Goal: Task Accomplishment & Management: Manage account settings

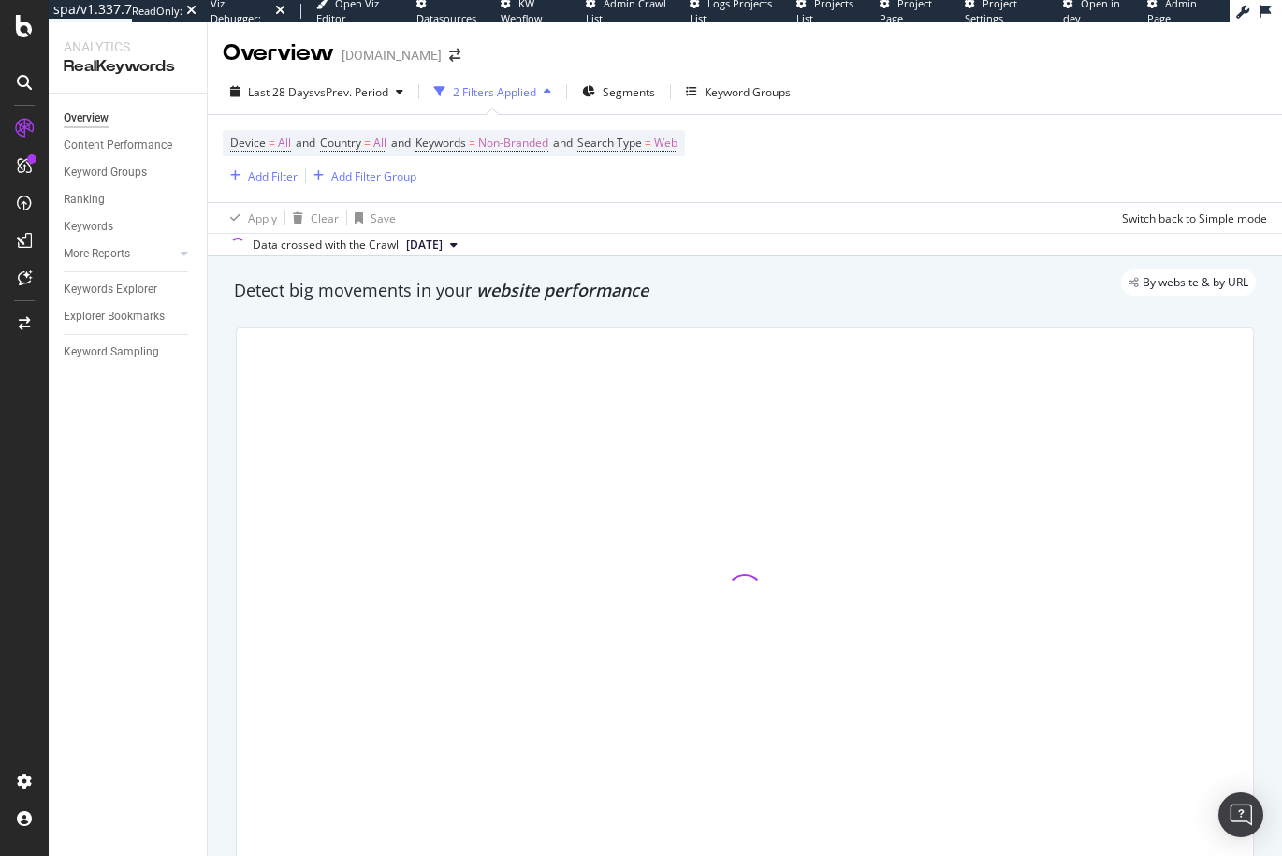
click at [325, 109] on div "Last 28 Days vs Prev. Period 2 Filters Applied Segments Keyword Groups" at bounding box center [745, 95] width 1074 height 37
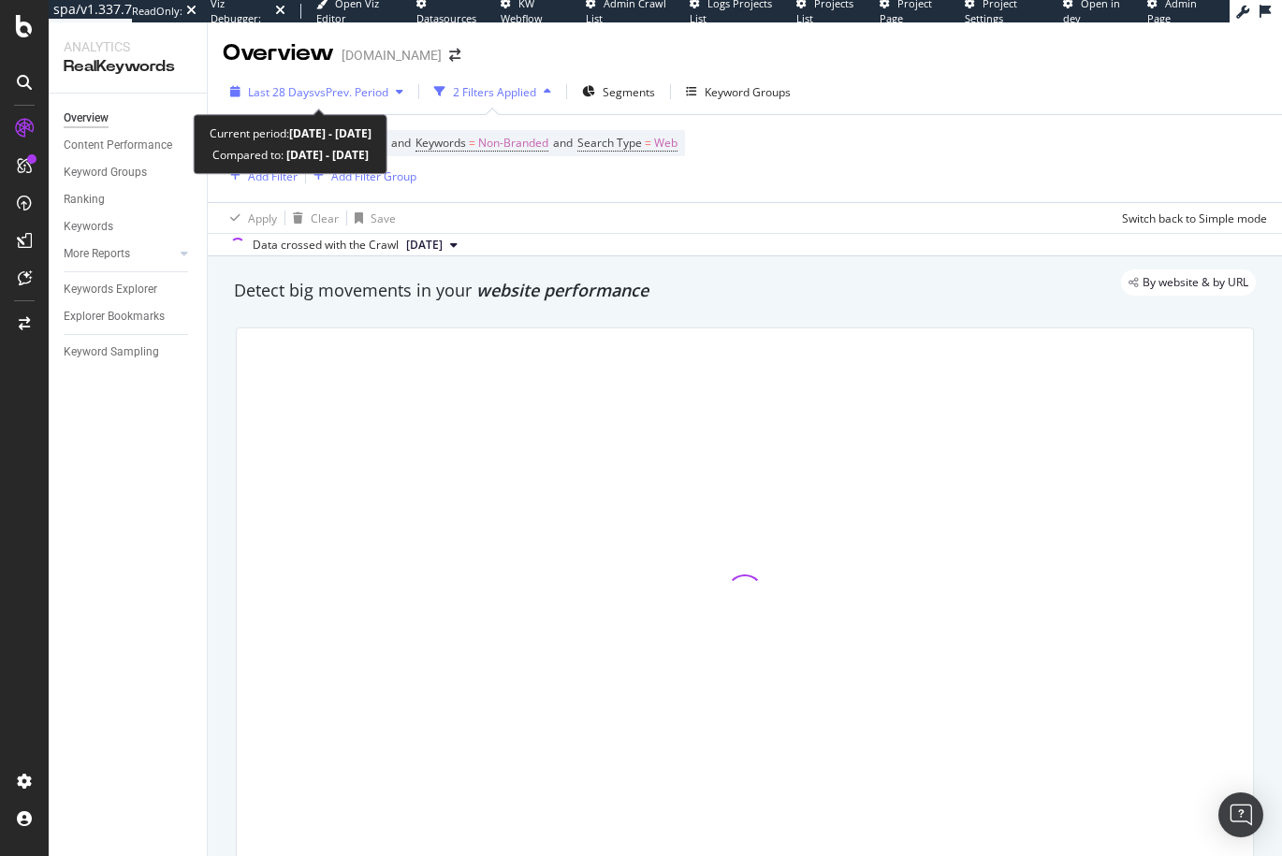
click at [329, 89] on span "vs Prev. Period" at bounding box center [351, 92] width 74 height 16
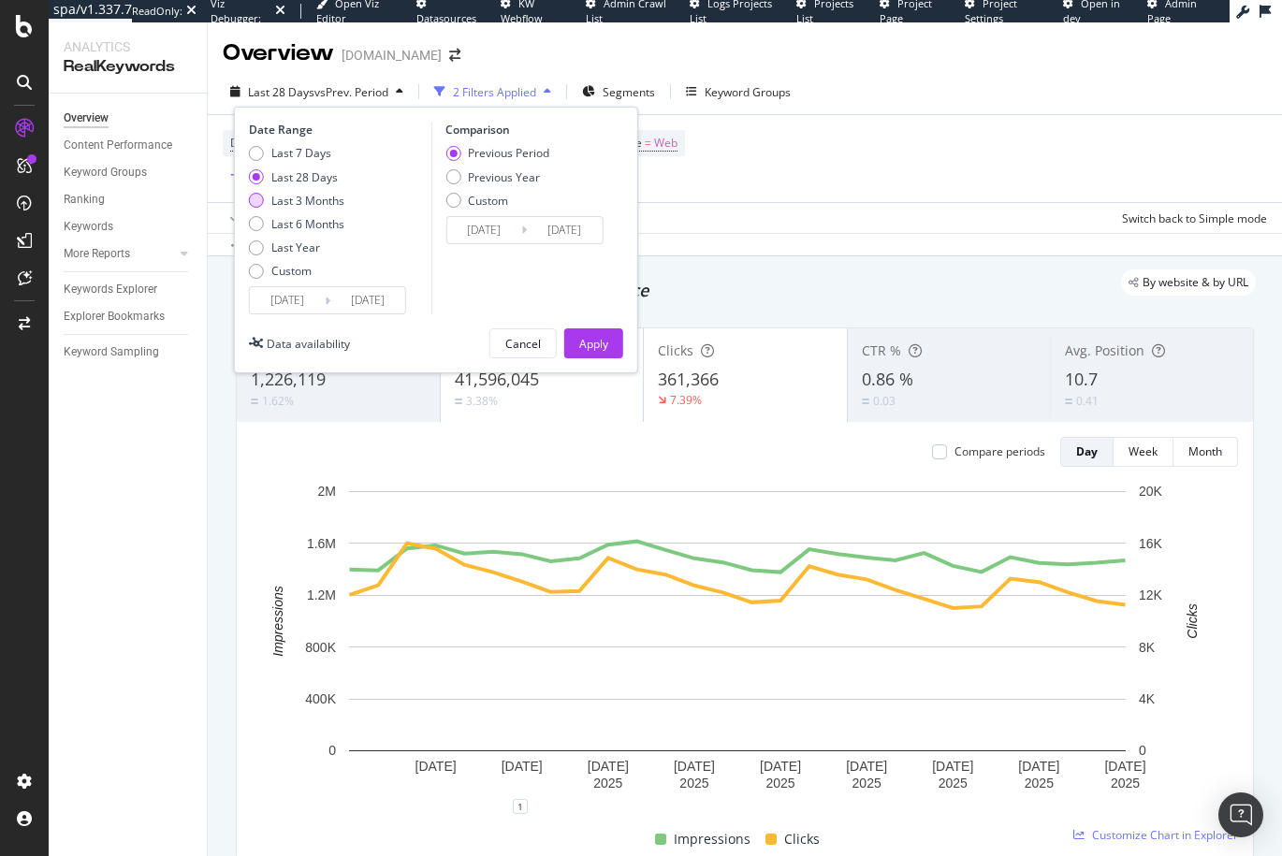
click at [268, 197] on div "Last 3 Months" at bounding box center [296, 201] width 95 height 16
type input "2025/05/29"
type input "2025/02/26"
type input "[DATE]"
click at [460, 181] on div "Previous Year" at bounding box center [497, 177] width 104 height 16
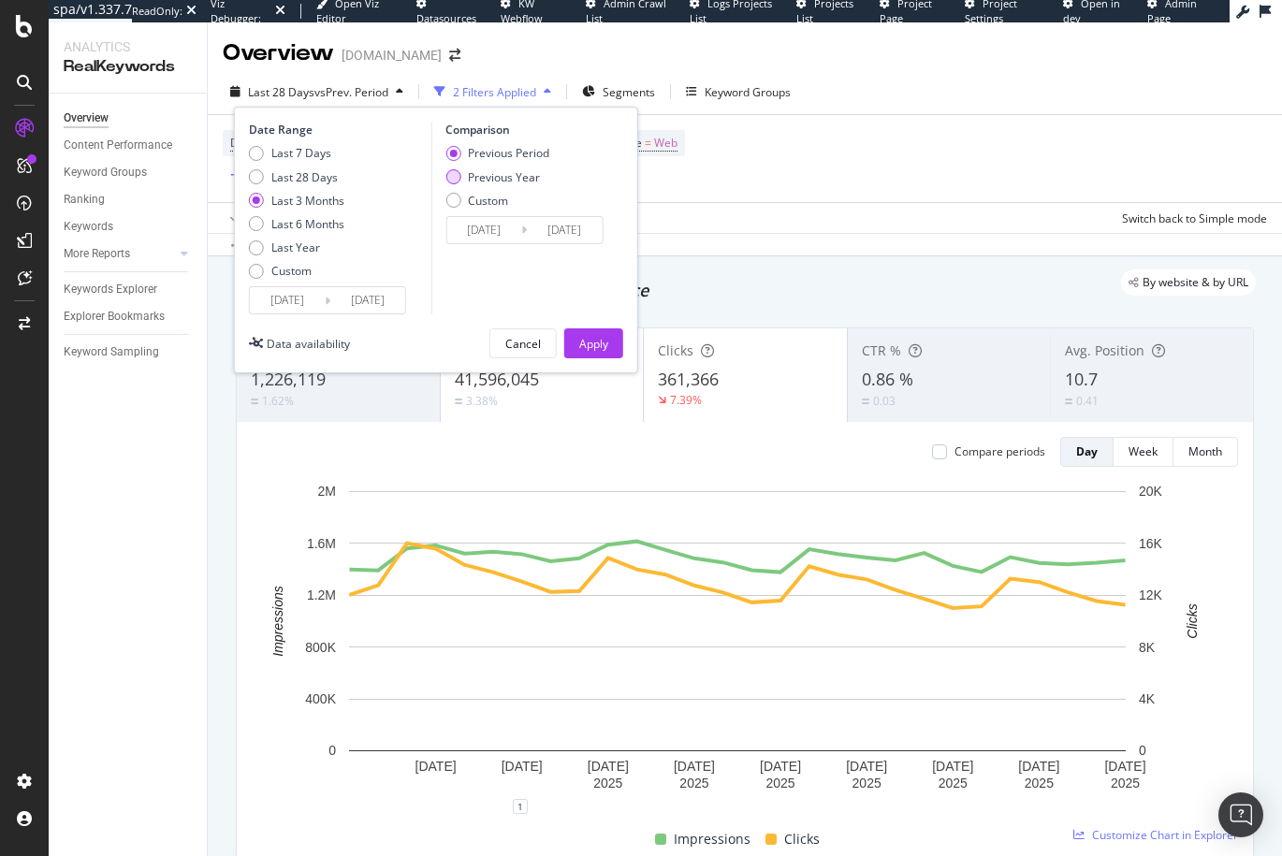
type input "2024/05/30"
type input "2024/08/29"
click at [570, 334] on button "Apply" at bounding box center [593, 343] width 59 height 30
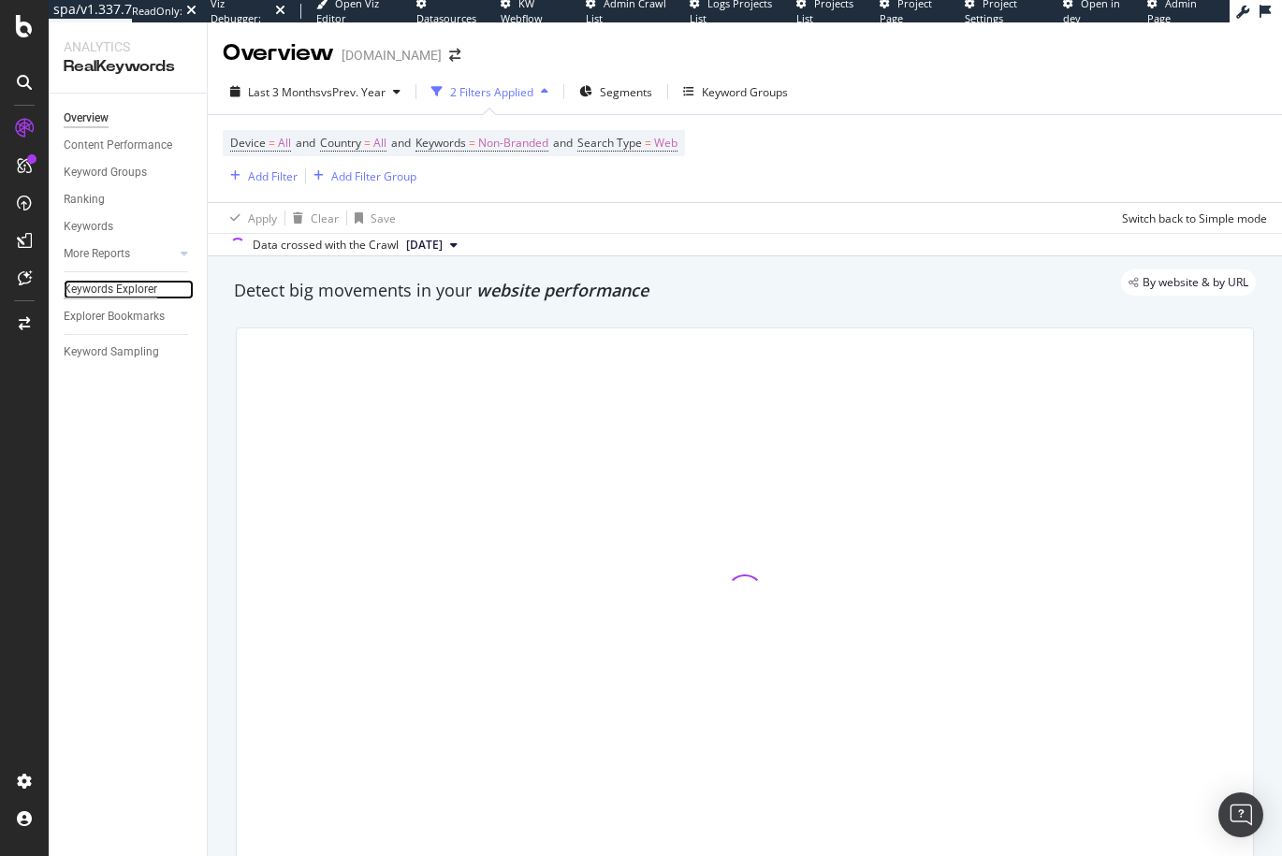
click at [136, 284] on div "Keywords Explorer" at bounding box center [111, 290] width 94 height 20
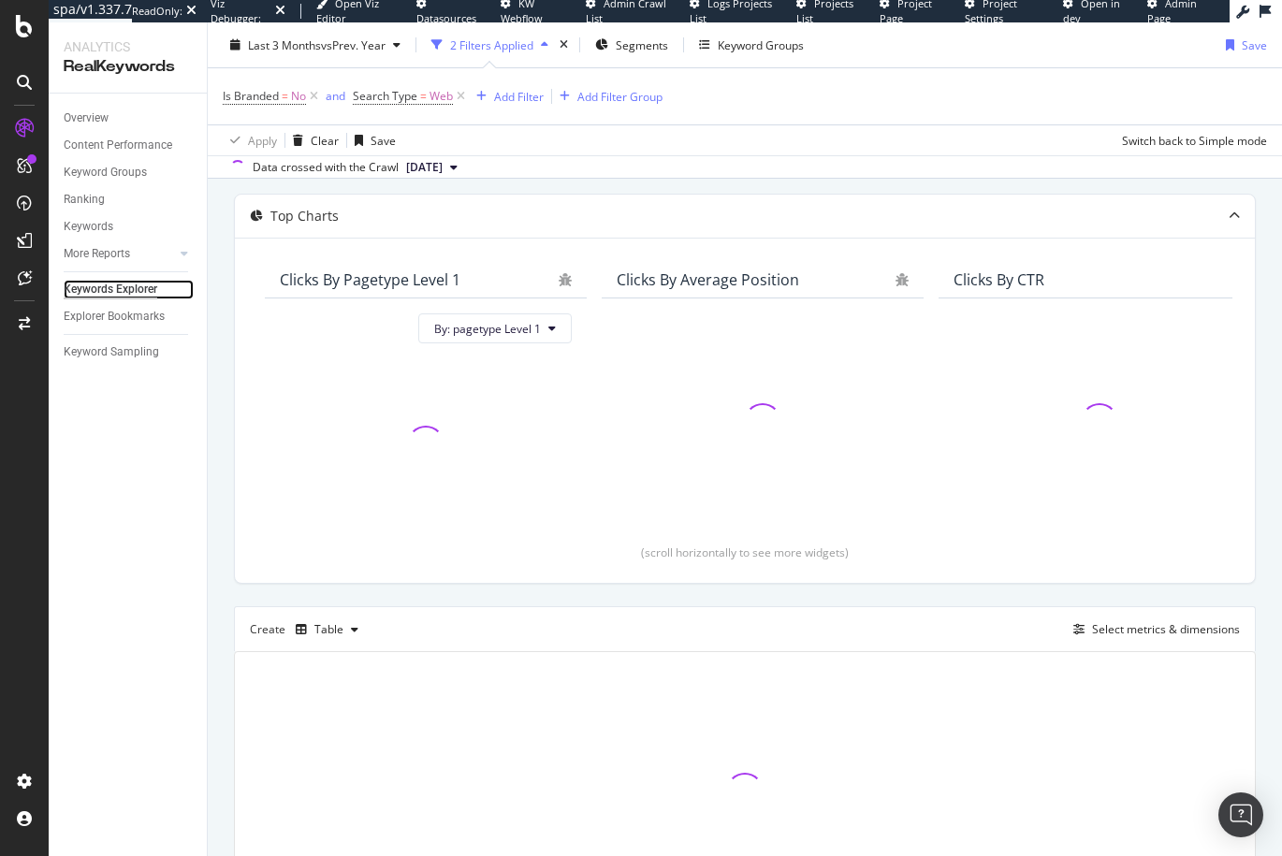
scroll to position [228, 0]
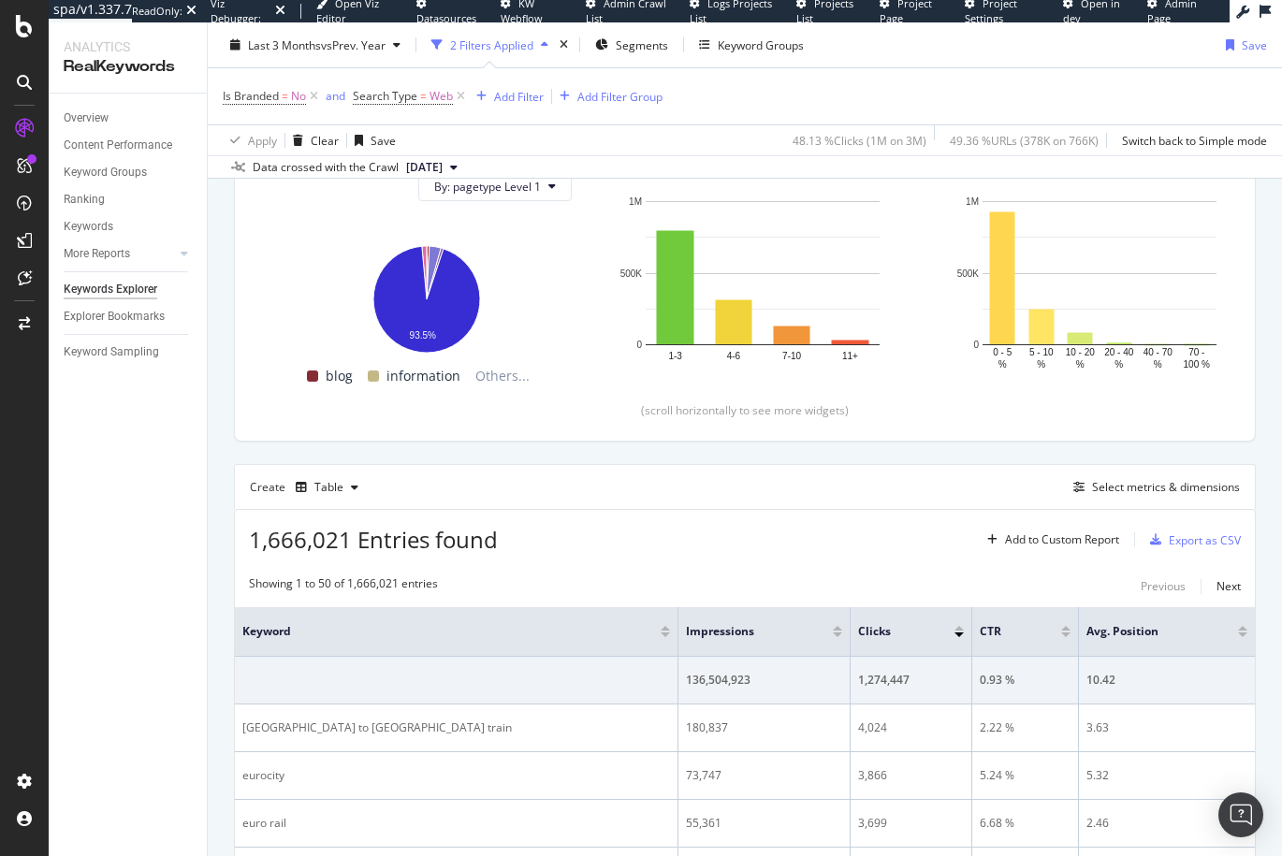
click at [635, 472] on div "Create Table Select metrics & dimensions" at bounding box center [745, 486] width 1022 height 45
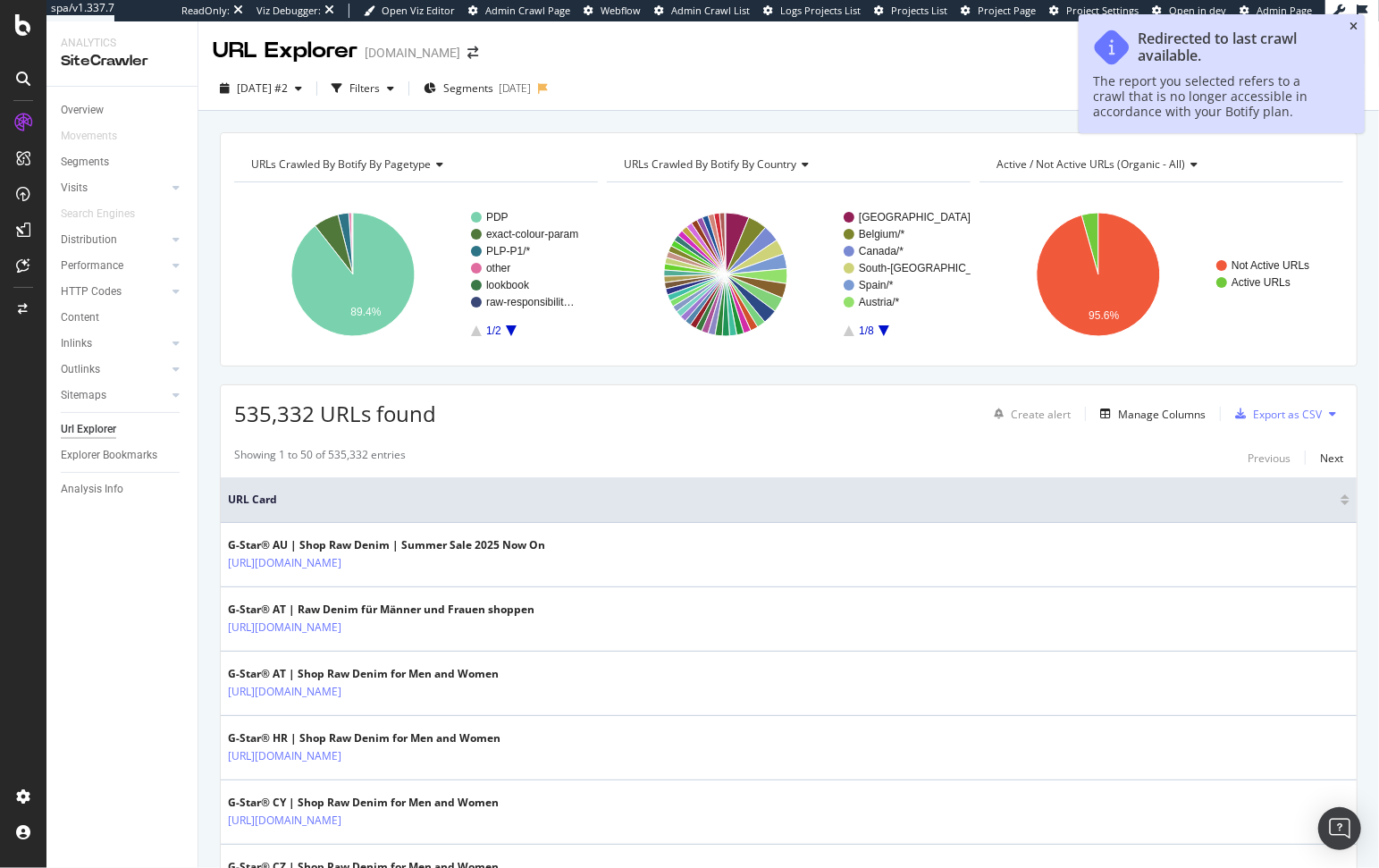
click at [1350, 30] on icon "close toast" at bounding box center [1353, 26] width 8 height 11
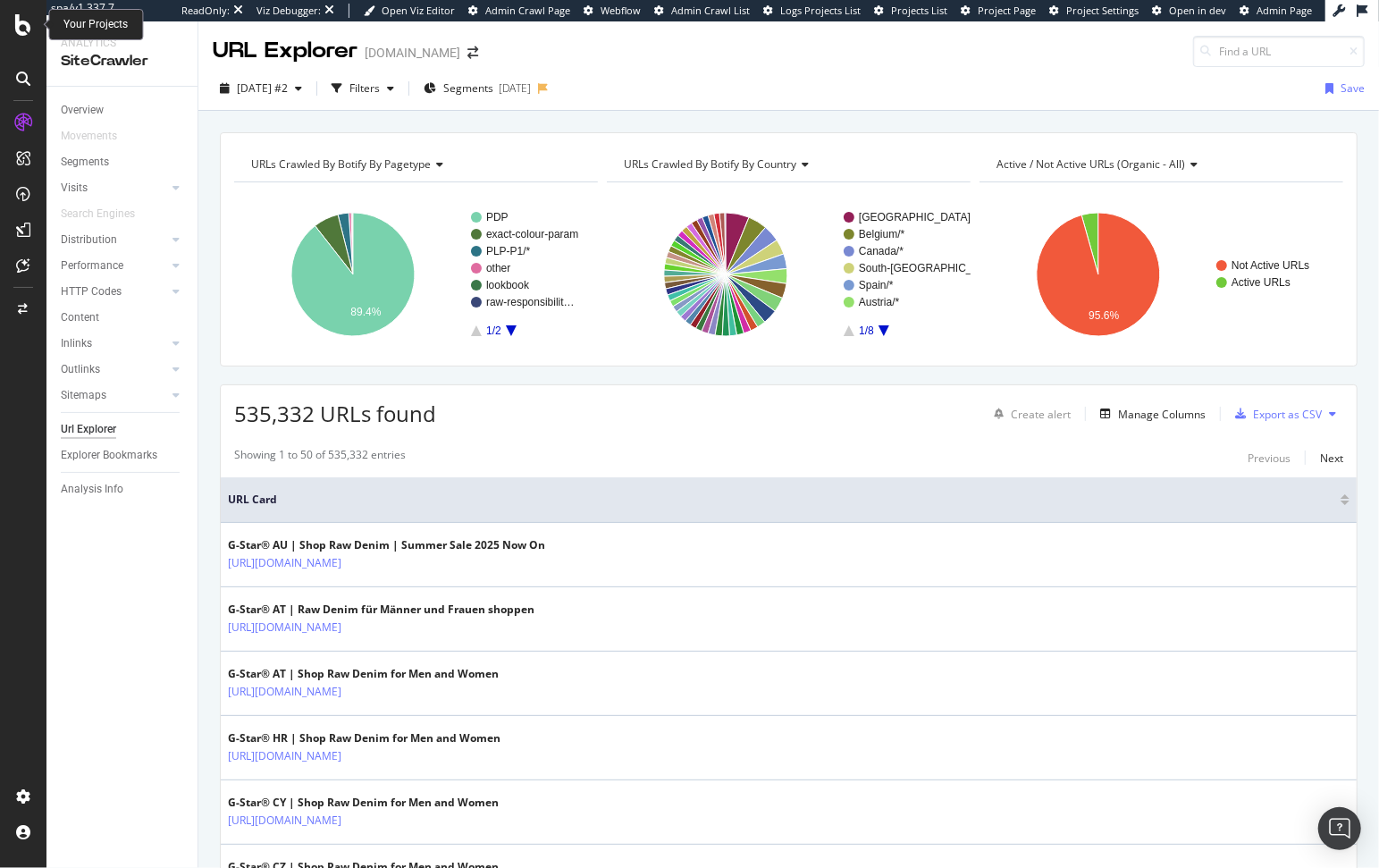
click at [32, 17] on div at bounding box center [23, 25] width 43 height 21
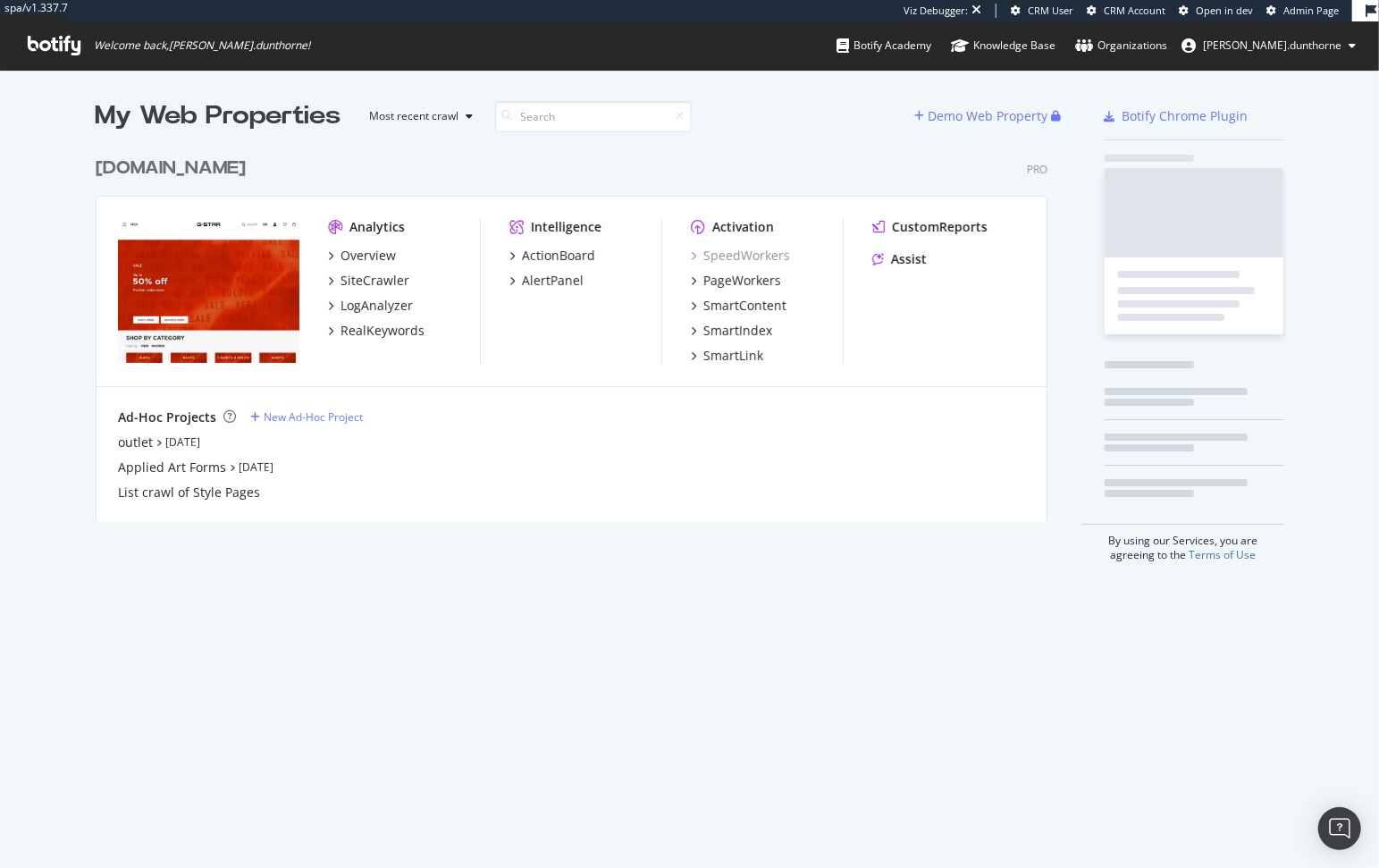
scroll to position [371, 951]
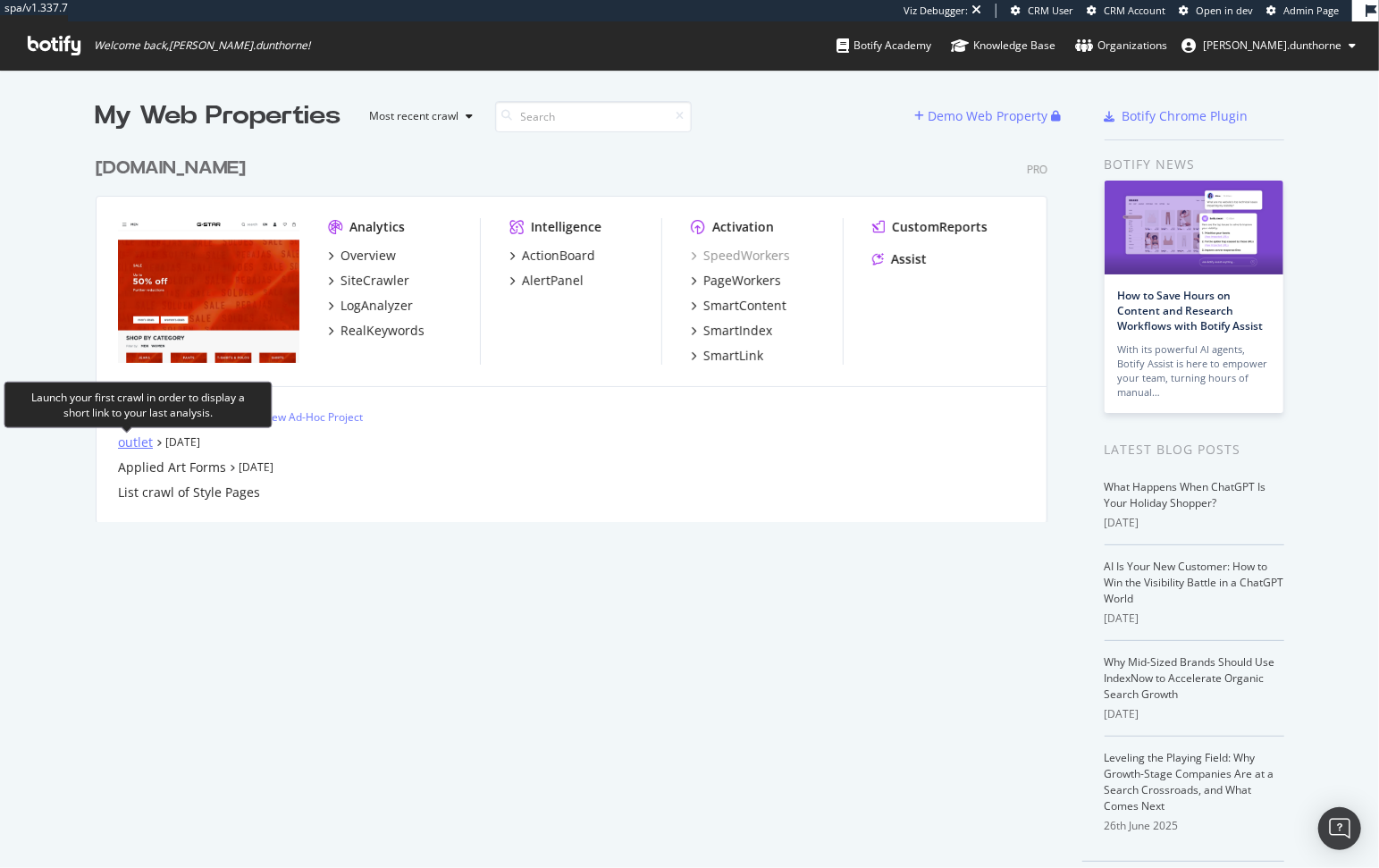
click at [138, 442] on div "outlet" at bounding box center [136, 442] width 34 height 18
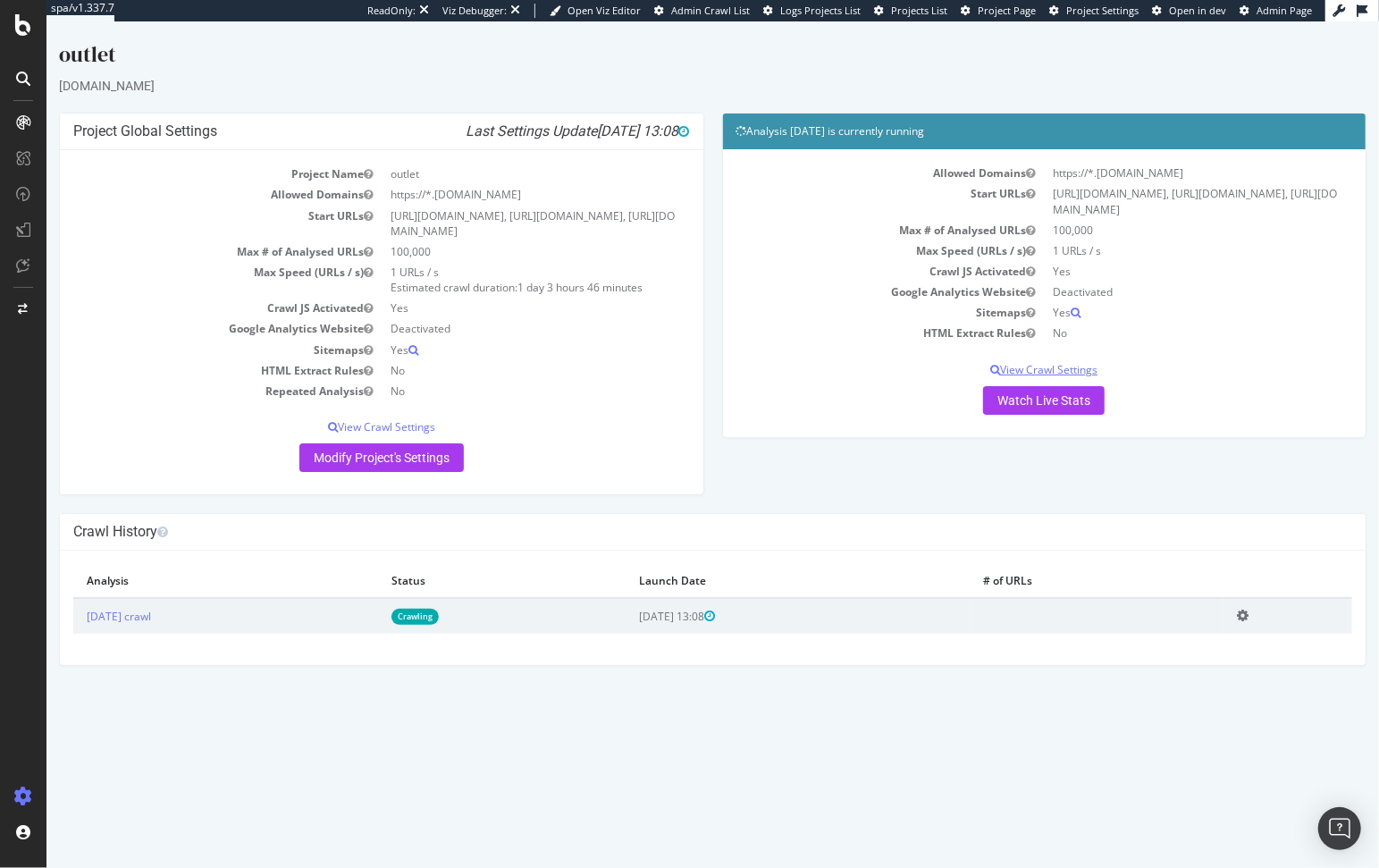
click at [1053, 362] on p "View Crawl Settings" at bounding box center [1044, 370] width 617 height 15
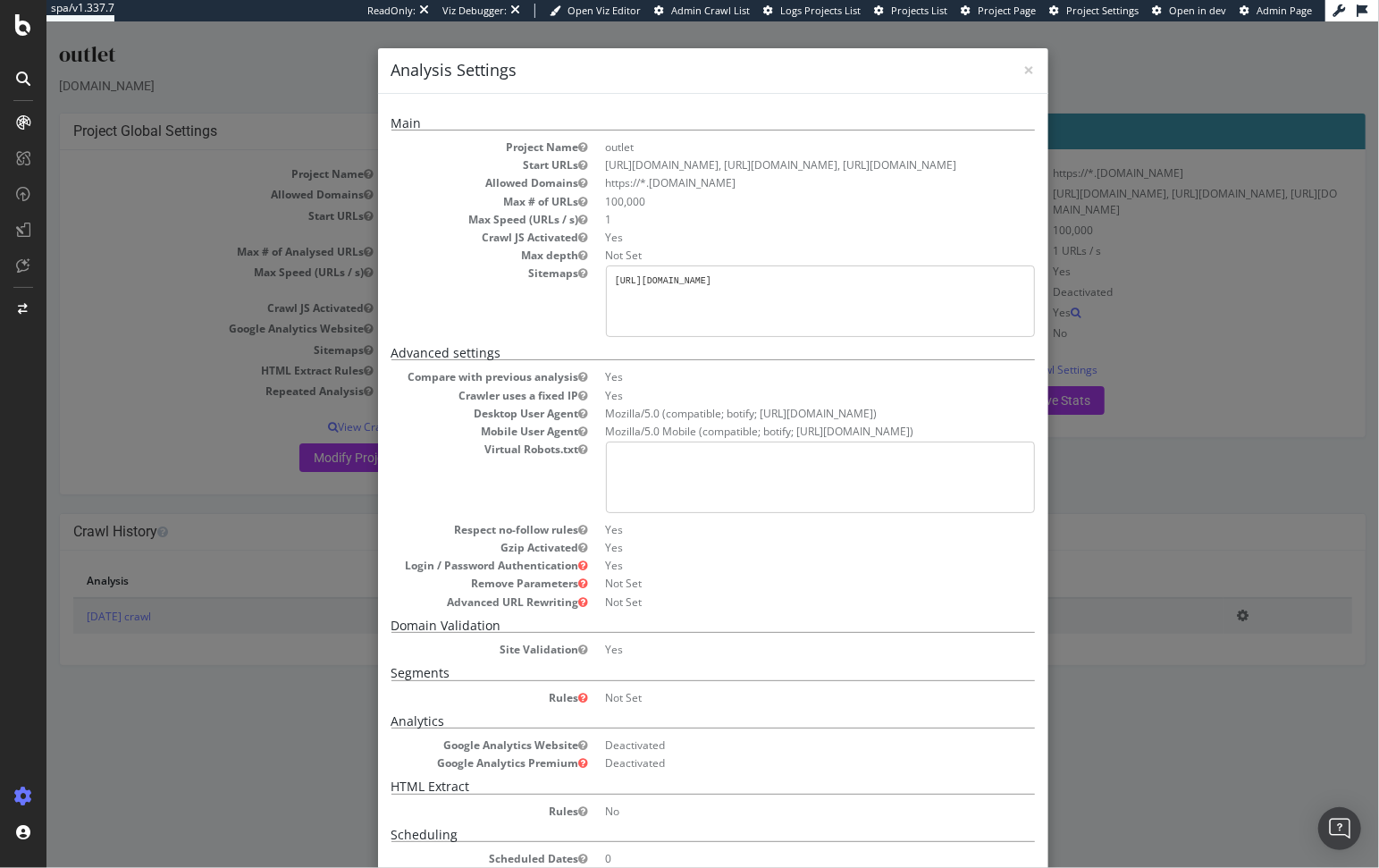
click at [1155, 562] on div "× Close Analysis Settings Main Project Name outlet Start URLs https://outlet.g-…" at bounding box center [711, 444] width 1332 height 846
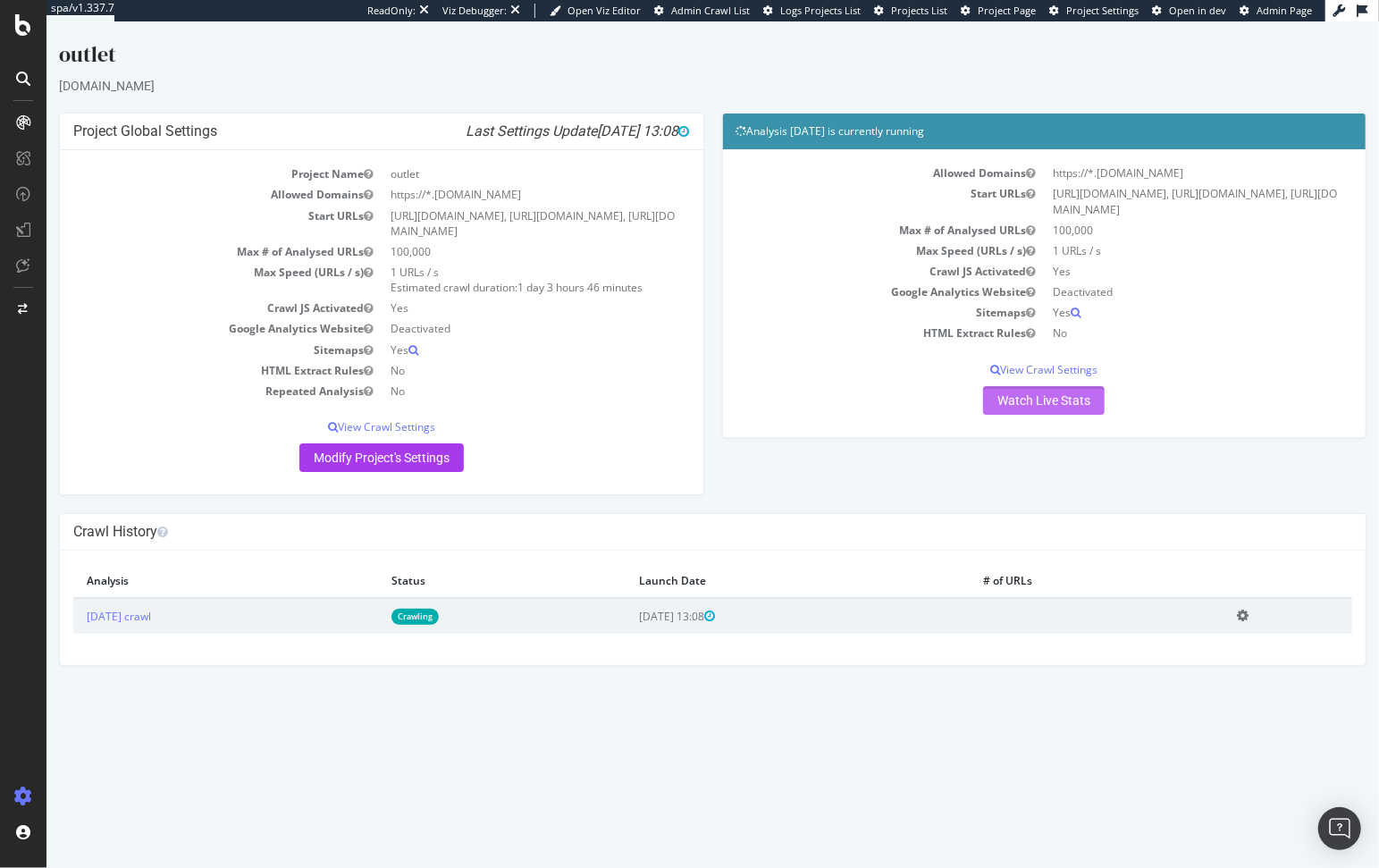
click at [1070, 400] on link "Watch Live Stats" at bounding box center [1042, 400] width 121 height 29
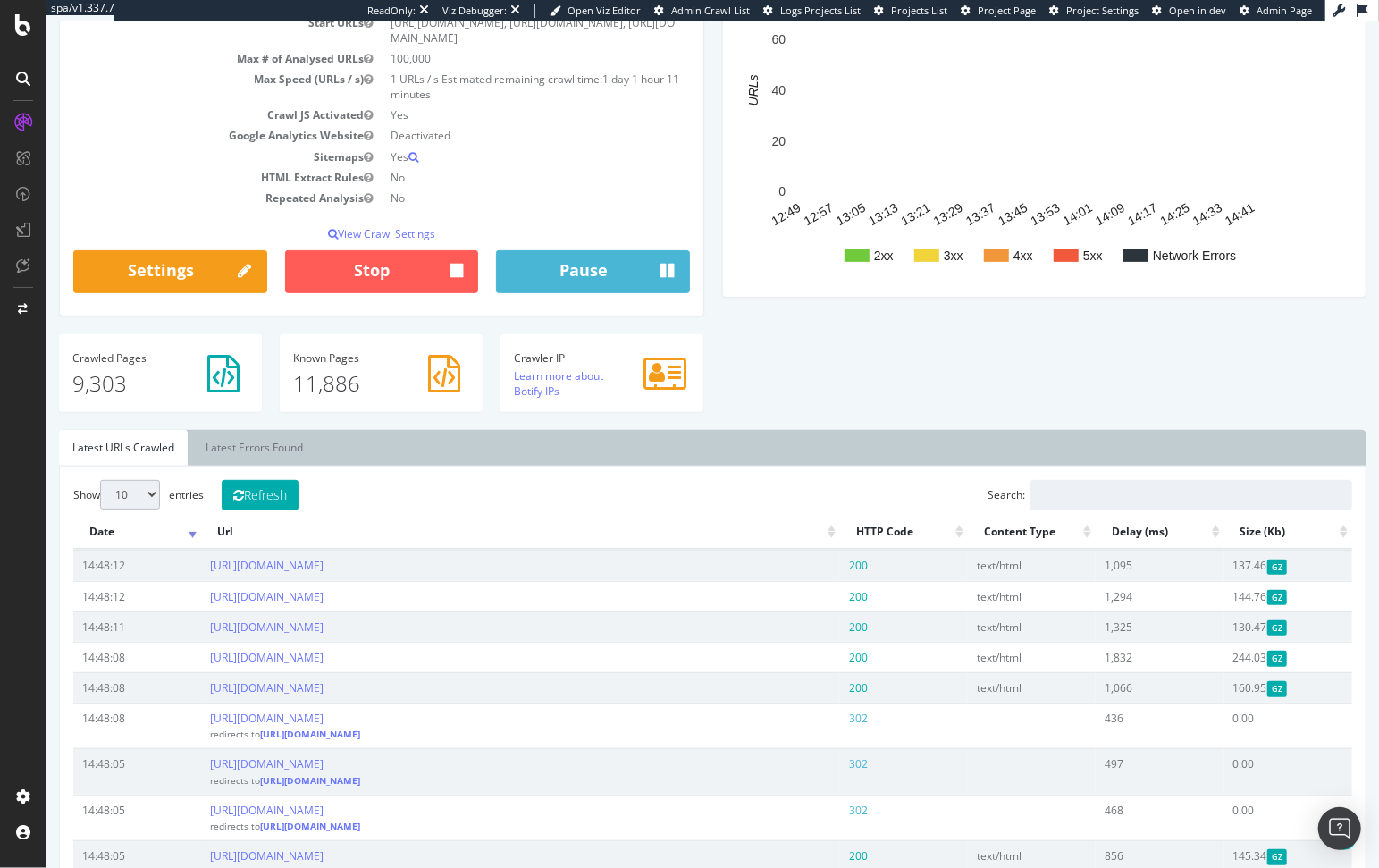
scroll to position [255, 0]
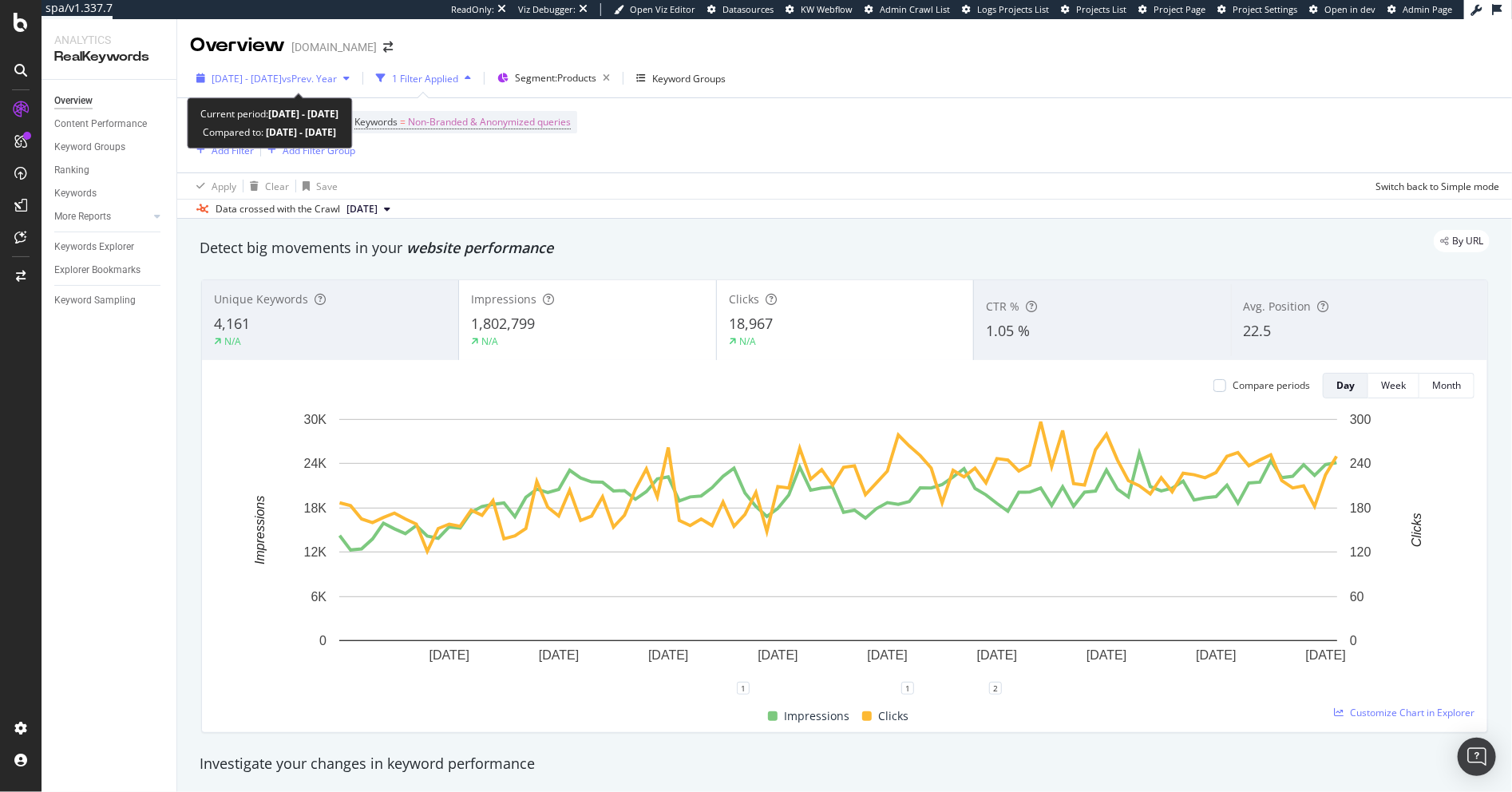
click at [282, 83] on span "[DATE] - [DATE]" at bounding box center [247, 79] width 70 height 14
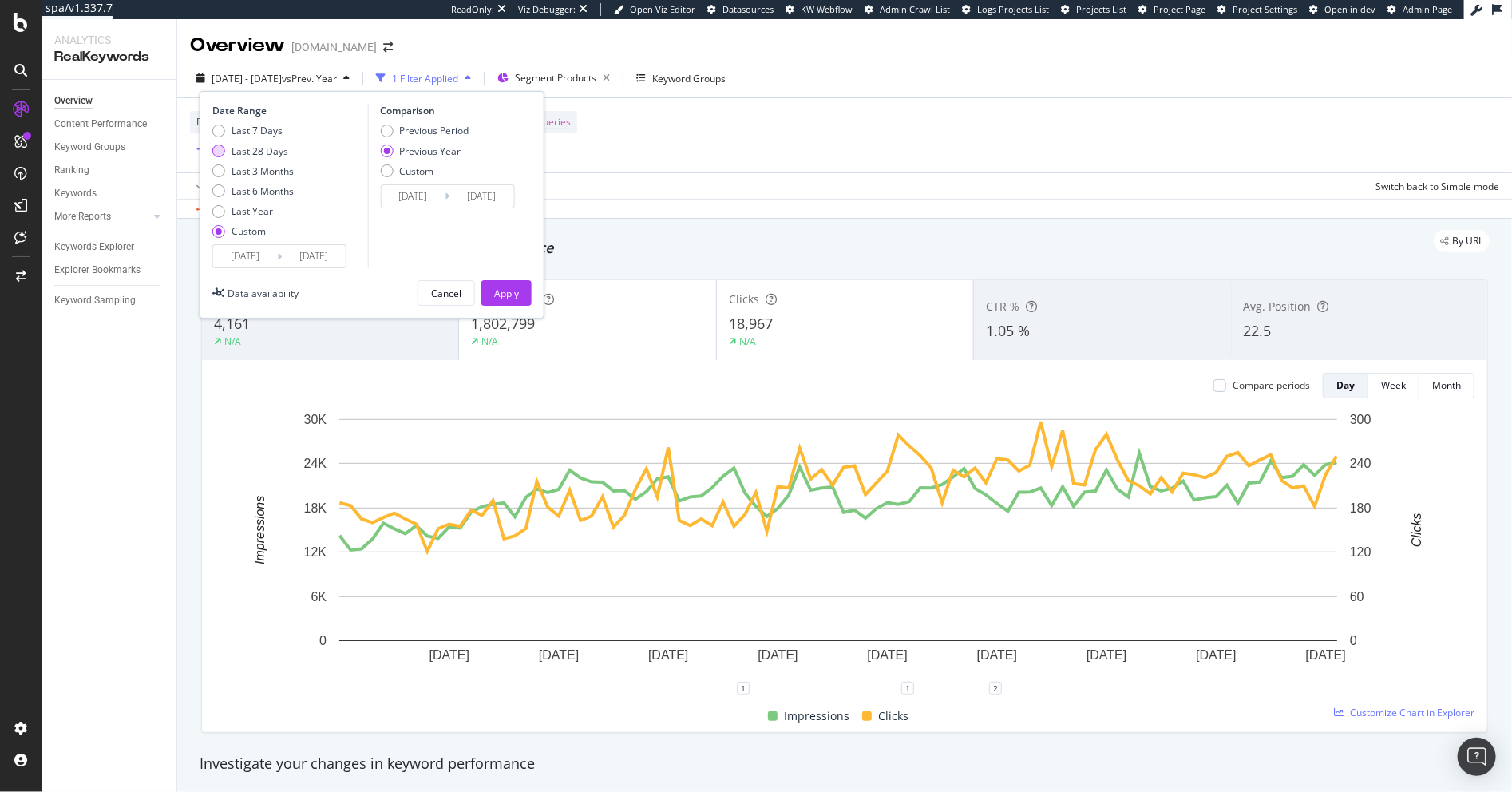
click at [276, 153] on div "Last 28 Days" at bounding box center [259, 151] width 56 height 14
type input "[DATE]"
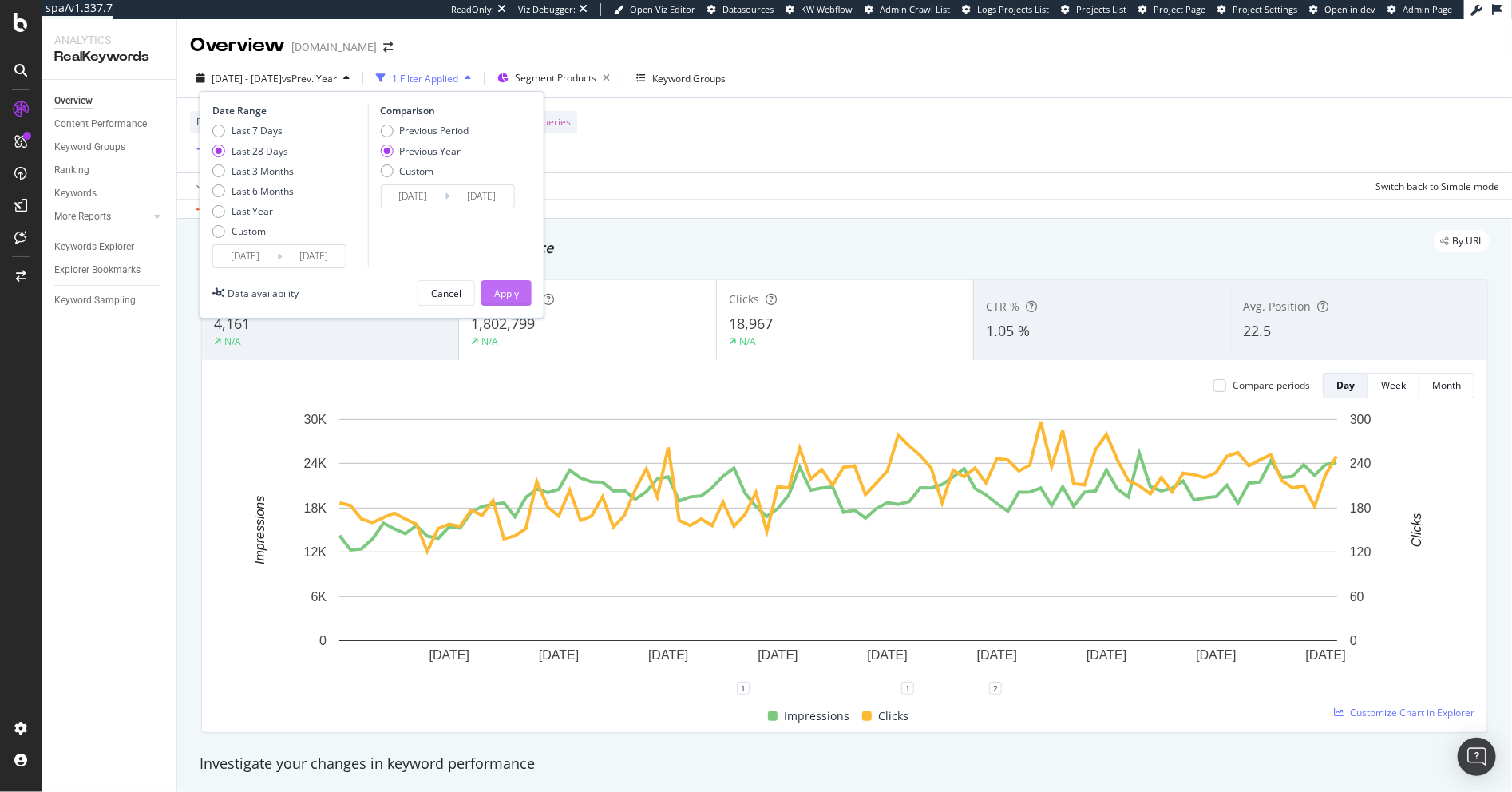
click at [505, 294] on div "Apply" at bounding box center [506, 294] width 25 height 14
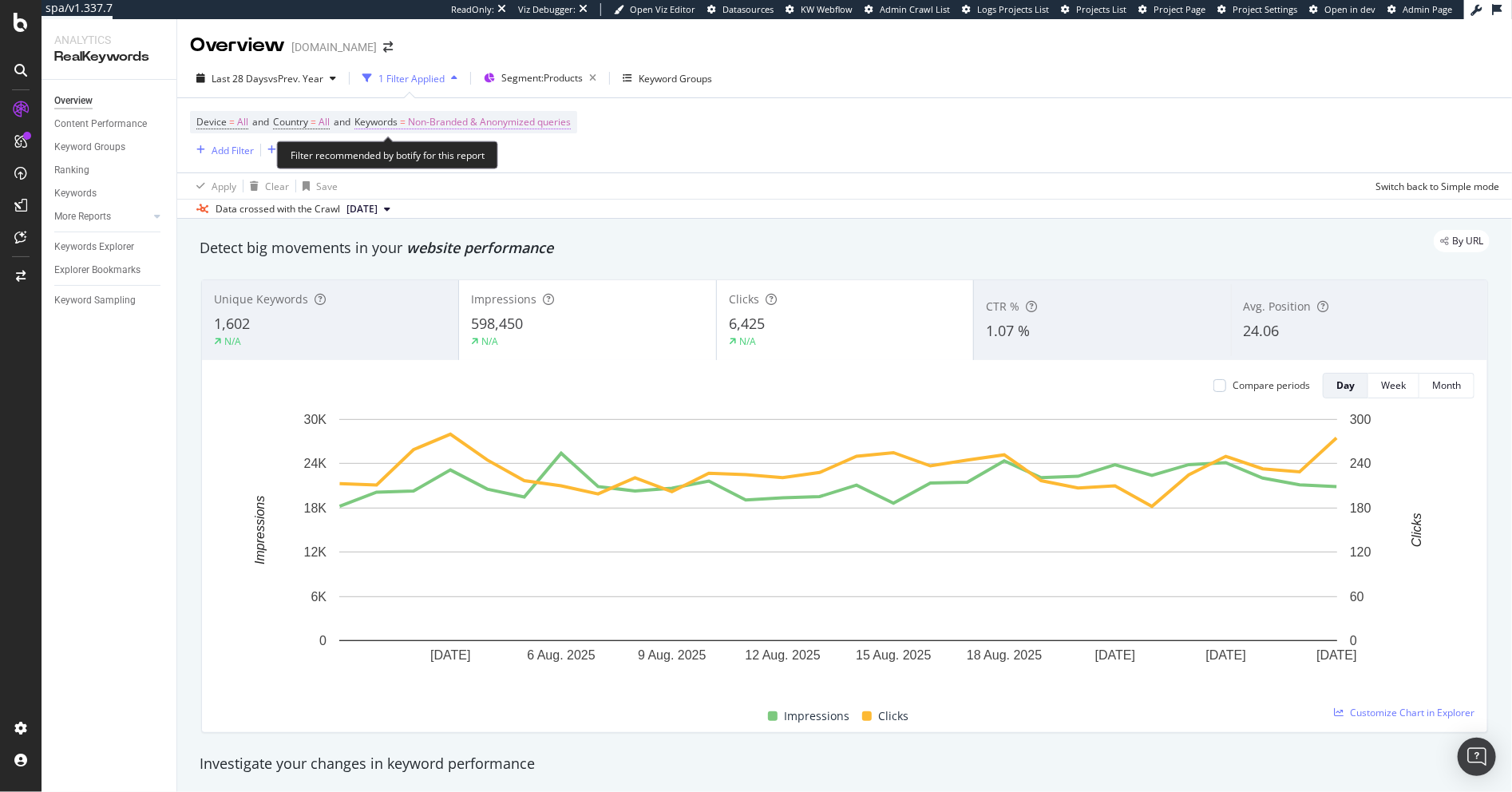
click at [462, 125] on span "Non-Branded & Anonymized queries" at bounding box center [489, 122] width 163 height 22
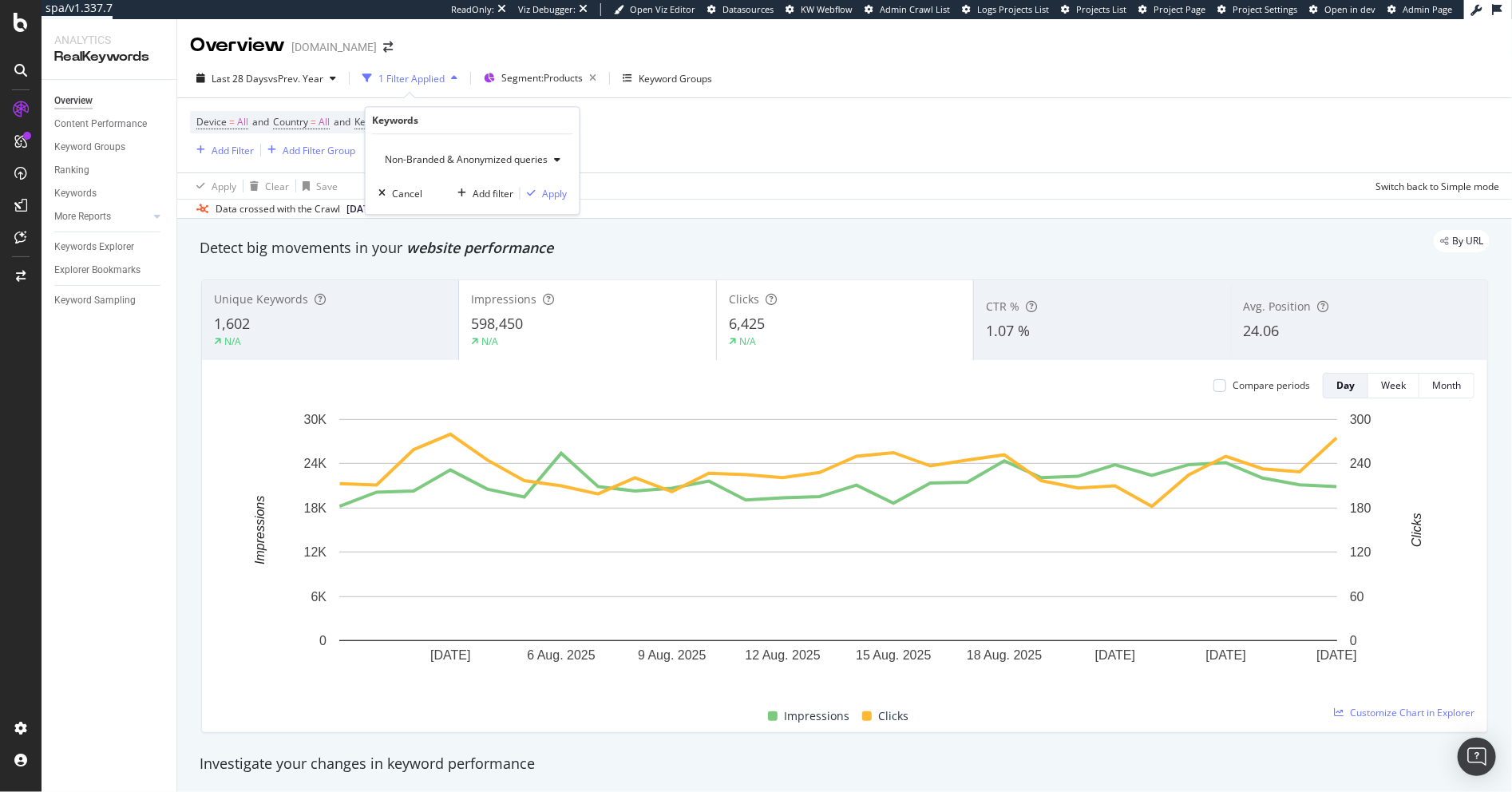
click at [504, 167] on div "Non-Branded & Anonymized queries" at bounding box center [473, 160] width 189 height 24
click at [468, 190] on span "Non-Branded" at bounding box center [475, 191] width 167 height 15
click at [517, 190] on icon "button" at bounding box center [519, 193] width 9 height 9
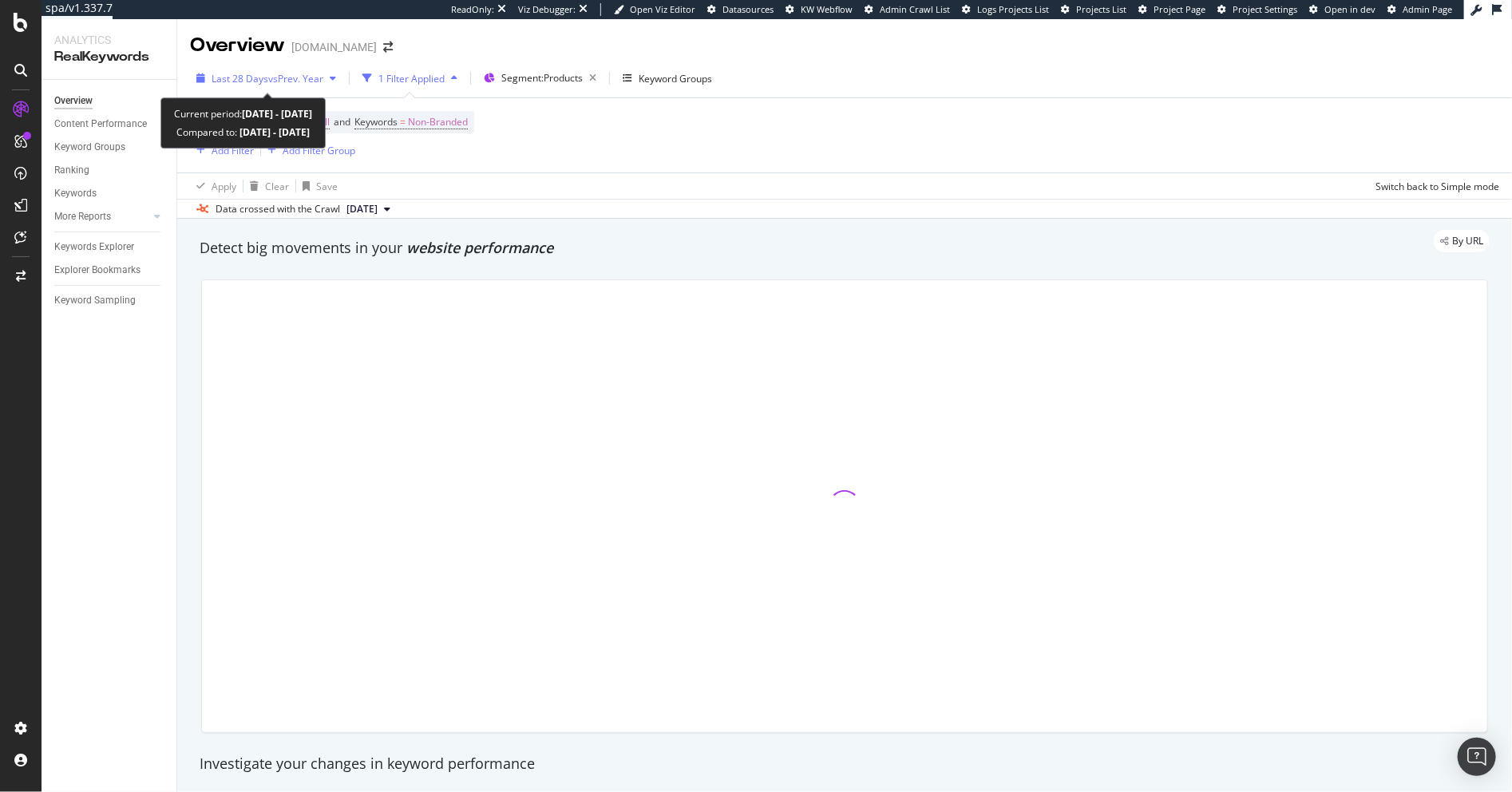
click at [236, 67] on div "Last 28 Days vs Prev. Year" at bounding box center [266, 79] width 153 height 24
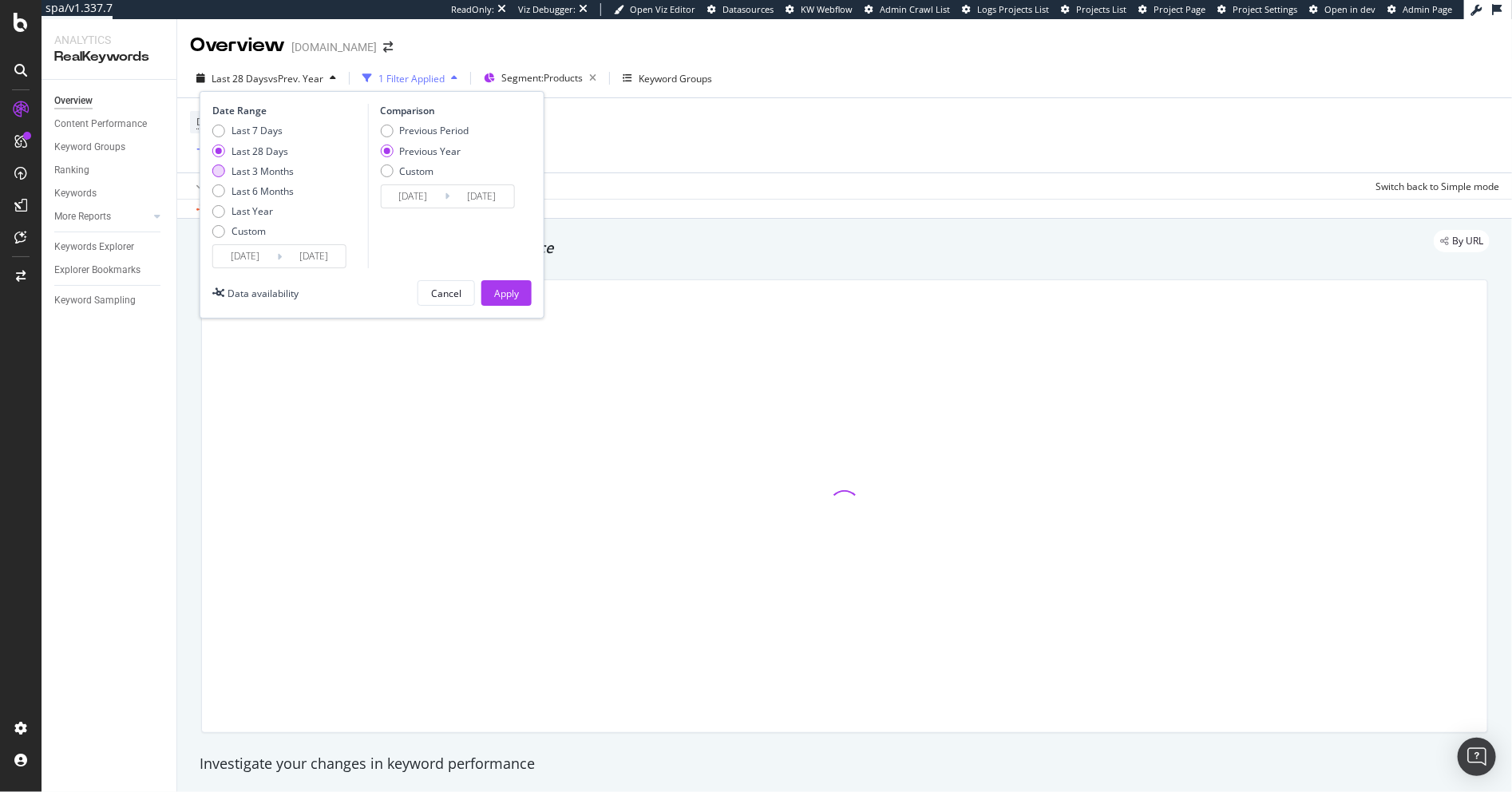
click at [276, 174] on div "Last 3 Months" at bounding box center [262, 172] width 62 height 14
type input "2025/05/28"
type input "2024/05/29"
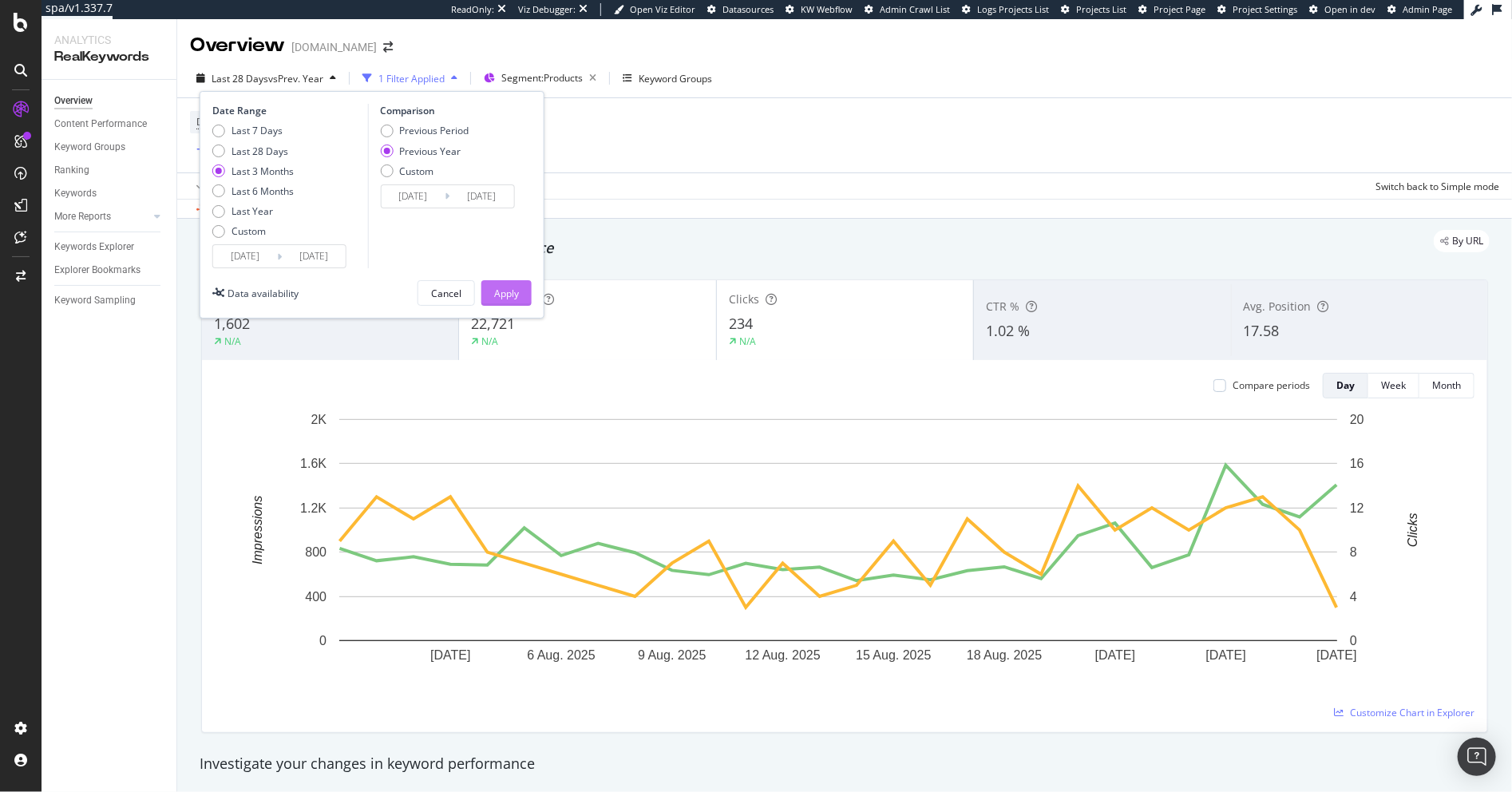
click at [504, 295] on div "Apply" at bounding box center [506, 294] width 25 height 14
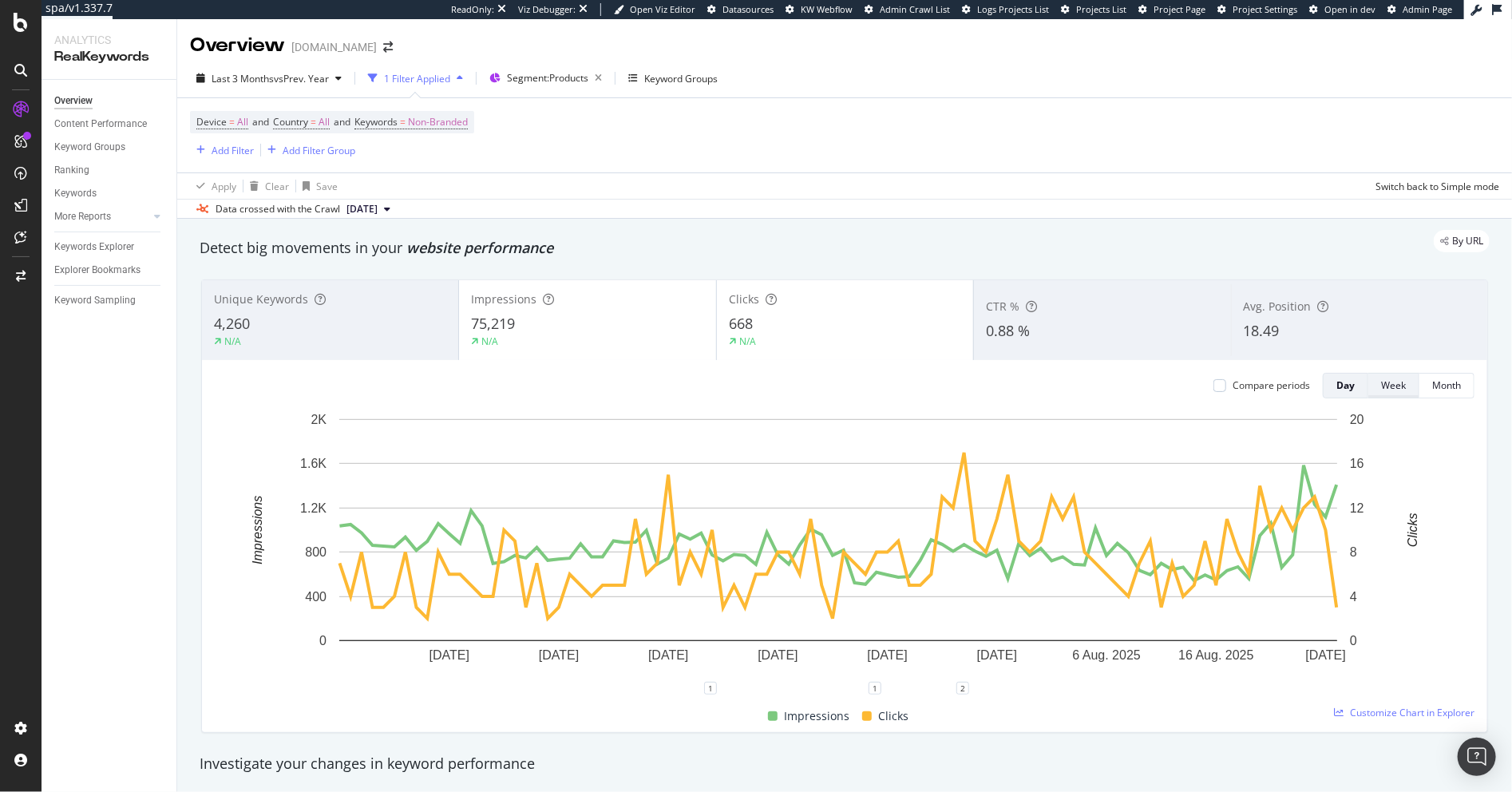
click at [1370, 375] on div "Week" at bounding box center [1393, 386] width 25 height 22
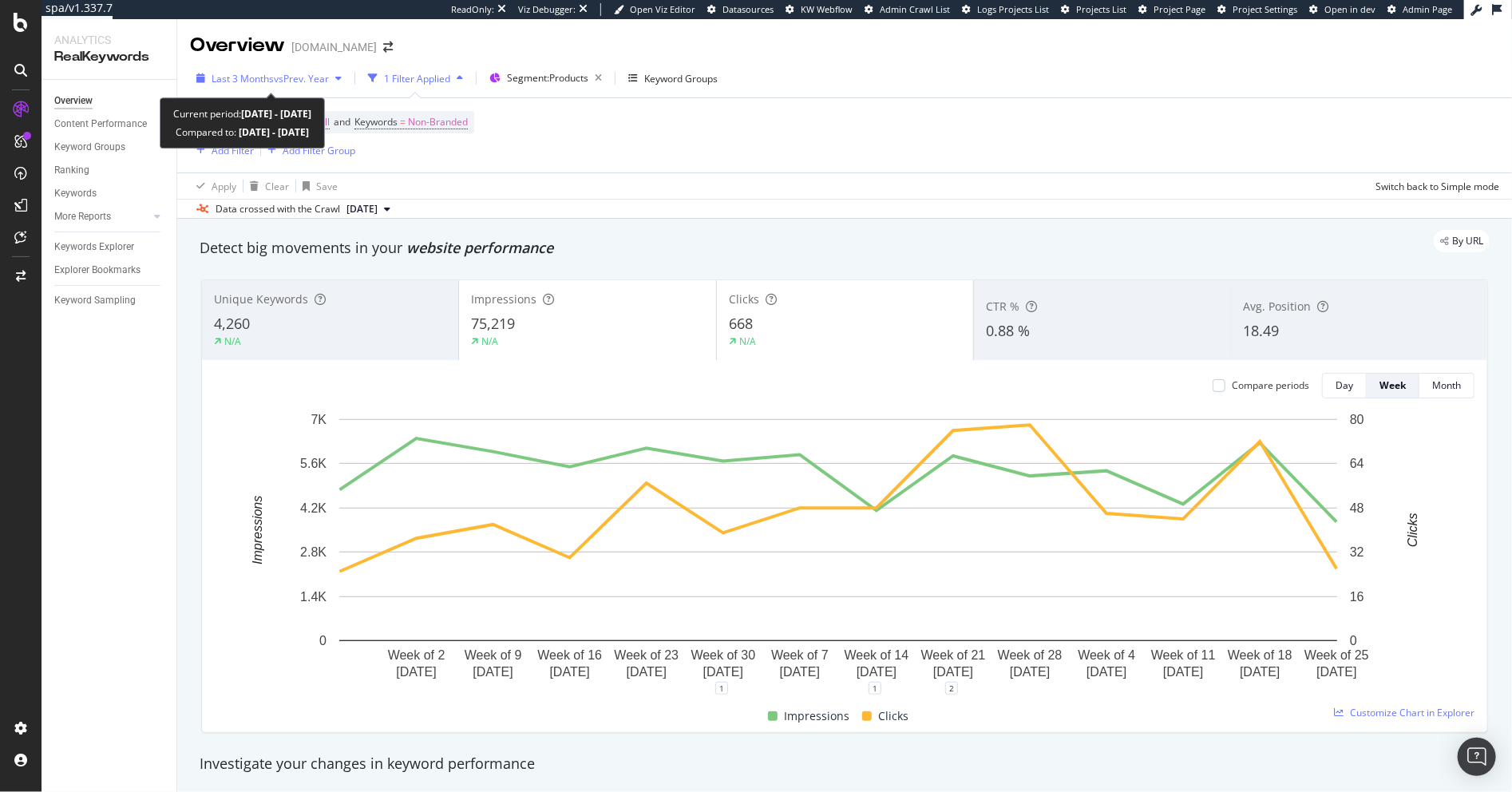
click at [321, 87] on div "Last 3 Months vs Prev. Year" at bounding box center [269, 79] width 158 height 24
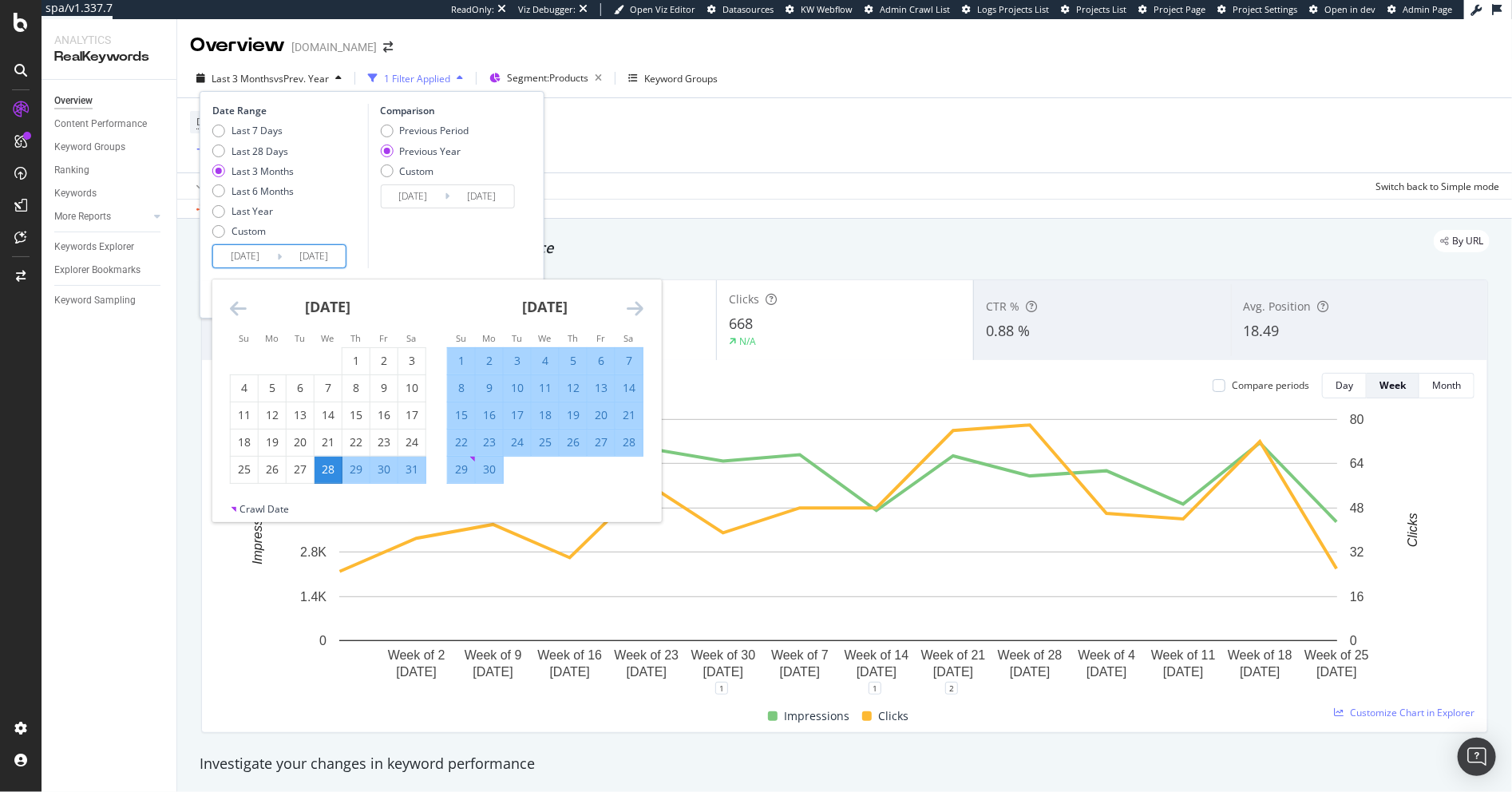
click at [336, 255] on input "2025/08/27" at bounding box center [313, 256] width 64 height 22
click at [638, 306] on icon "Move forward to switch to the next month." at bounding box center [636, 308] width 17 height 19
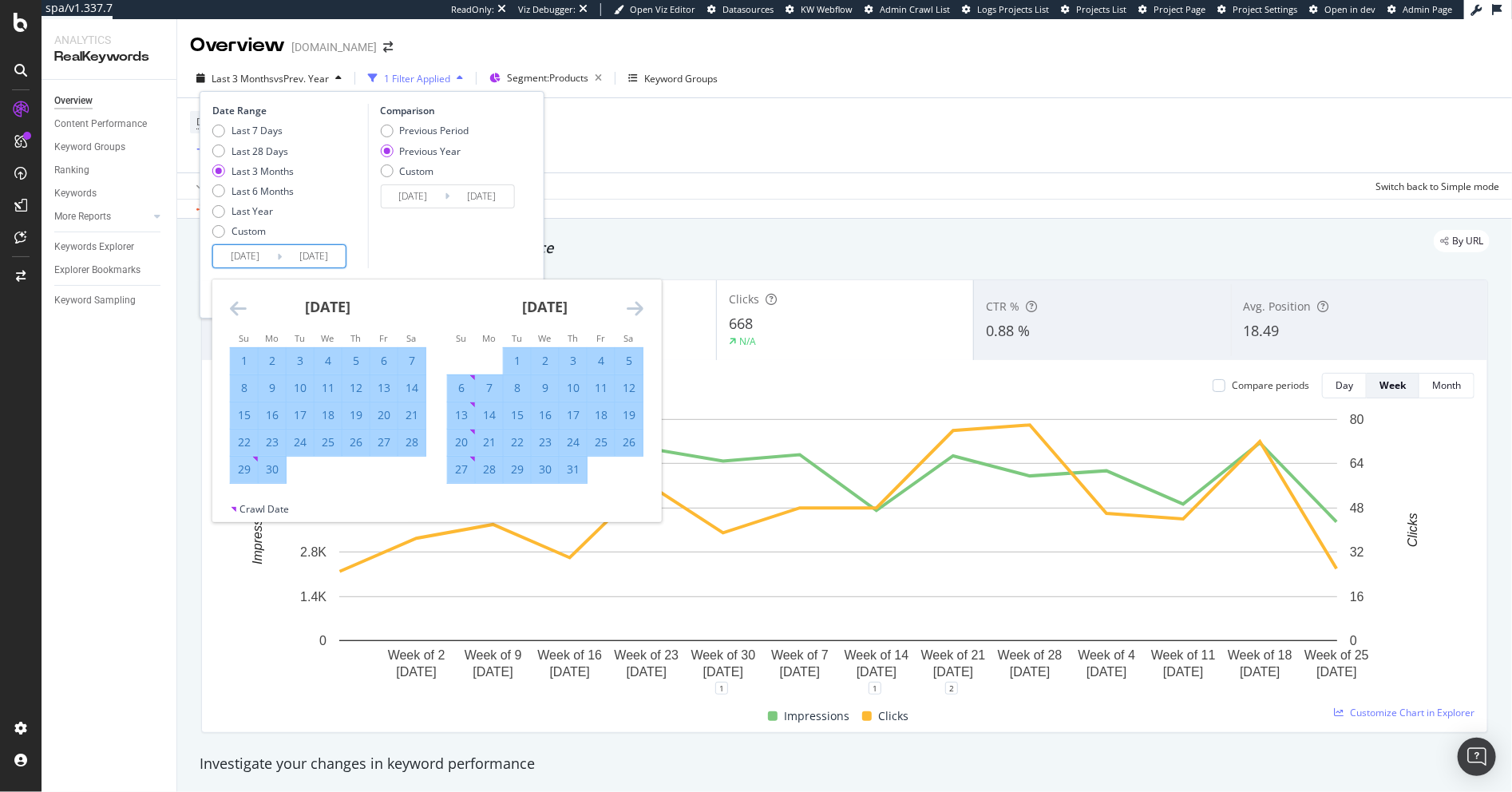
click at [638, 306] on icon "Move forward to switch to the next month." at bounding box center [636, 308] width 17 height 19
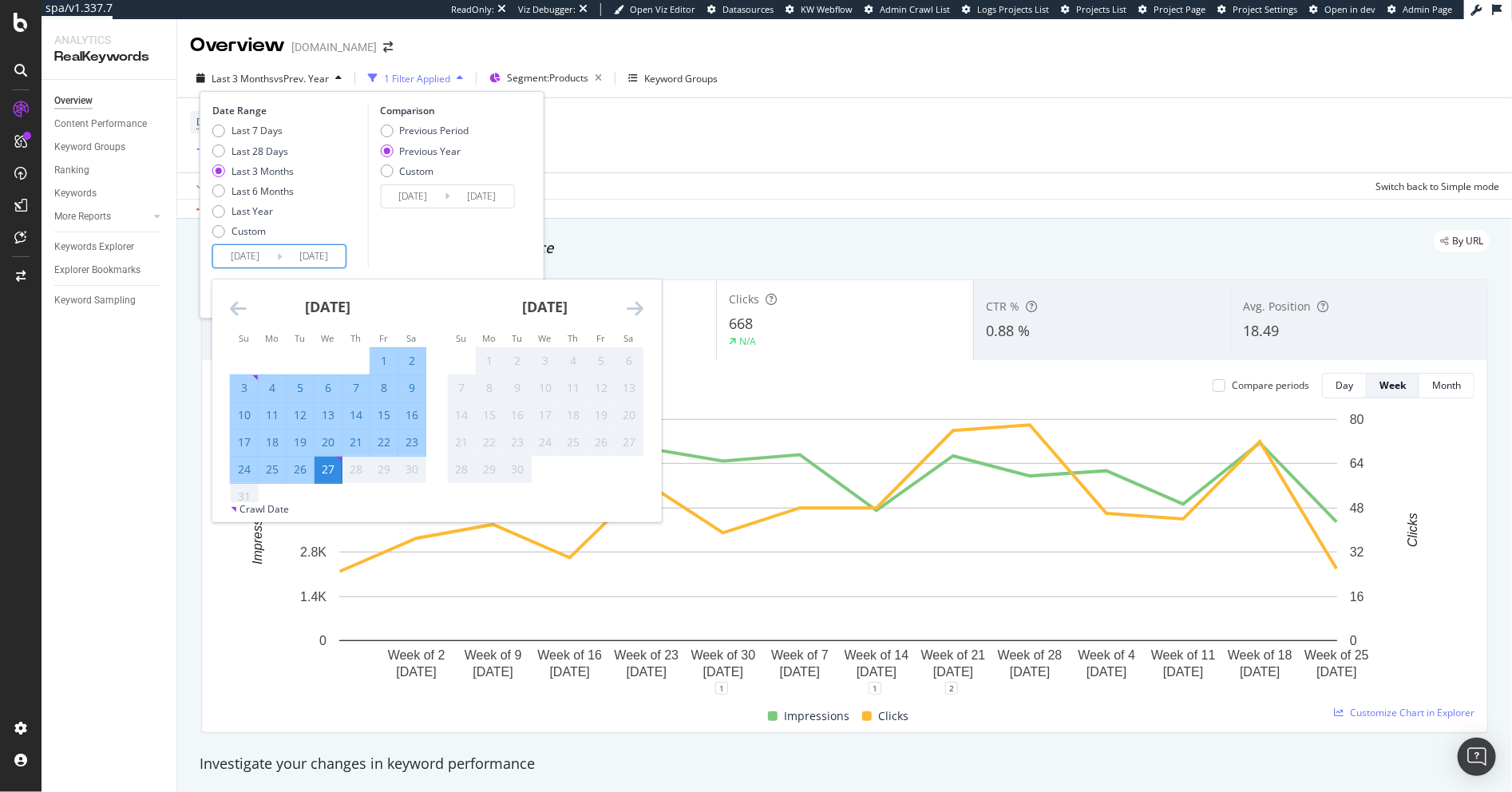
click at [248, 469] on div "24" at bounding box center [244, 469] width 27 height 16
type input "2025/08/24"
type input "2024/08/25"
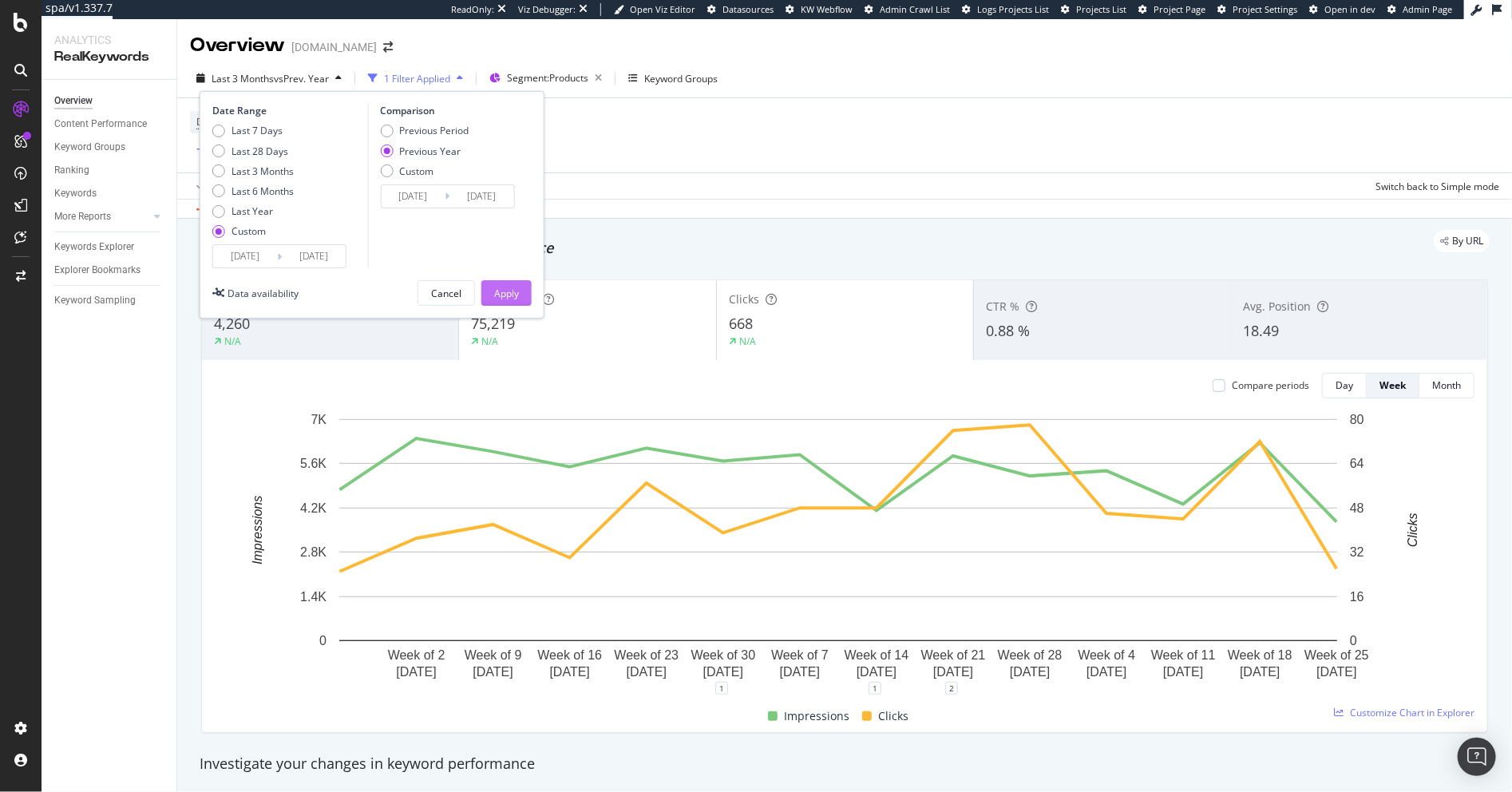
click at [505, 294] on div "Apply" at bounding box center [506, 294] width 25 height 14
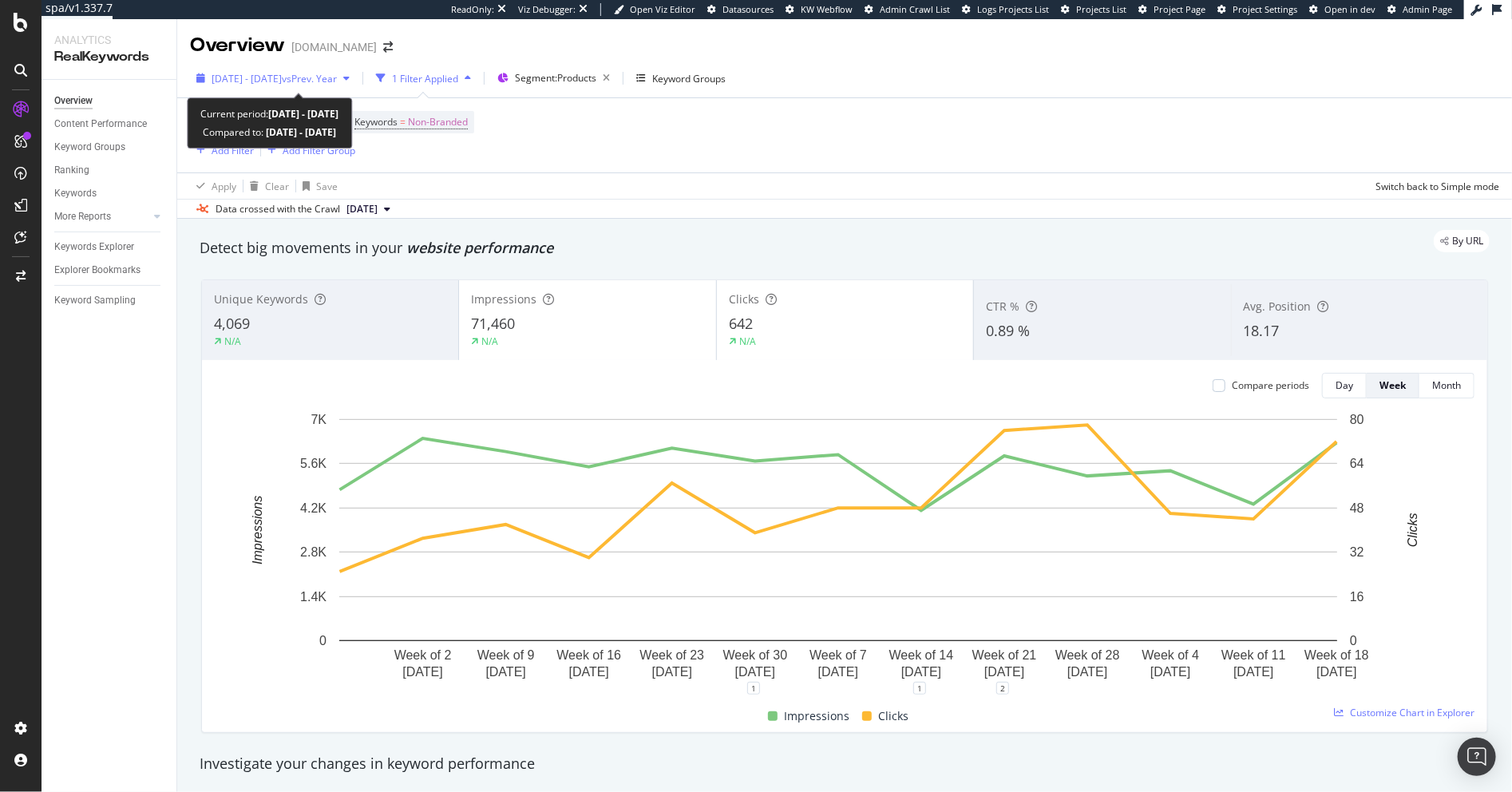
click at [337, 84] on span "vs Prev. Year" at bounding box center [309, 79] width 55 height 14
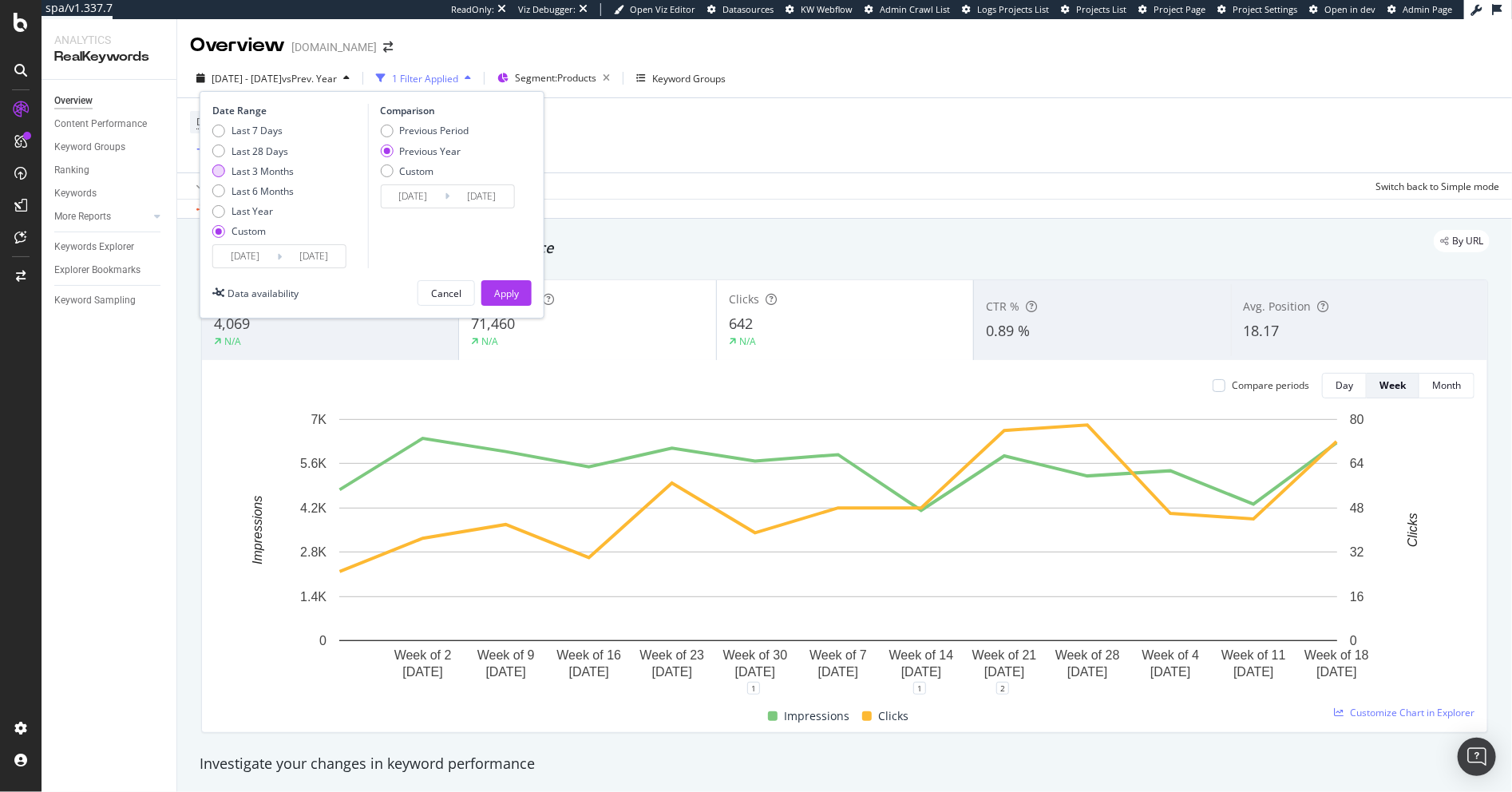
click at [279, 170] on div "Last 3 Months" at bounding box center [262, 172] width 62 height 14
type input "2025/08/27"
type input "2024/08/28"
click at [525, 292] on button "Apply" at bounding box center [506, 293] width 50 height 26
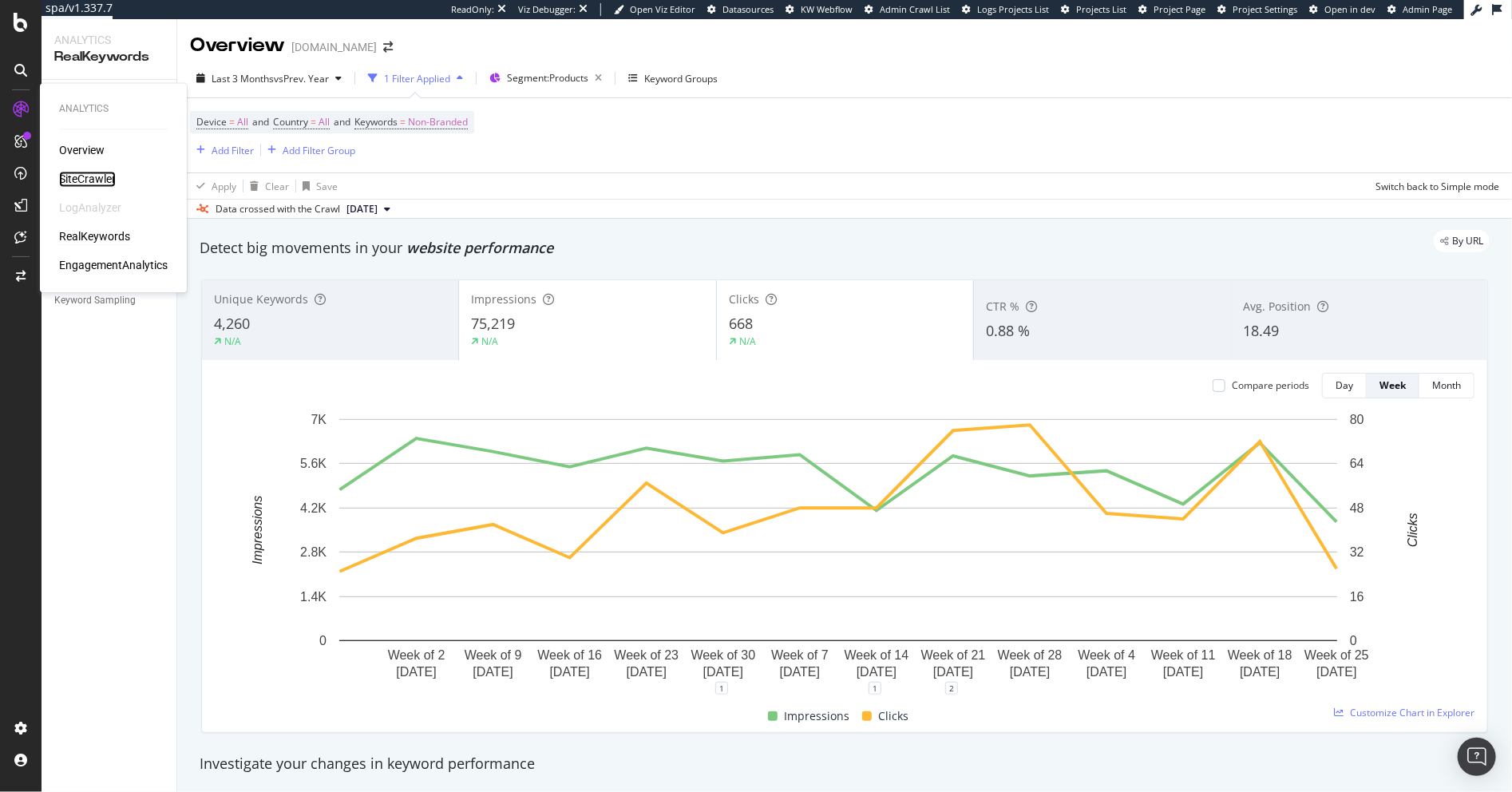
click at [106, 172] on div "SiteCrawler" at bounding box center [87, 179] width 56 height 16
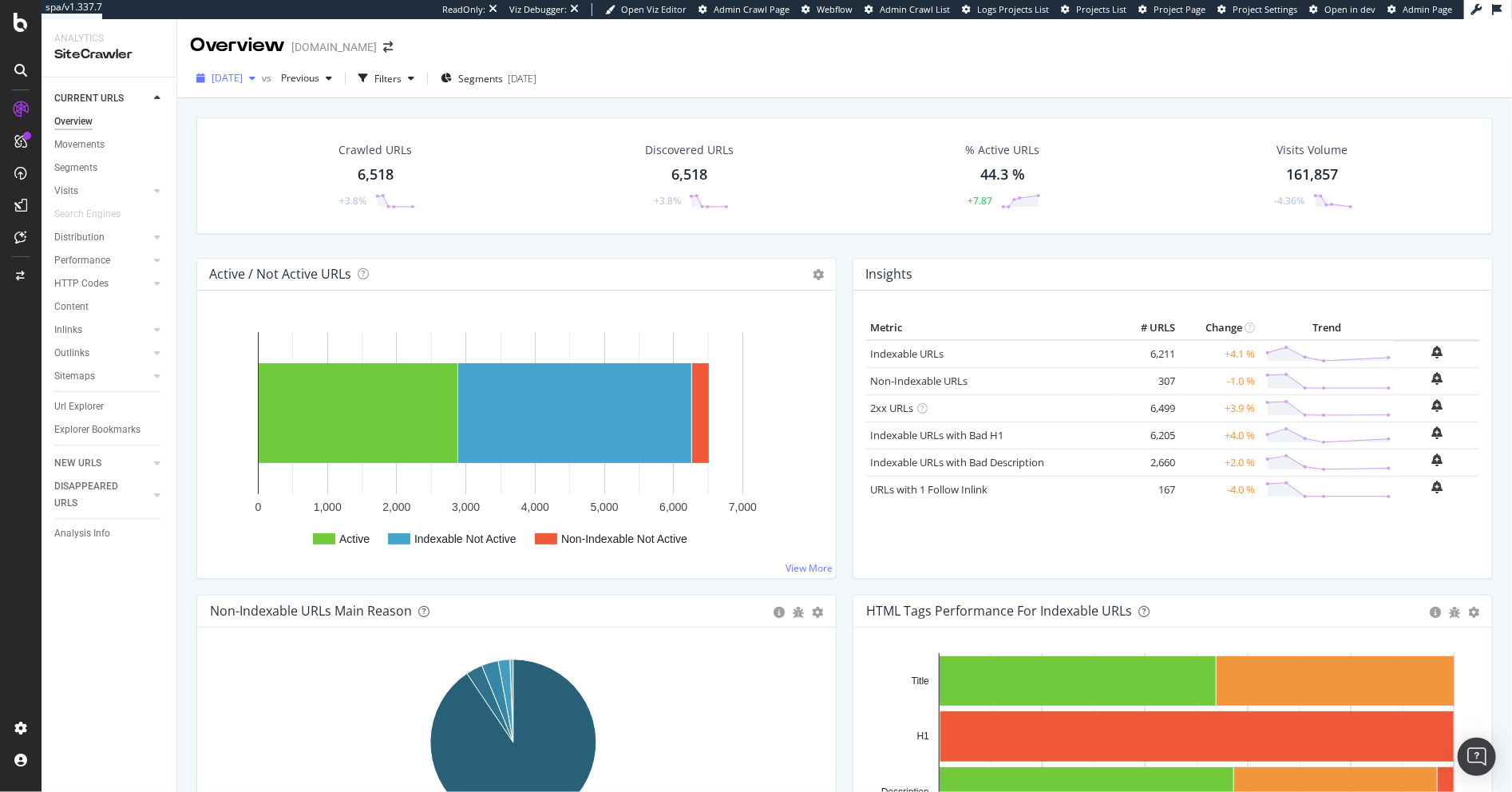
click at [242, 71] on span "[DATE]" at bounding box center [227, 78] width 31 height 14
click at [72, 684] on div "CURRENT URLS Overview Movements Segments Visits Analysis Orphan URLs Search Eng…" at bounding box center [109, 435] width 135 height 715
click at [108, 682] on div "Crawl Manager" at bounding box center [145, 683] width 191 height 13
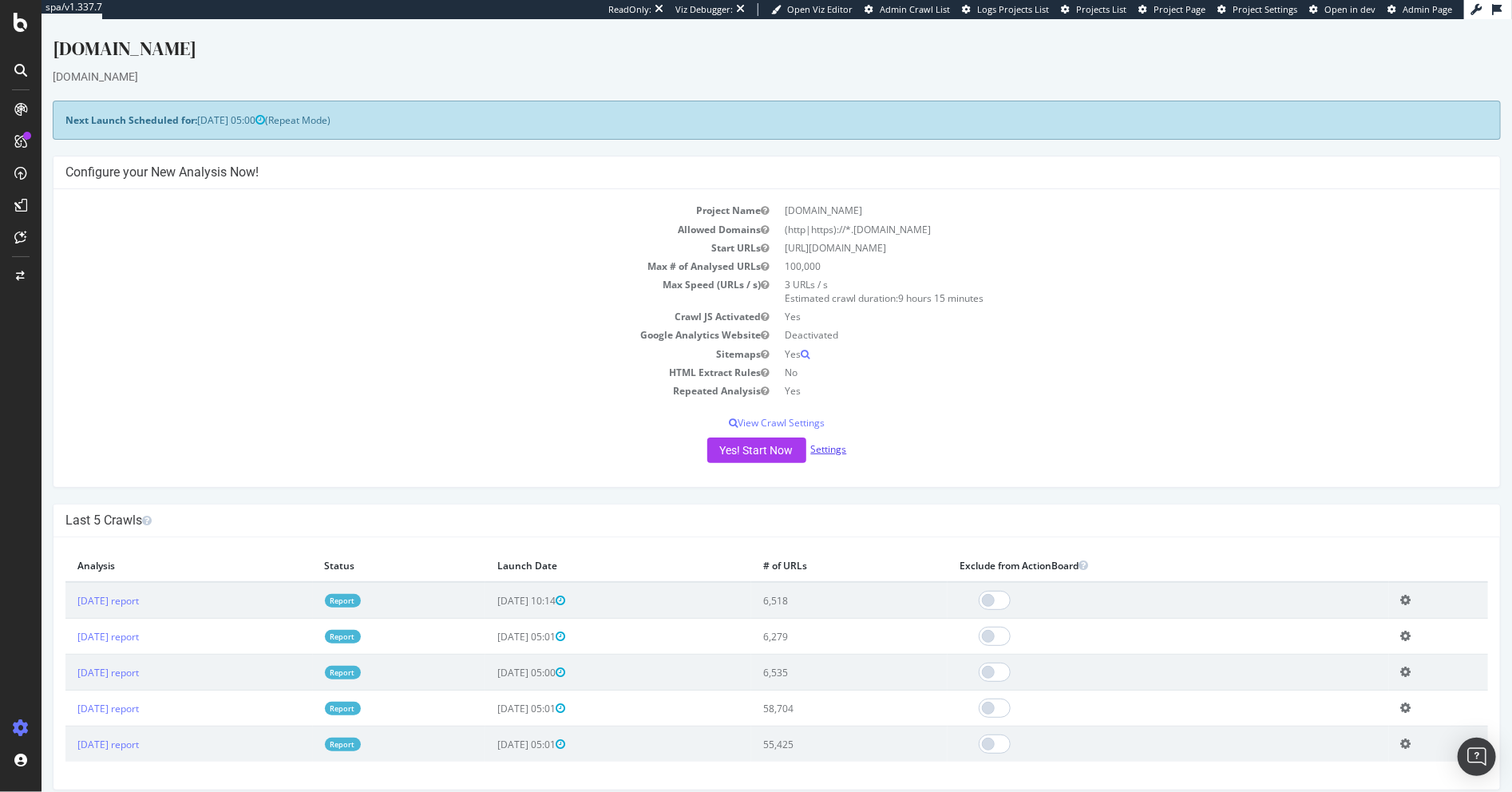
click at [835, 452] on link "Settings" at bounding box center [829, 449] width 36 height 14
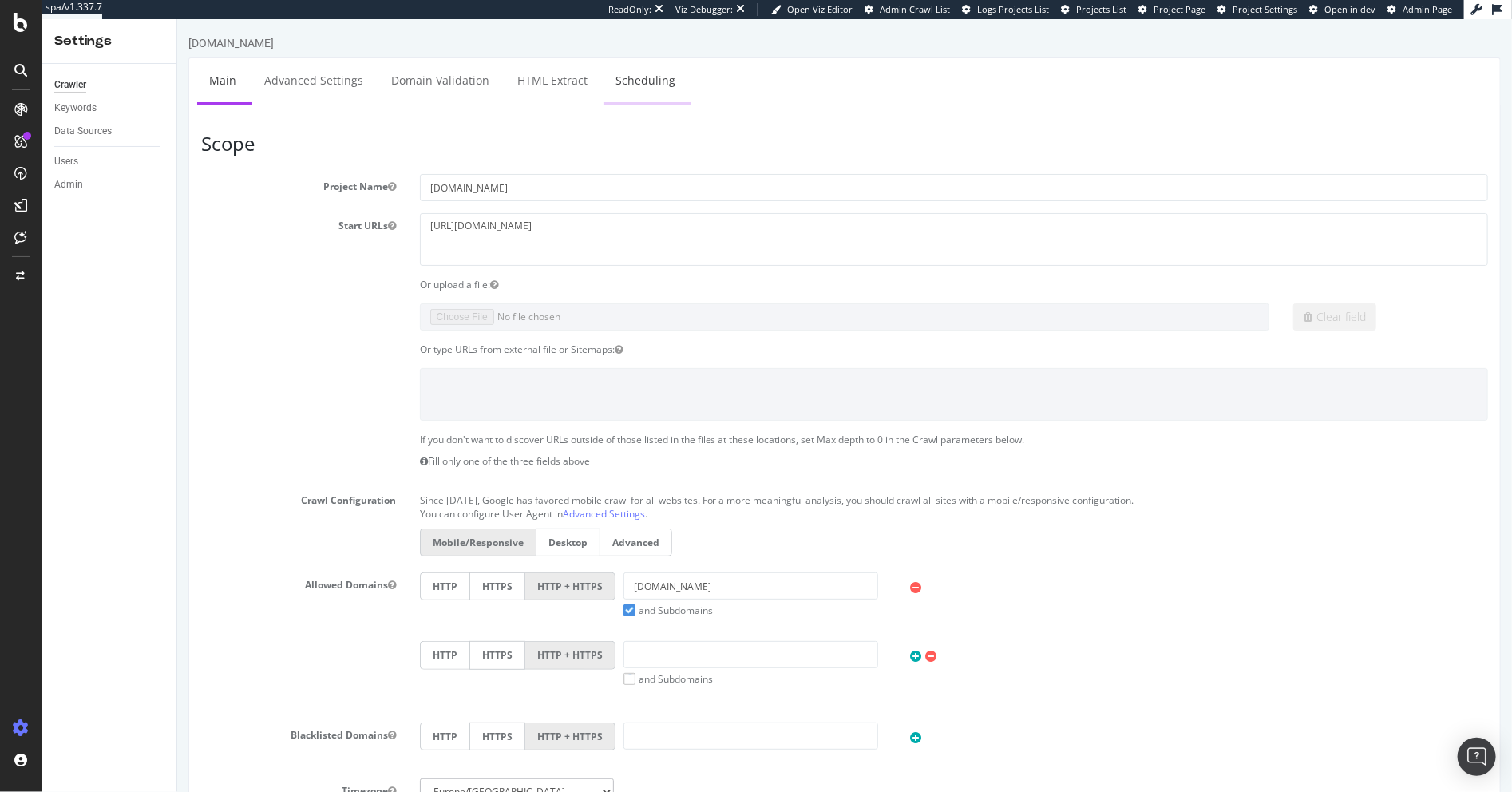
click at [642, 71] on link "Scheduling" at bounding box center [645, 79] width 84 height 44
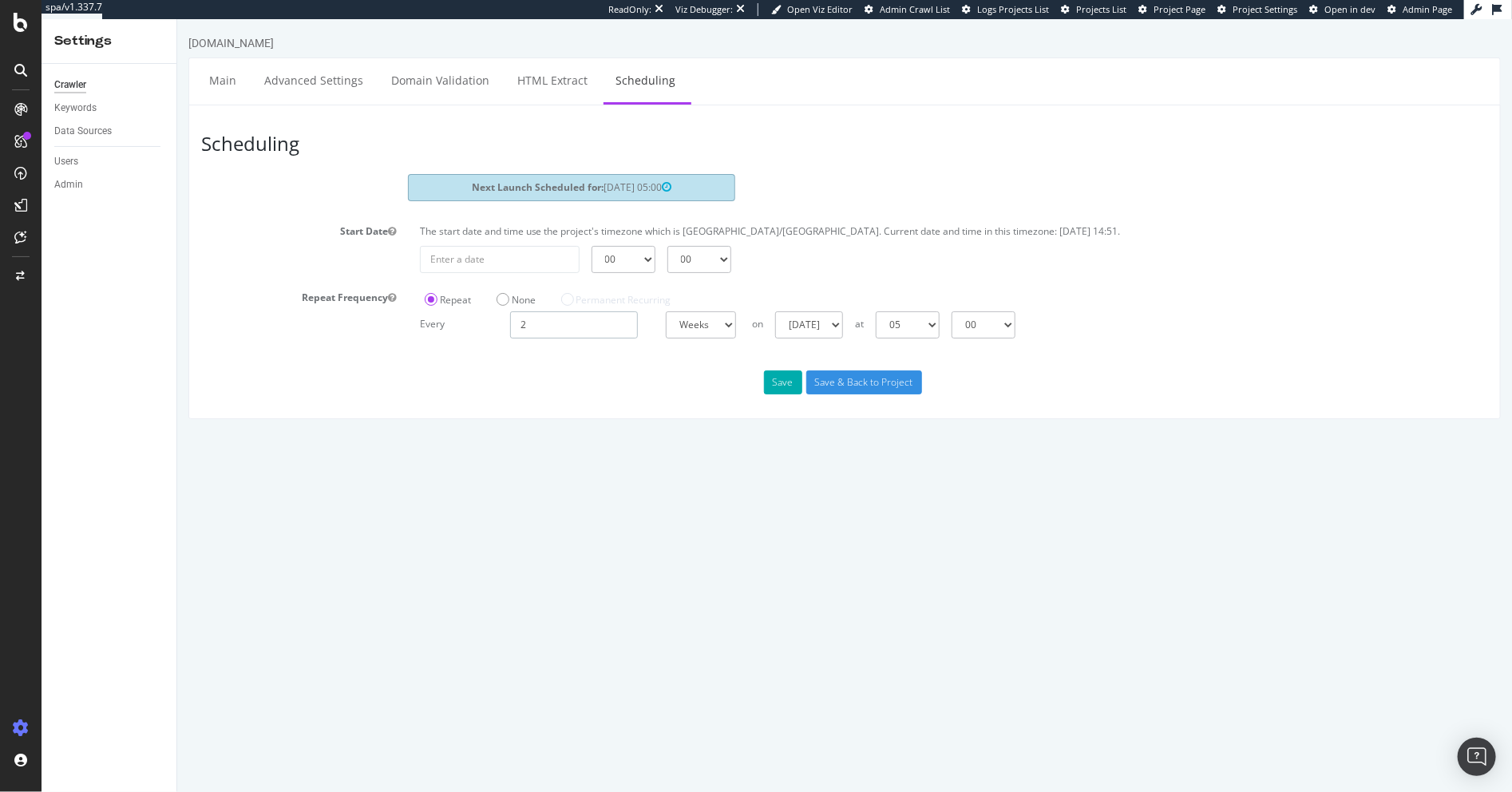
click at [587, 321] on input "2" at bounding box center [573, 325] width 128 height 27
type input "1"
click at [779, 381] on div "Scheduling Next Launch Scheduled for: 2025-09-07 05:00 Start Date The start dat…" at bounding box center [844, 262] width 1312 height 315
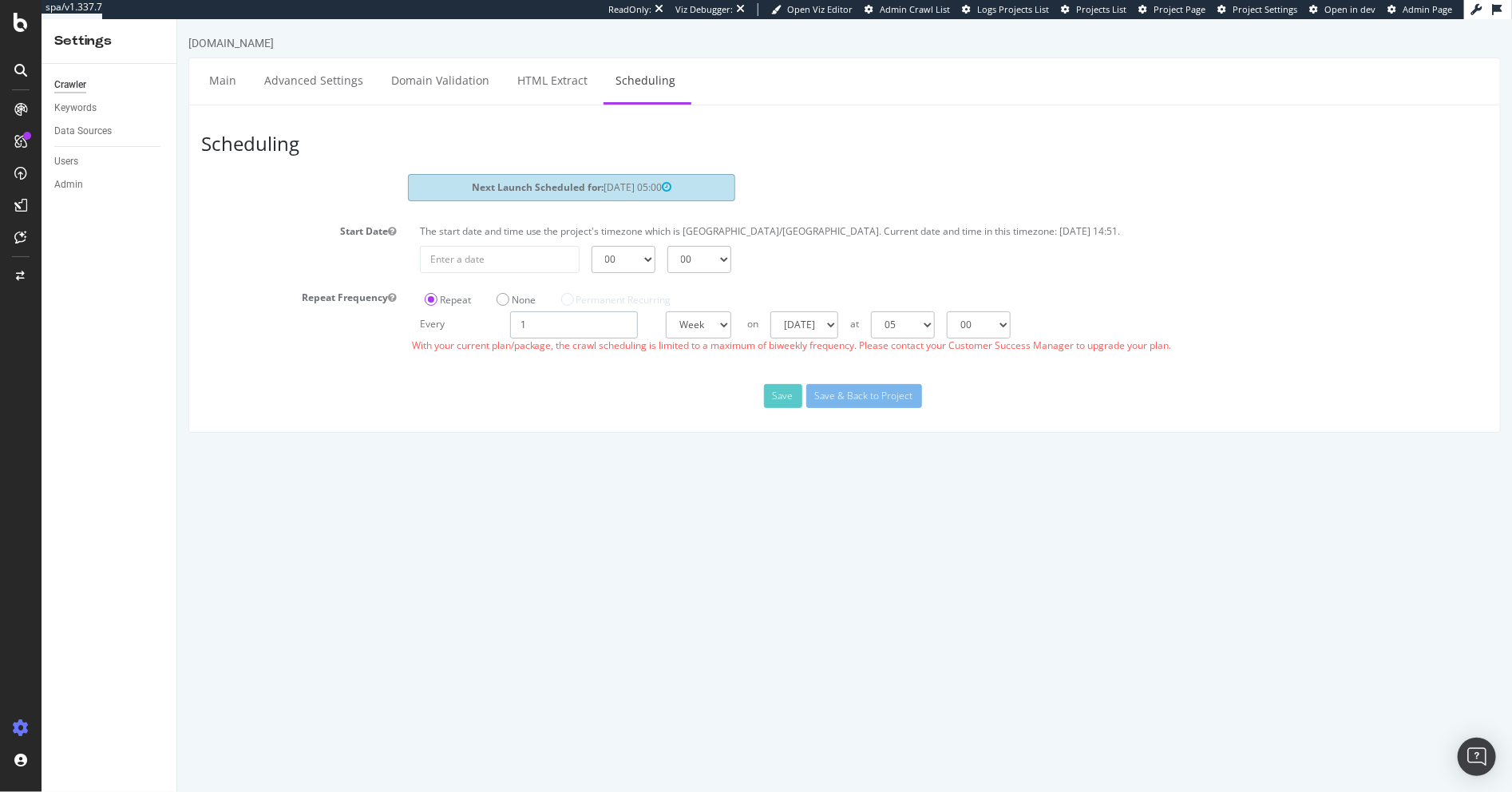
click at [584, 319] on input "1" at bounding box center [573, 325] width 128 height 27
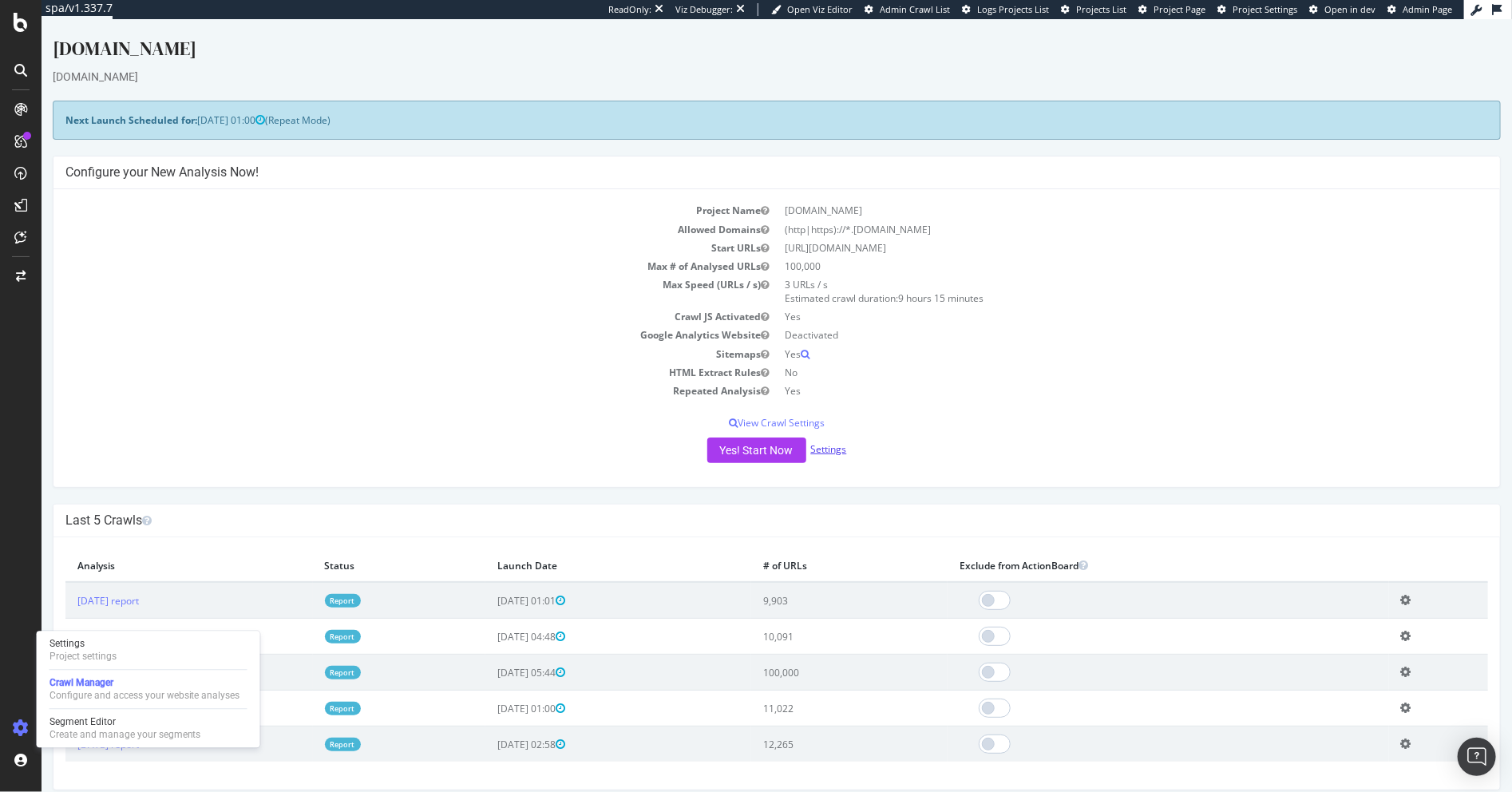
click at [826, 454] on link "Settings" at bounding box center [829, 449] width 36 height 14
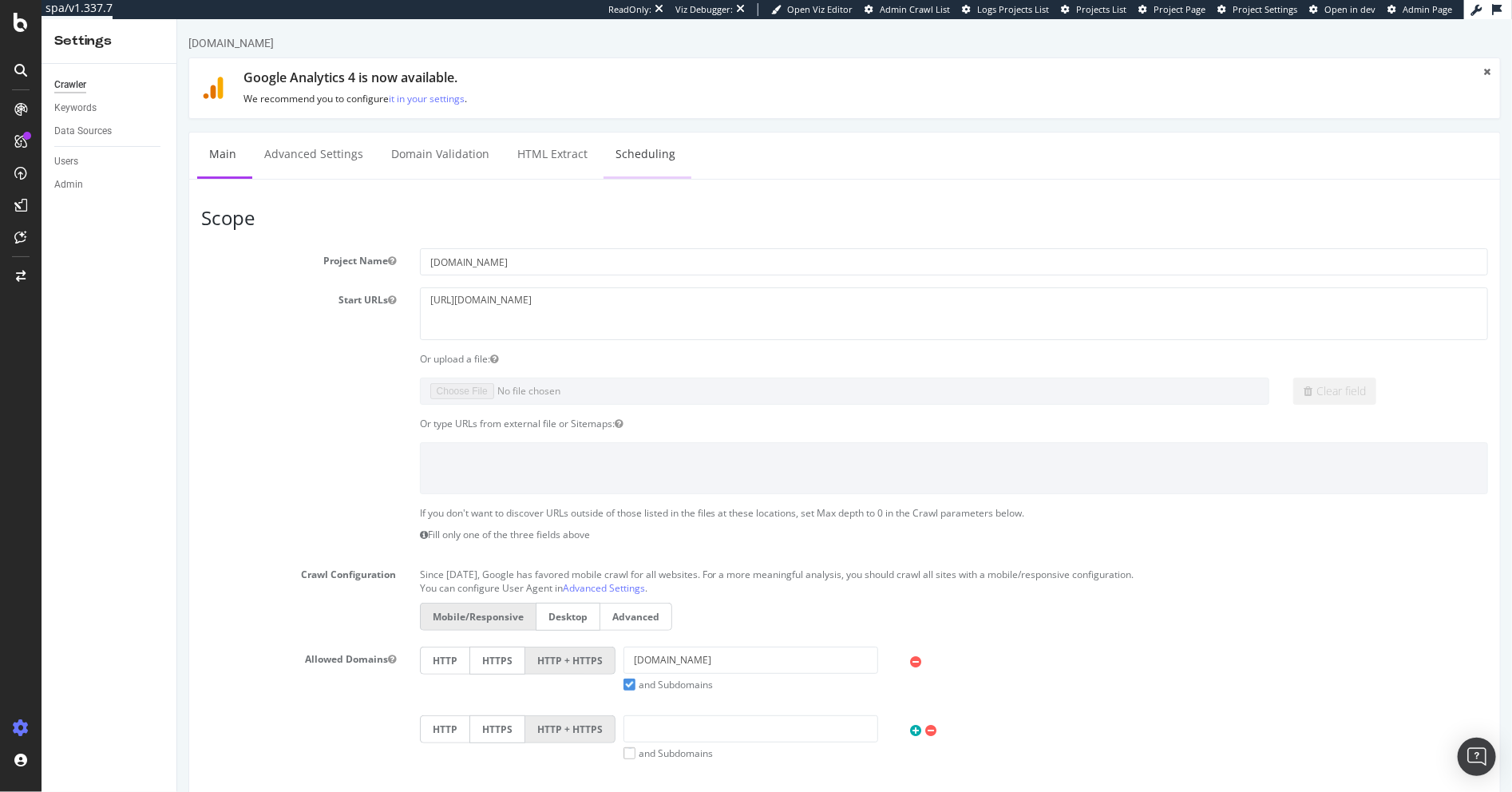
click at [645, 151] on link "Scheduling" at bounding box center [645, 154] width 84 height 44
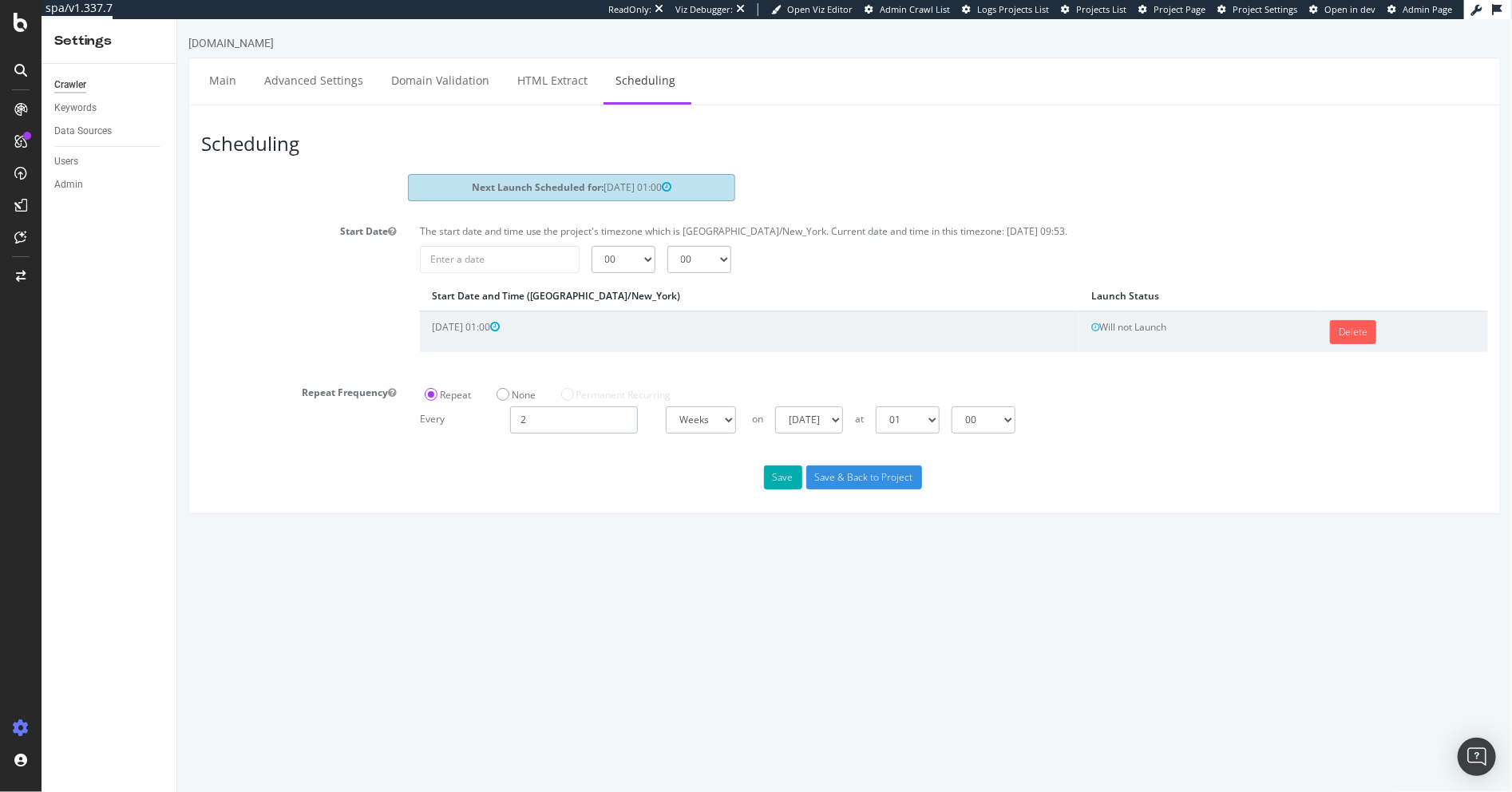
click at [567, 423] on input "2" at bounding box center [573, 420] width 128 height 27
type input "1"
click at [782, 481] on div "Save Save & Back to Project" at bounding box center [844, 478] width 1311 height 24
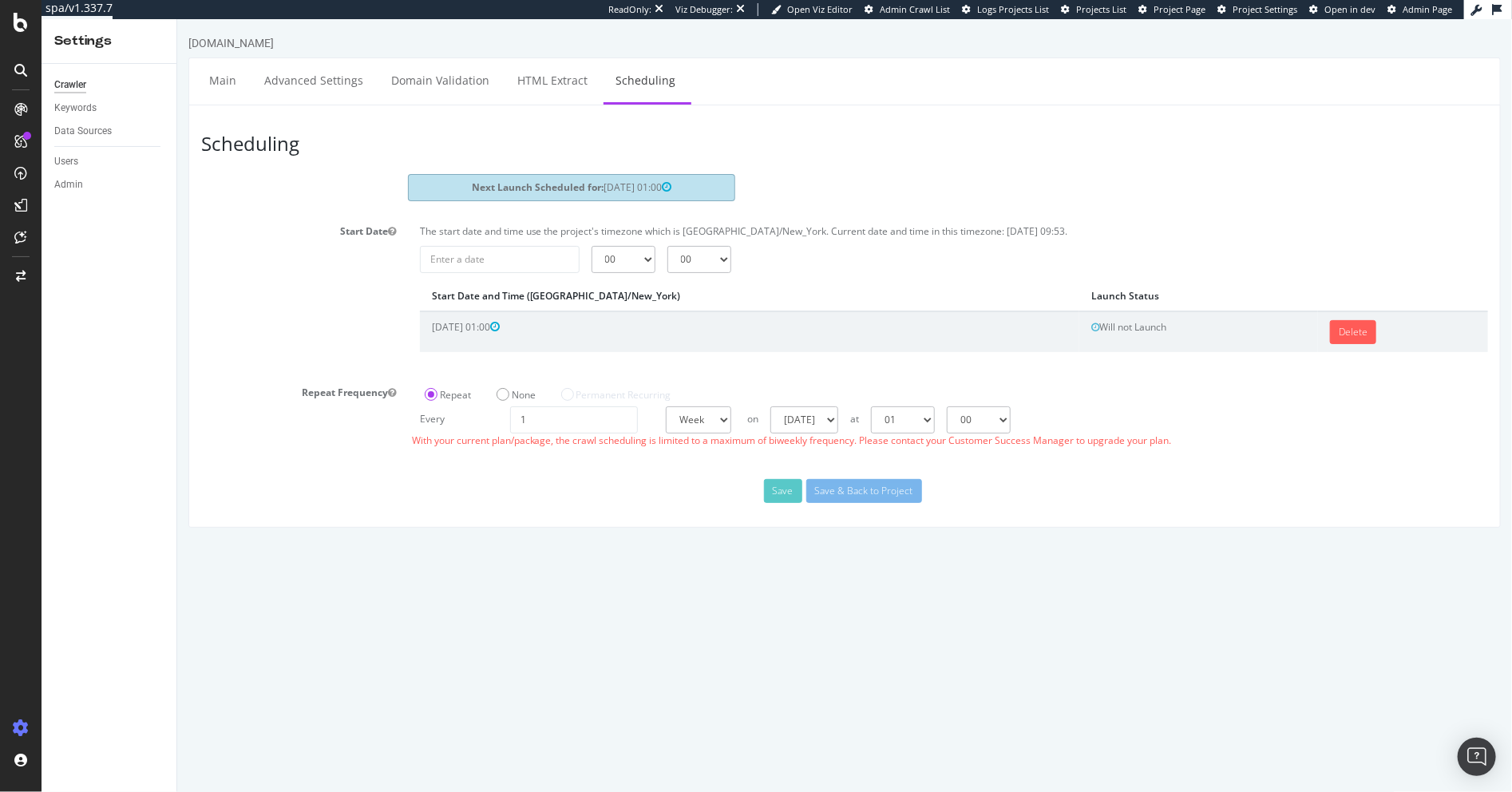
click at [660, 479] on div "Save Save & Back to Project" at bounding box center [844, 491] width 1311 height 24
click at [73, 172] on div "SiteCrawler" at bounding box center [87, 179] width 56 height 16
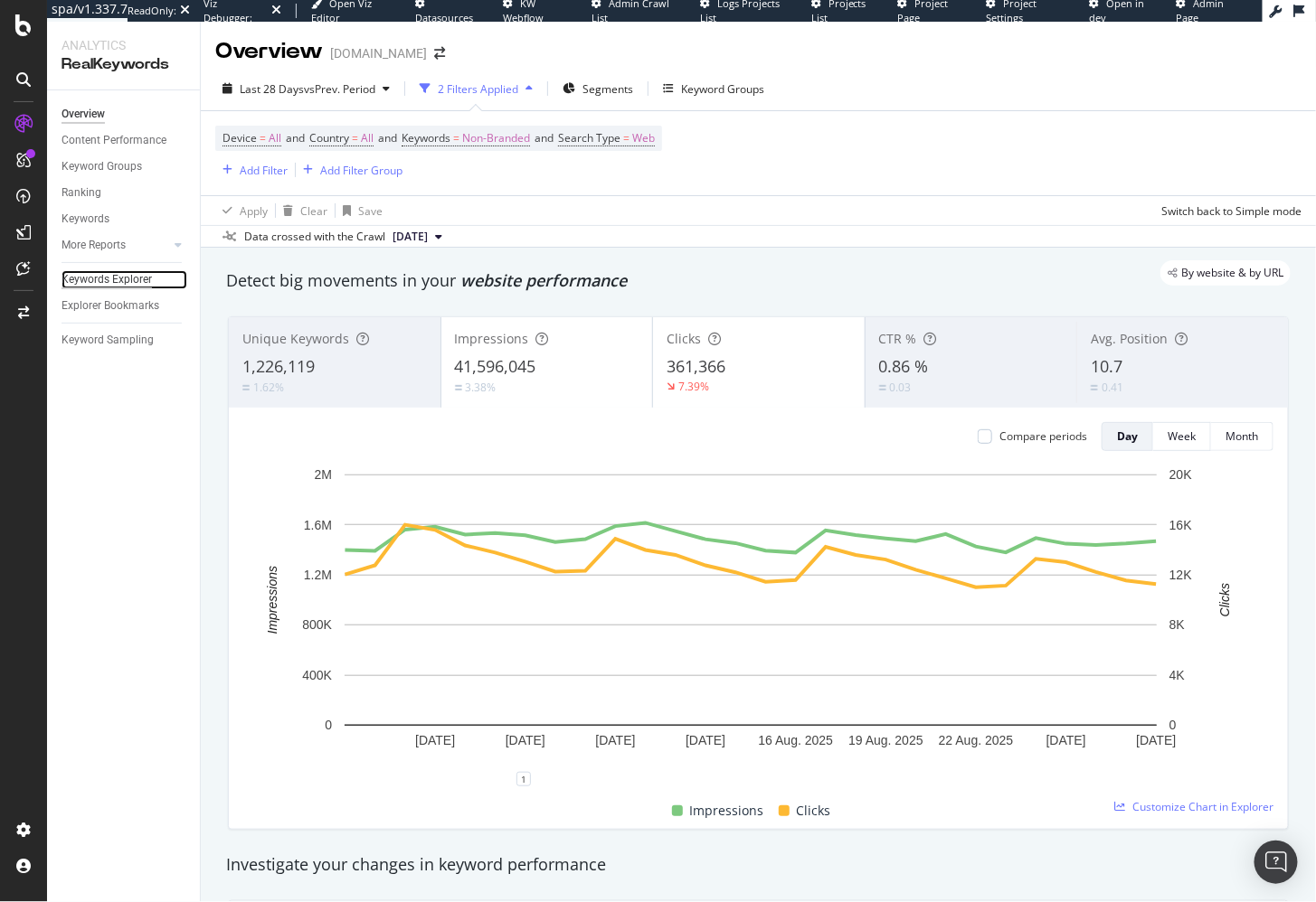
click at [117, 279] on div "Keywords Explorer" at bounding box center [107, 280] width 91 height 19
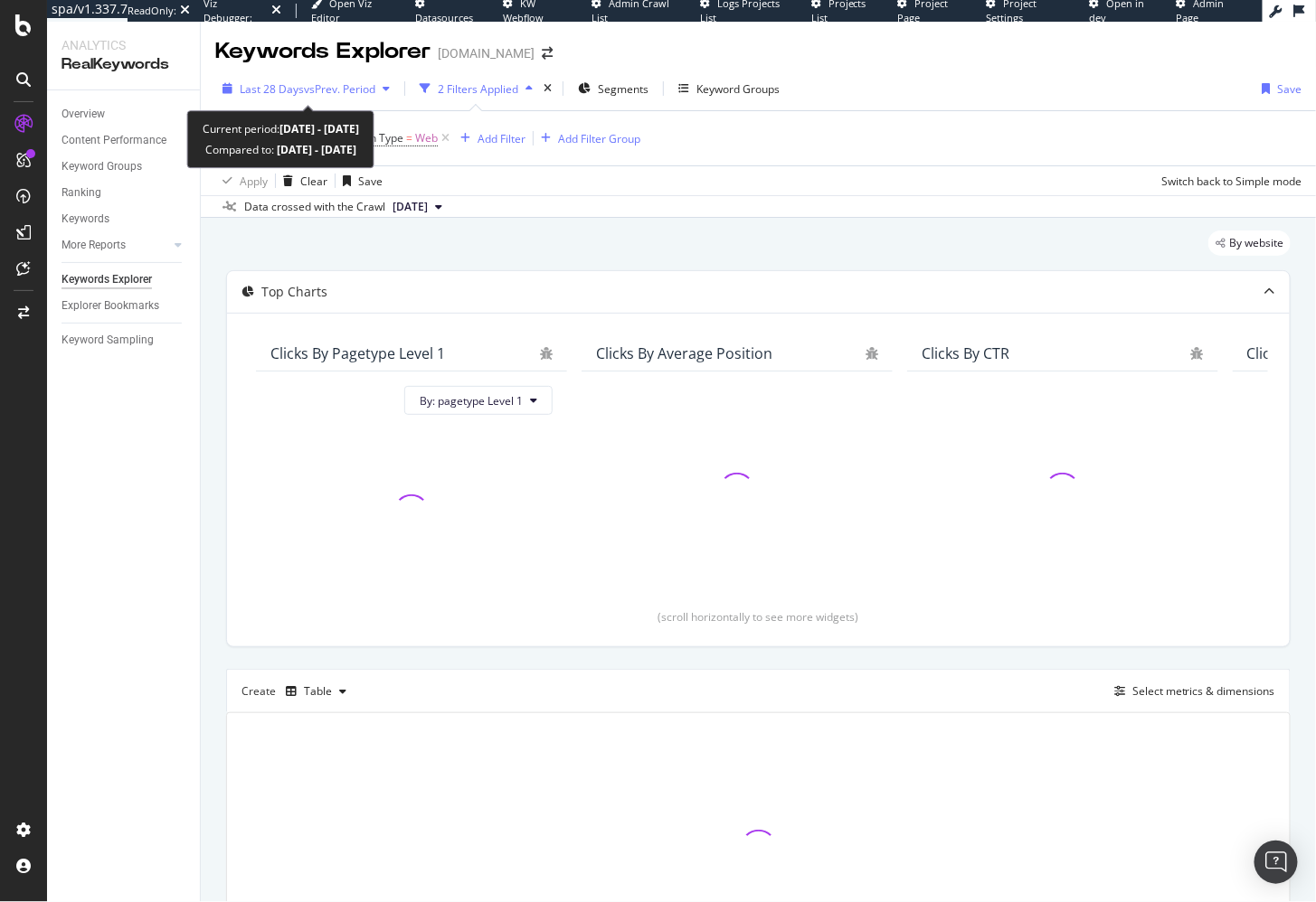
click at [353, 92] on span "vs Prev. Period" at bounding box center [339, 89] width 72 height 15
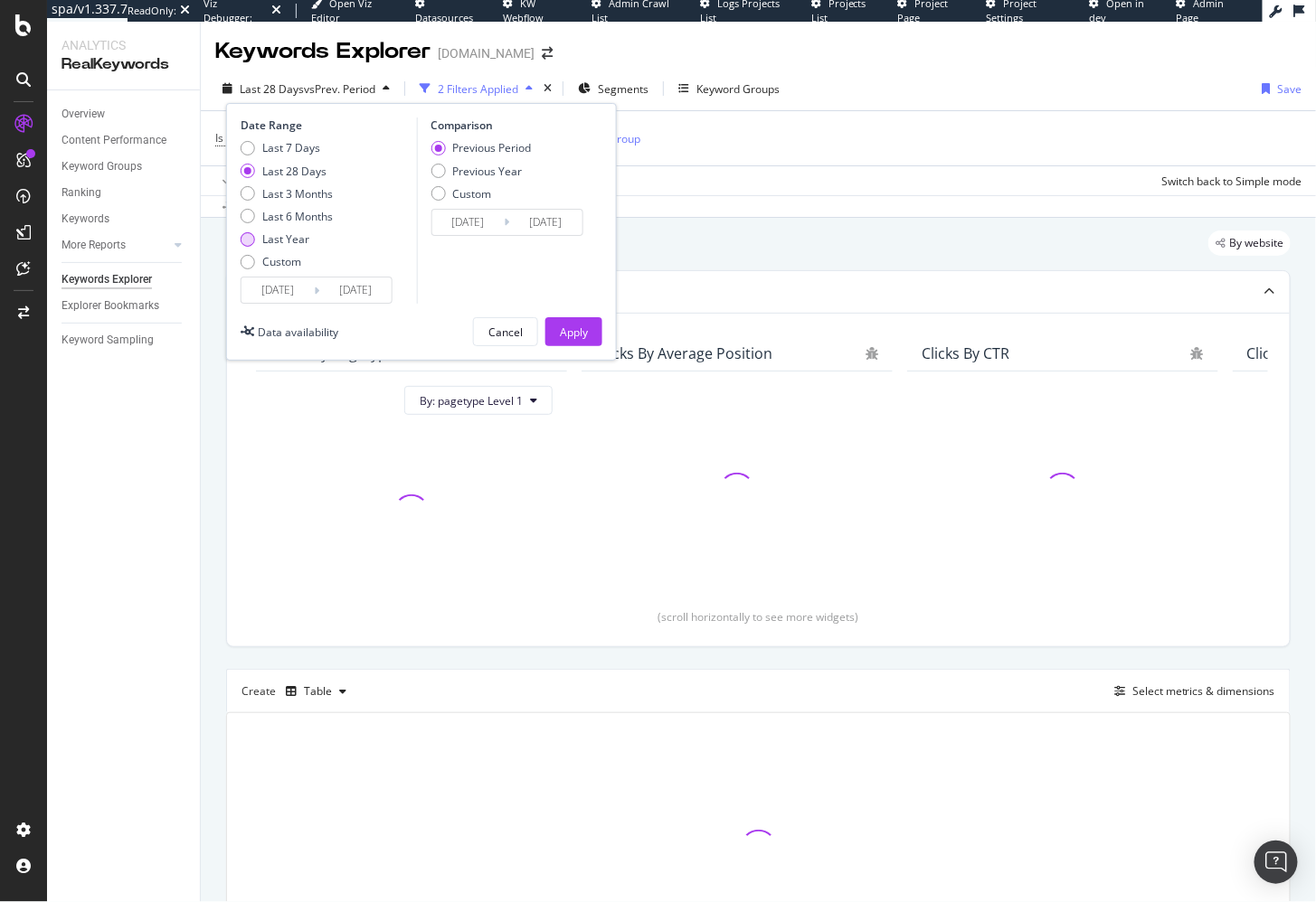
click at [301, 239] on div "Last Year" at bounding box center [285, 240] width 47 height 15
type input "2024/08/29"
type input "2023/08/30"
type input "2024/08/28"
click at [560, 320] on div "Apply" at bounding box center [573, 331] width 28 height 27
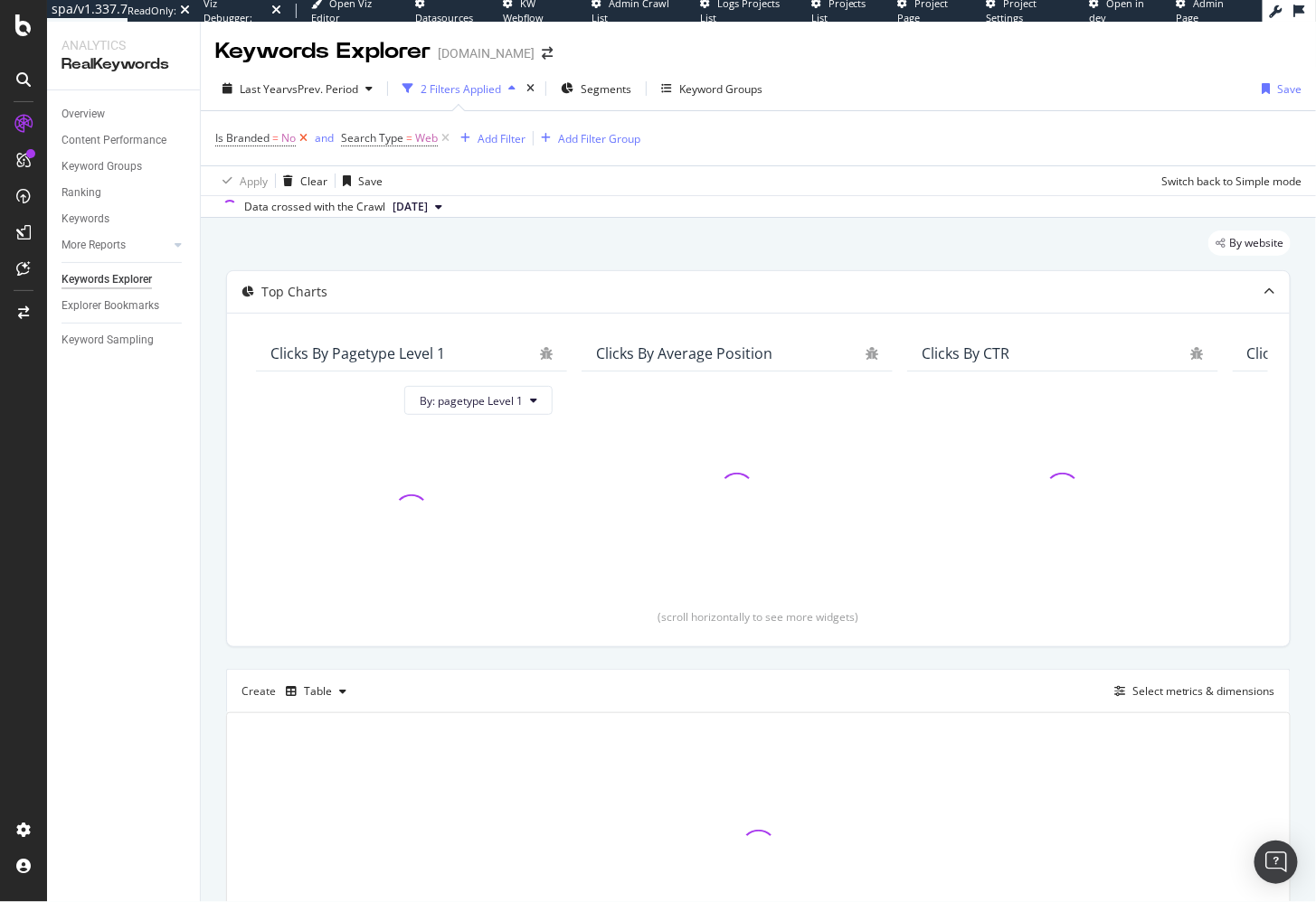
click at [303, 136] on icon at bounding box center [303, 138] width 15 height 18
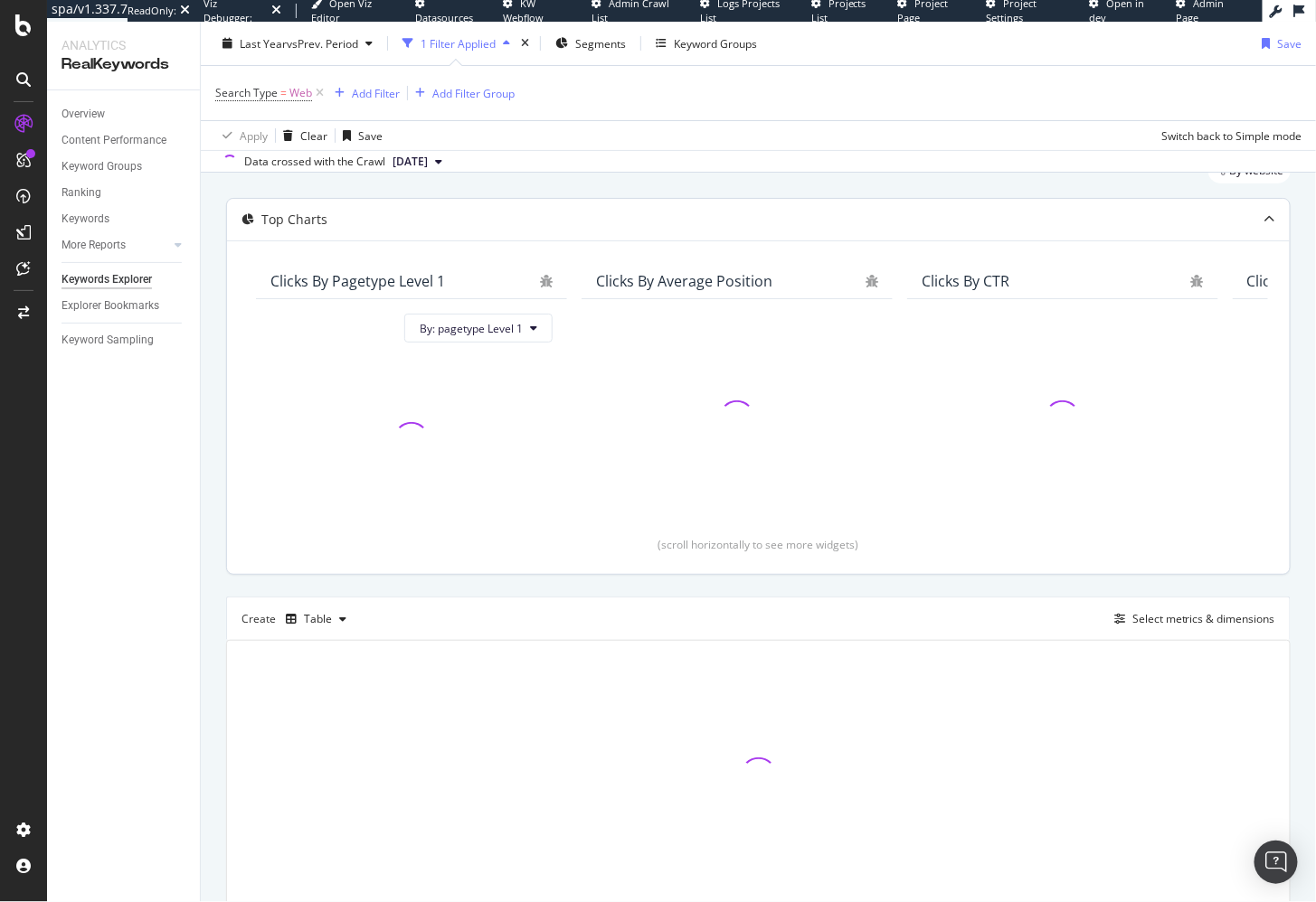
scroll to position [146, 0]
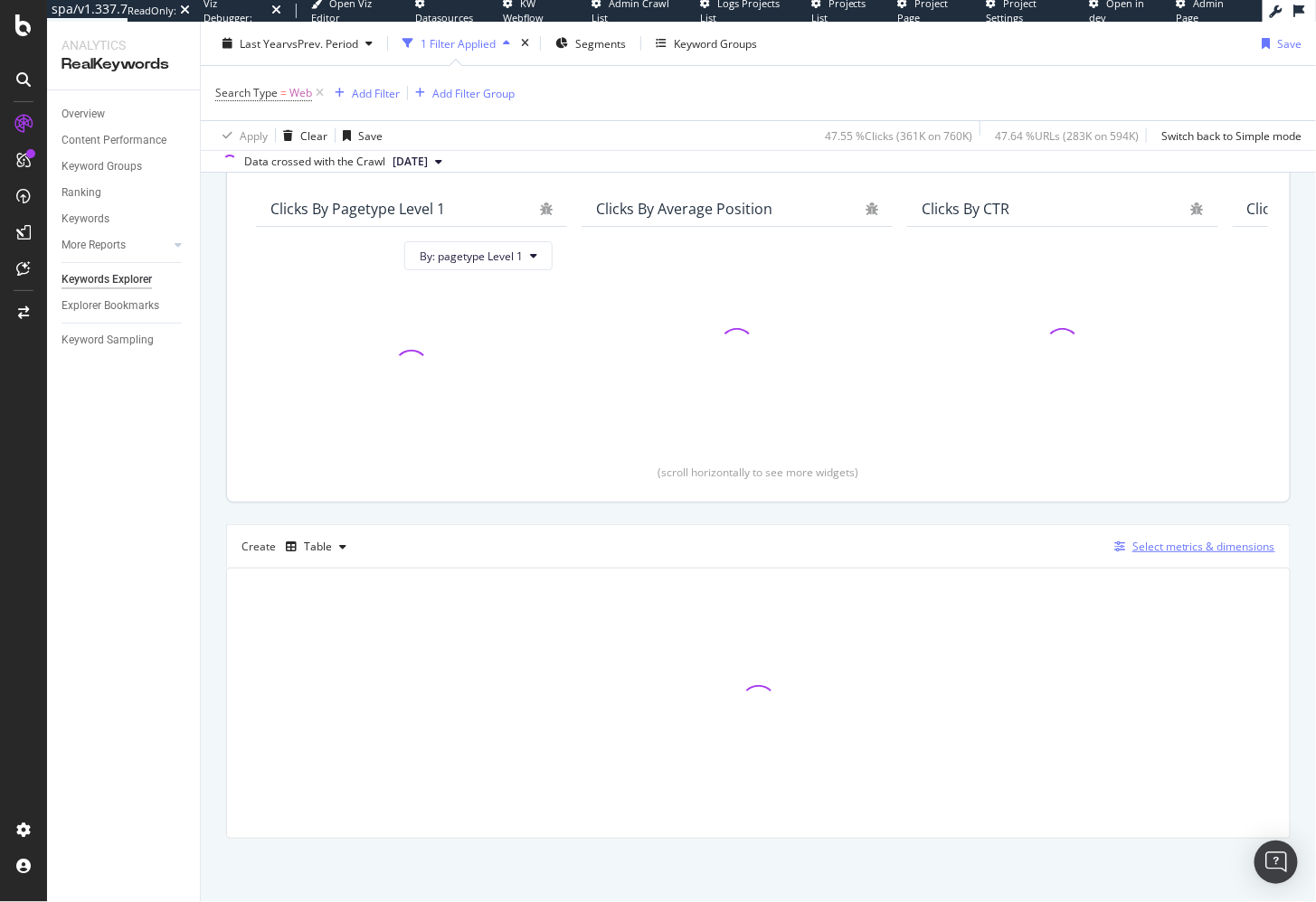
click at [1163, 551] on div "Select metrics & dimensions" at bounding box center [1204, 547] width 143 height 15
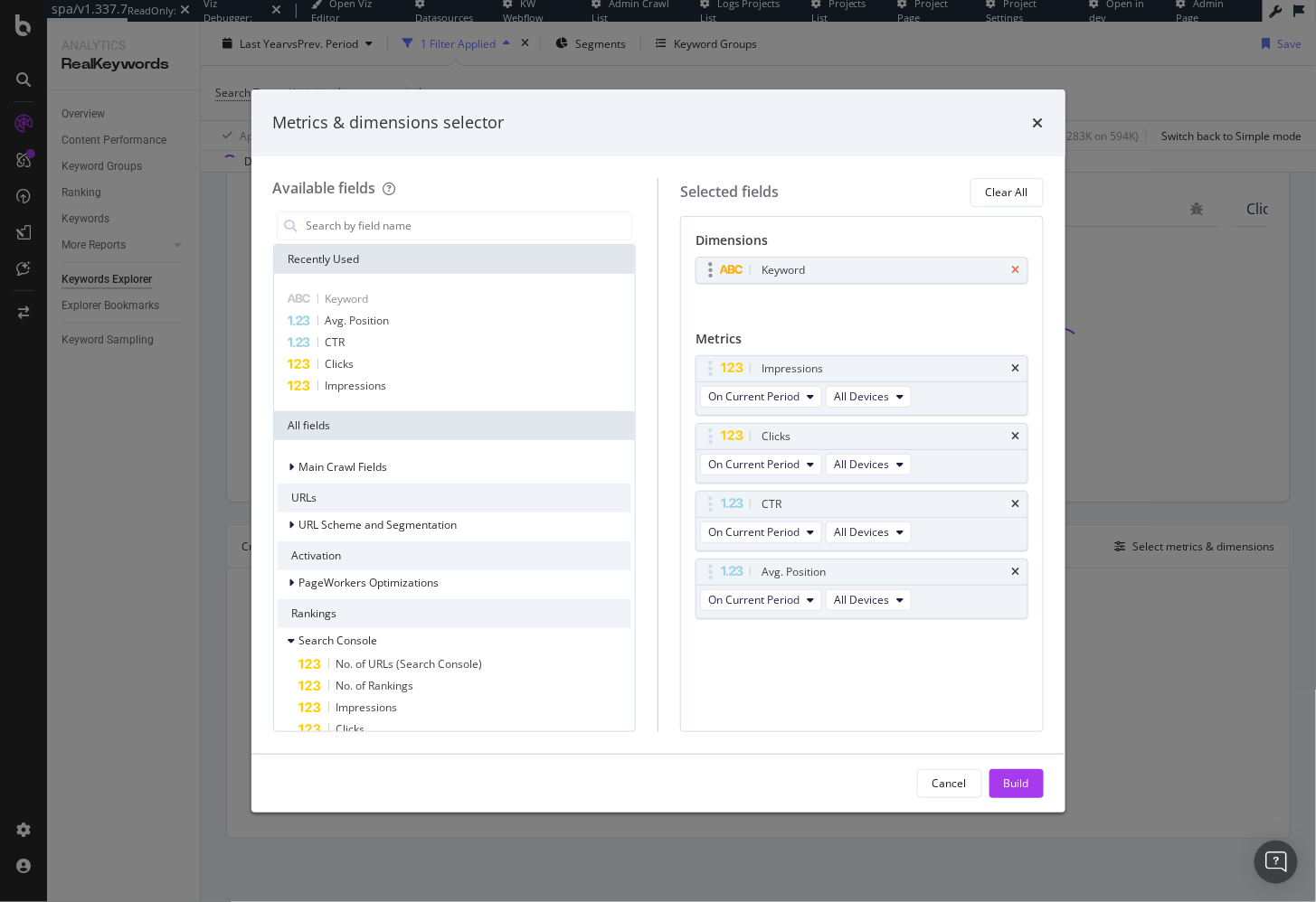
click at [1017, 267] on icon "times" at bounding box center [1016, 269] width 8 height 11
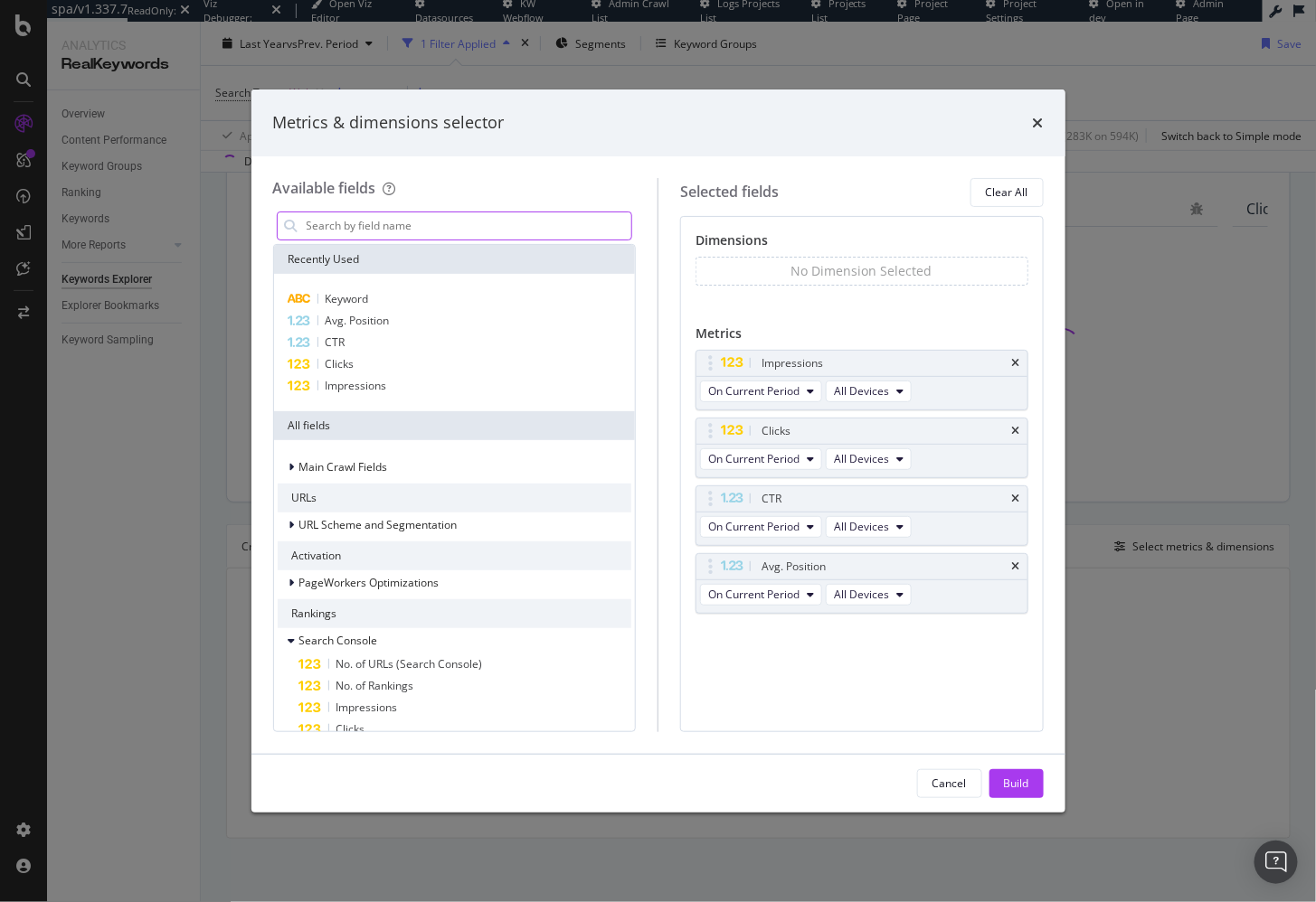
click at [478, 226] on input "modal" at bounding box center [468, 226] width 328 height 27
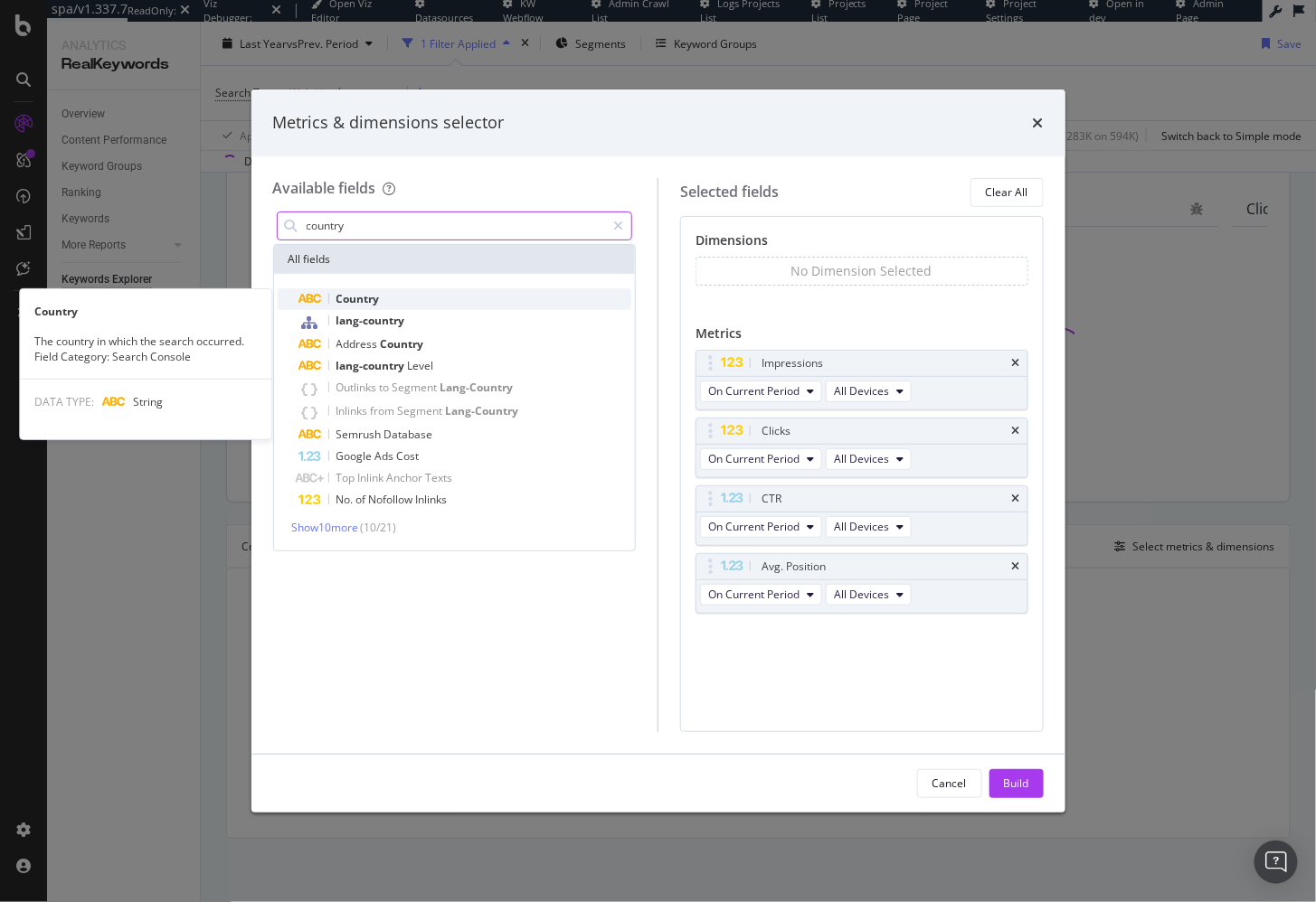
type input "country"
click at [397, 292] on div "Country" at bounding box center [466, 299] width 332 height 21
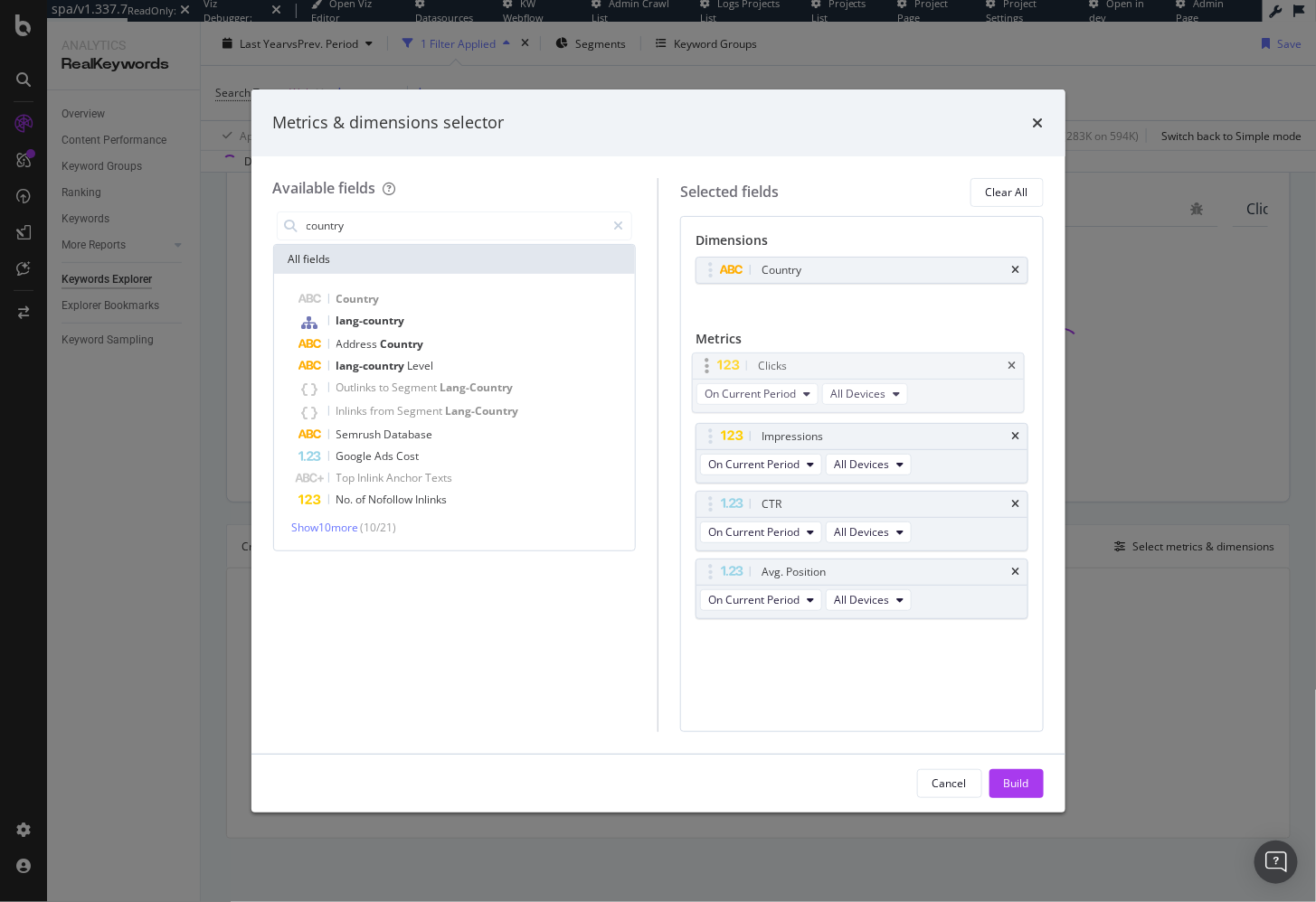
drag, startPoint x: 715, startPoint y: 440, endPoint x: 711, endPoint y: 359, distance: 81.1
click at [711, 359] on body "spa/v1.337.7 ReadOnly: Viz Debugger: Open Viz Editor Datasources KW Webflow Adm…" at bounding box center [658, 451] width 1316 height 902
click at [1026, 791] on div "Build" at bounding box center [1016, 783] width 25 height 15
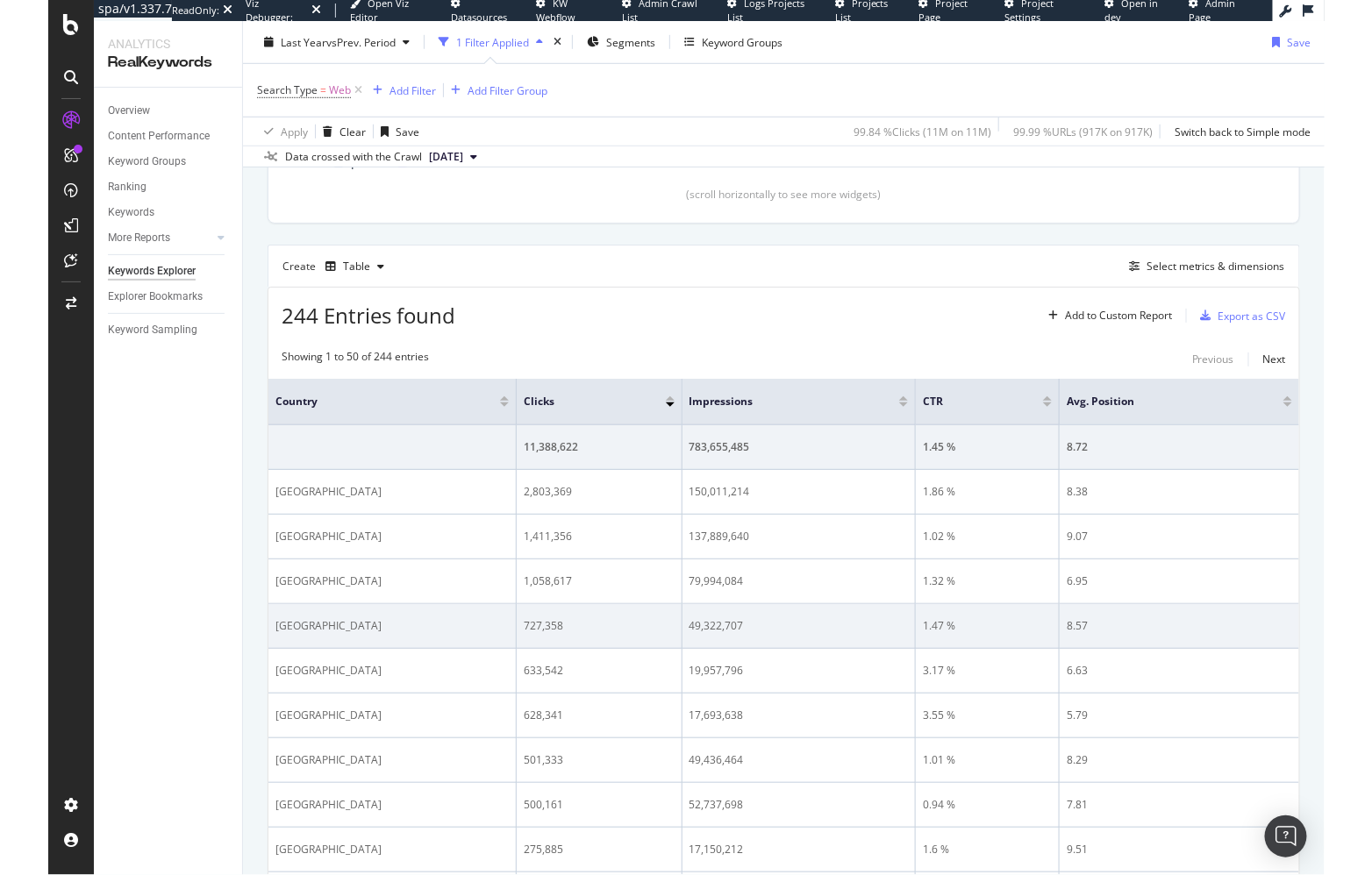
scroll to position [405, 0]
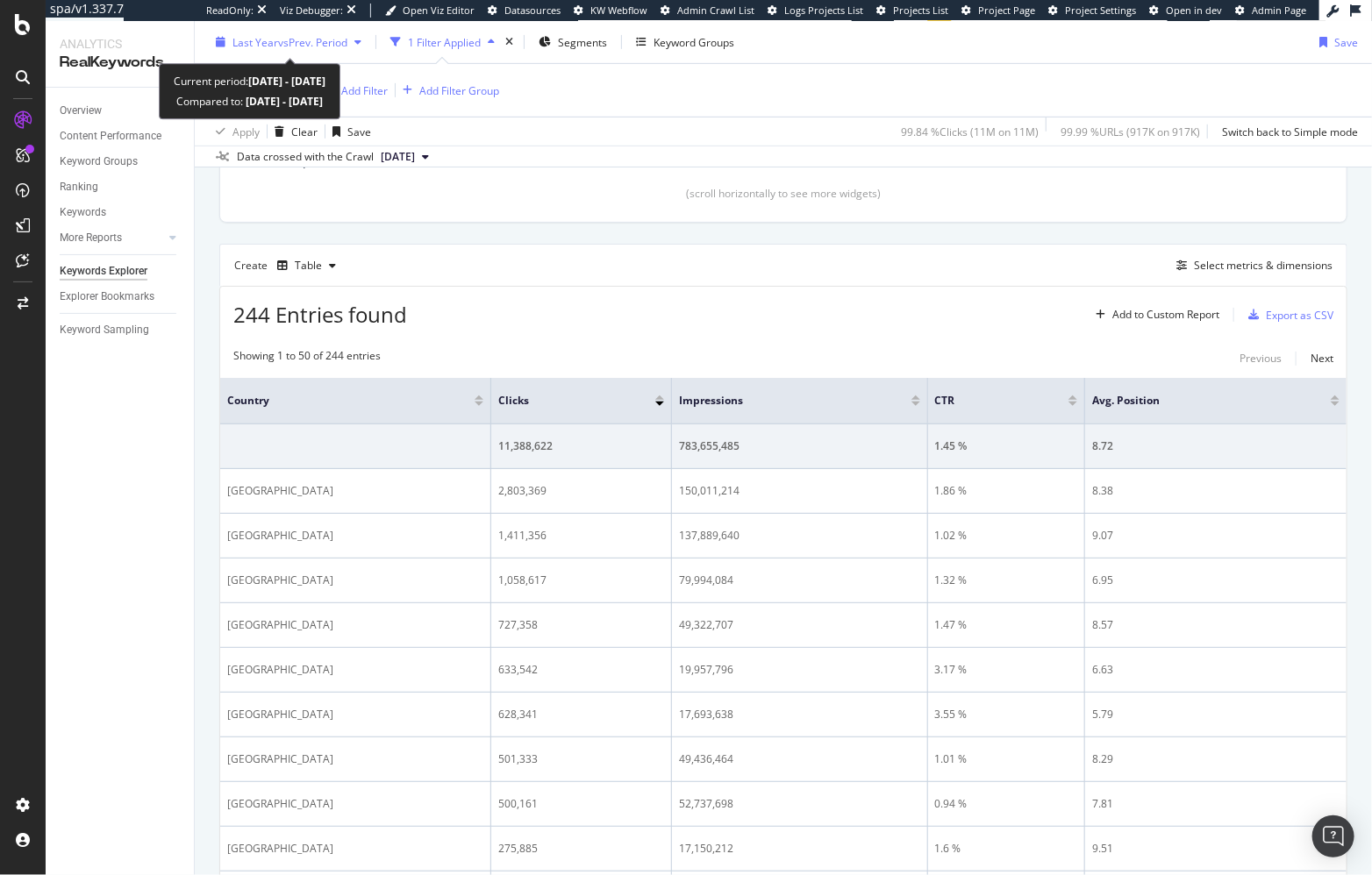
click at [306, 29] on div "Last Year vs Prev. Period" at bounding box center [289, 42] width 159 height 26
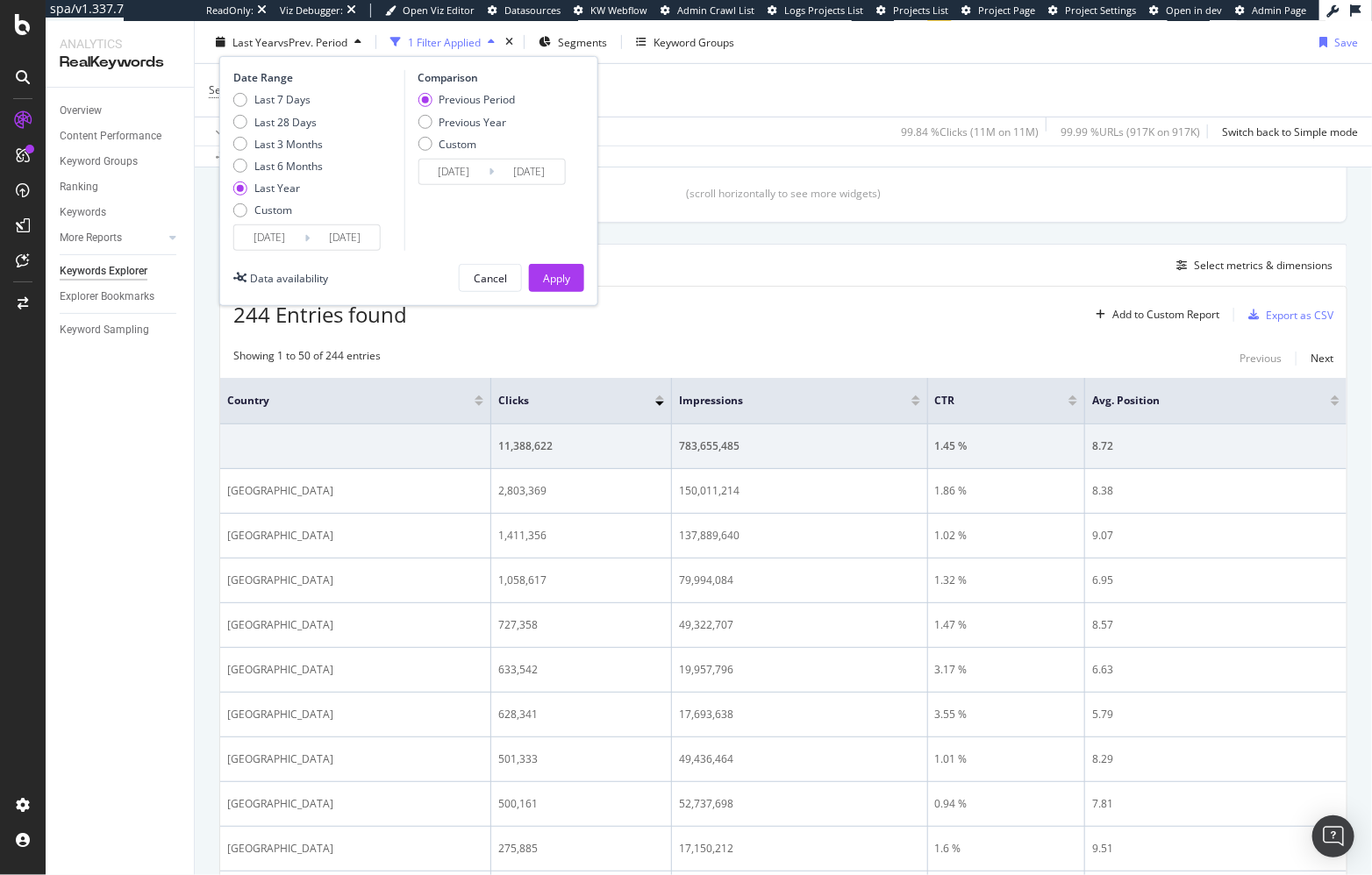
click at [237, 238] on input "2024/08/29" at bounding box center [269, 237] width 70 height 24
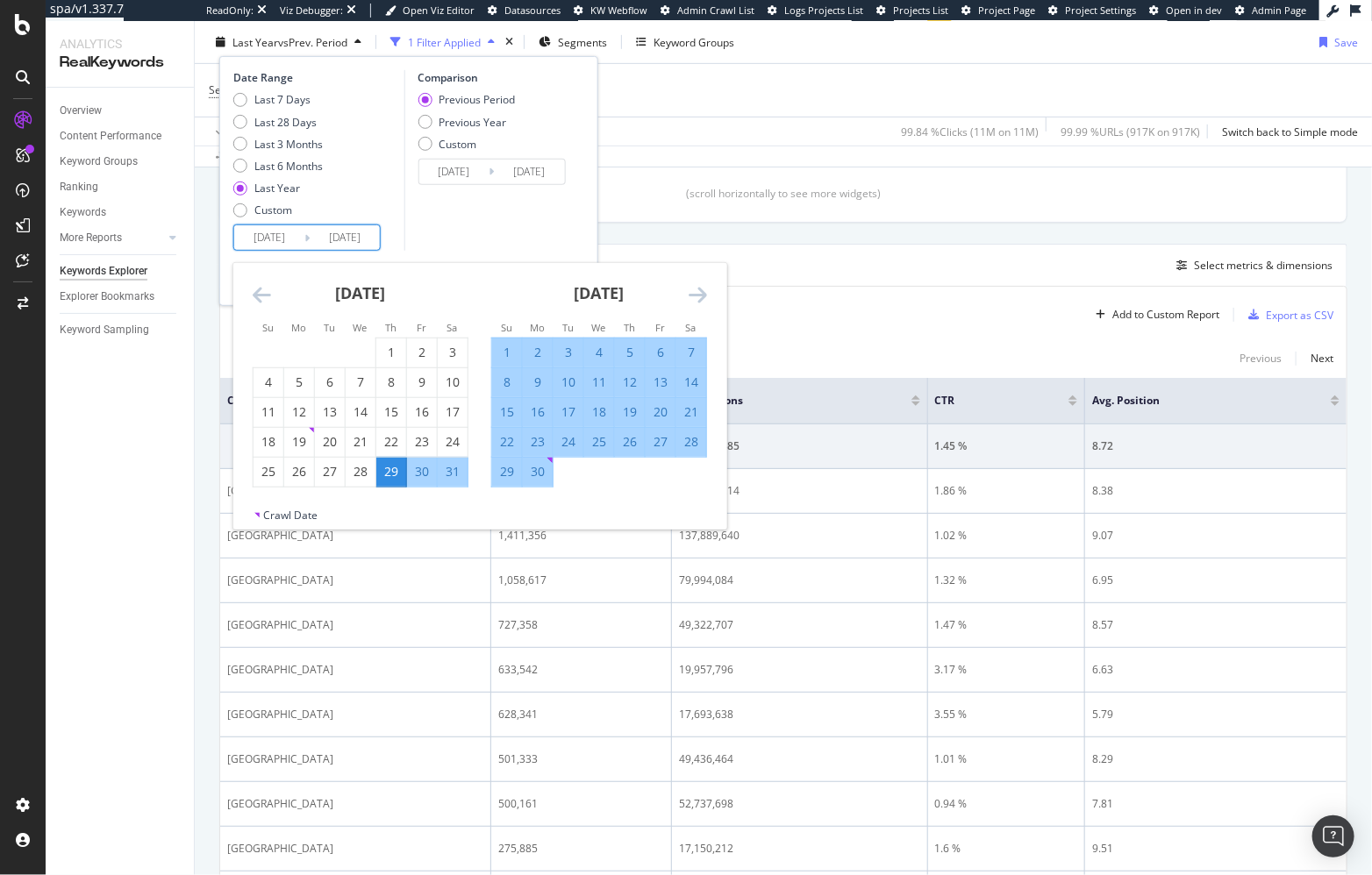
click at [476, 232] on div "Comparison Previous Period Previous Year Custom 2023/08/30 Navigate forward to …" at bounding box center [486, 160] width 167 height 181
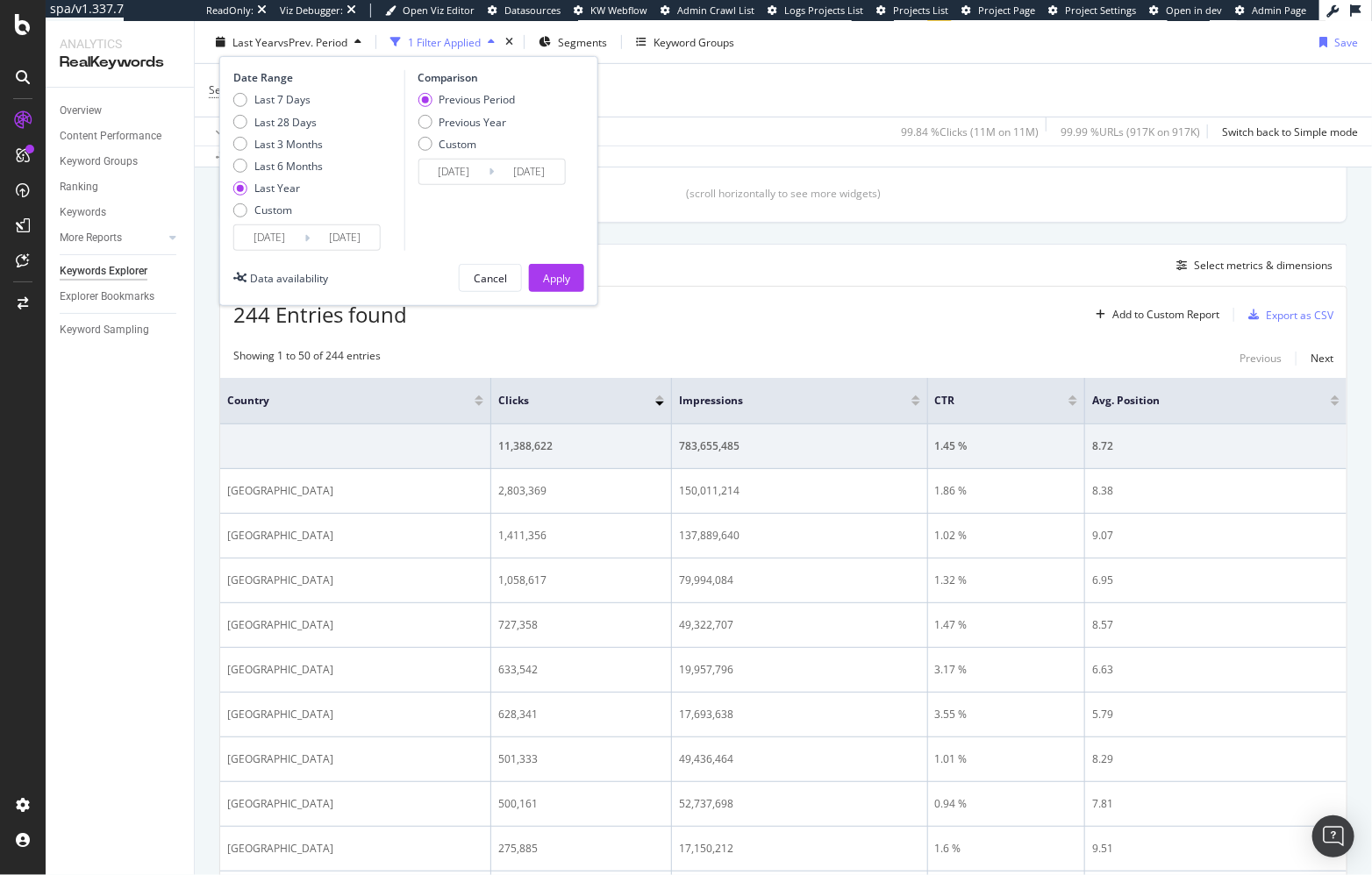
drag, startPoint x: 492, startPoint y: 121, endPoint x: 526, endPoint y: 163, distance: 54.0
click at [492, 121] on div "Previous Year" at bounding box center [472, 122] width 67 height 15
type input "2023/08/31"
type input "2024/08/29"
click at [560, 284] on div "Apply" at bounding box center [556, 277] width 27 height 15
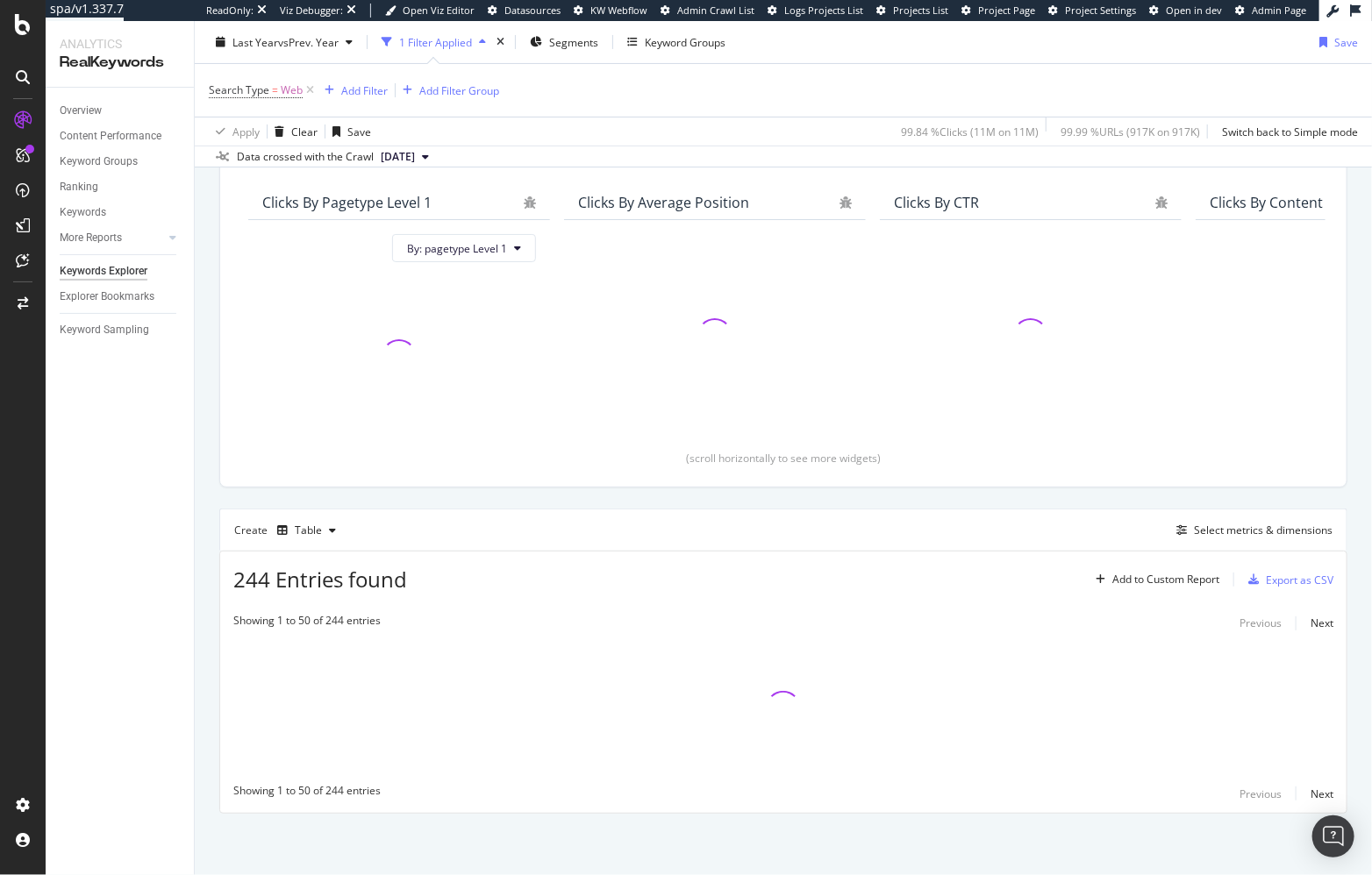
scroll to position [141, 0]
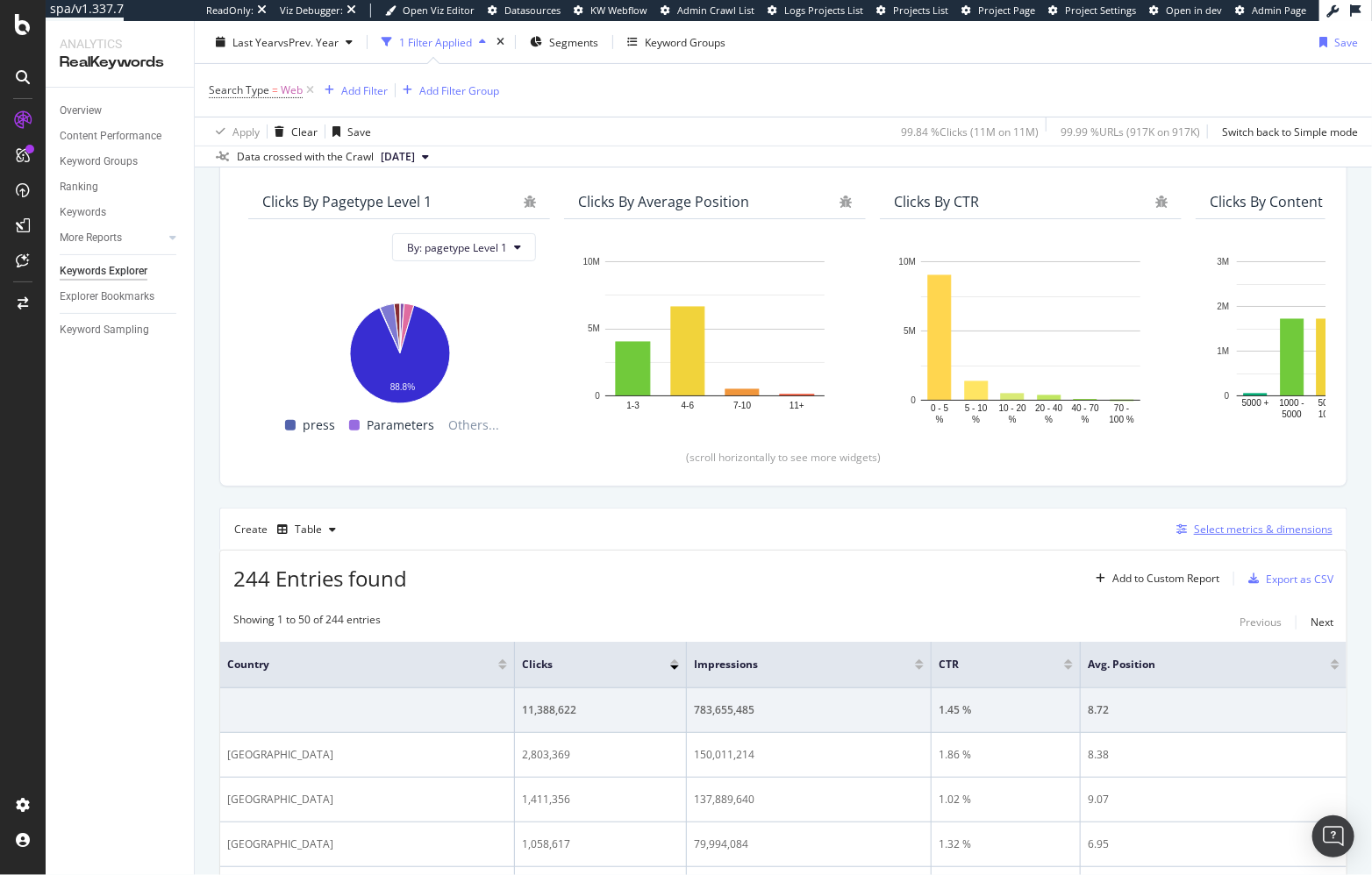
click at [1265, 532] on div "Select metrics & dimensions" at bounding box center [1263, 529] width 139 height 15
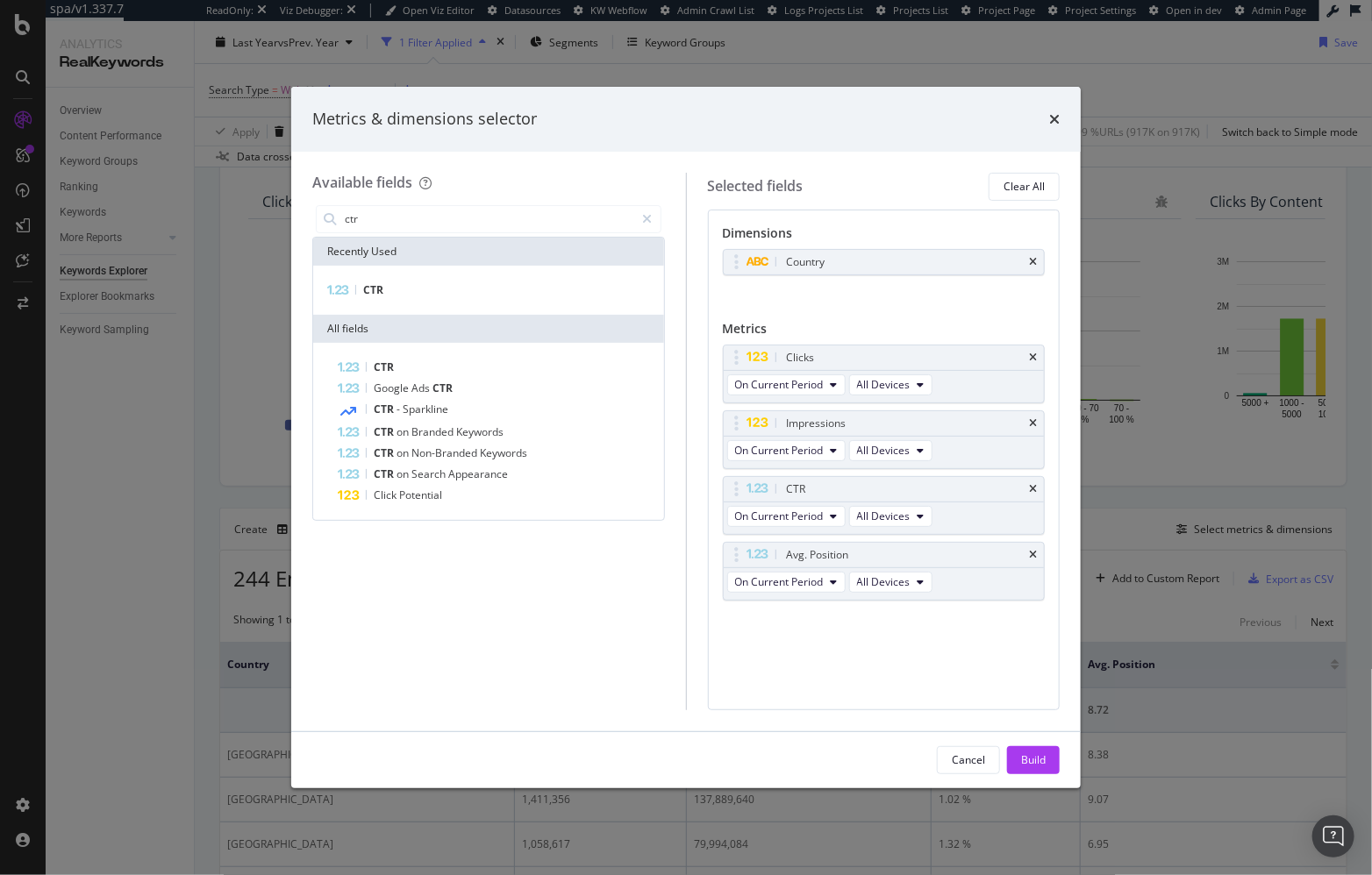
type input "ctr"
click at [383, 276] on div "CTR" at bounding box center [488, 290] width 350 height 49
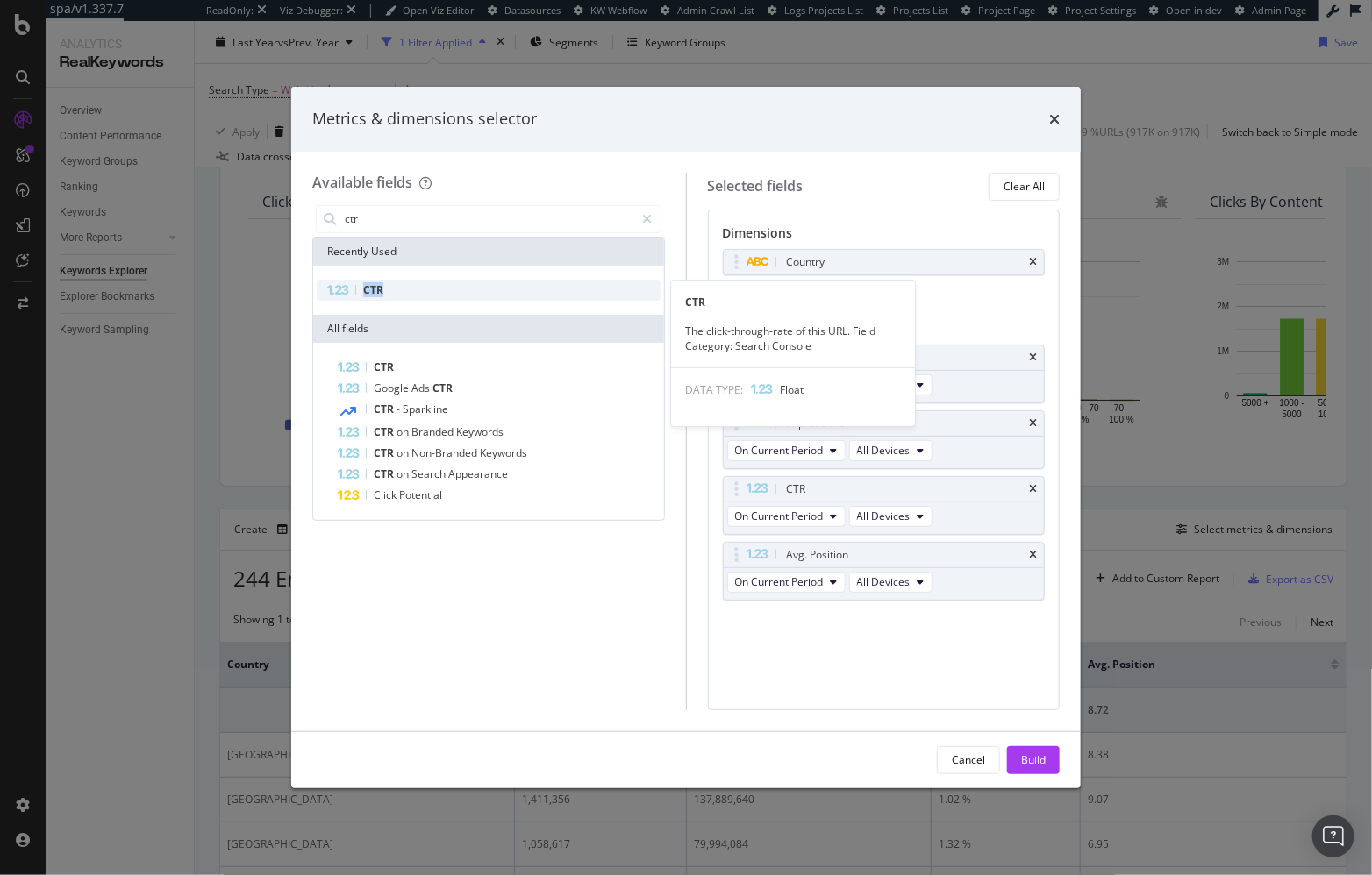
click at [371, 284] on span "CTR" at bounding box center [373, 289] width 21 height 15
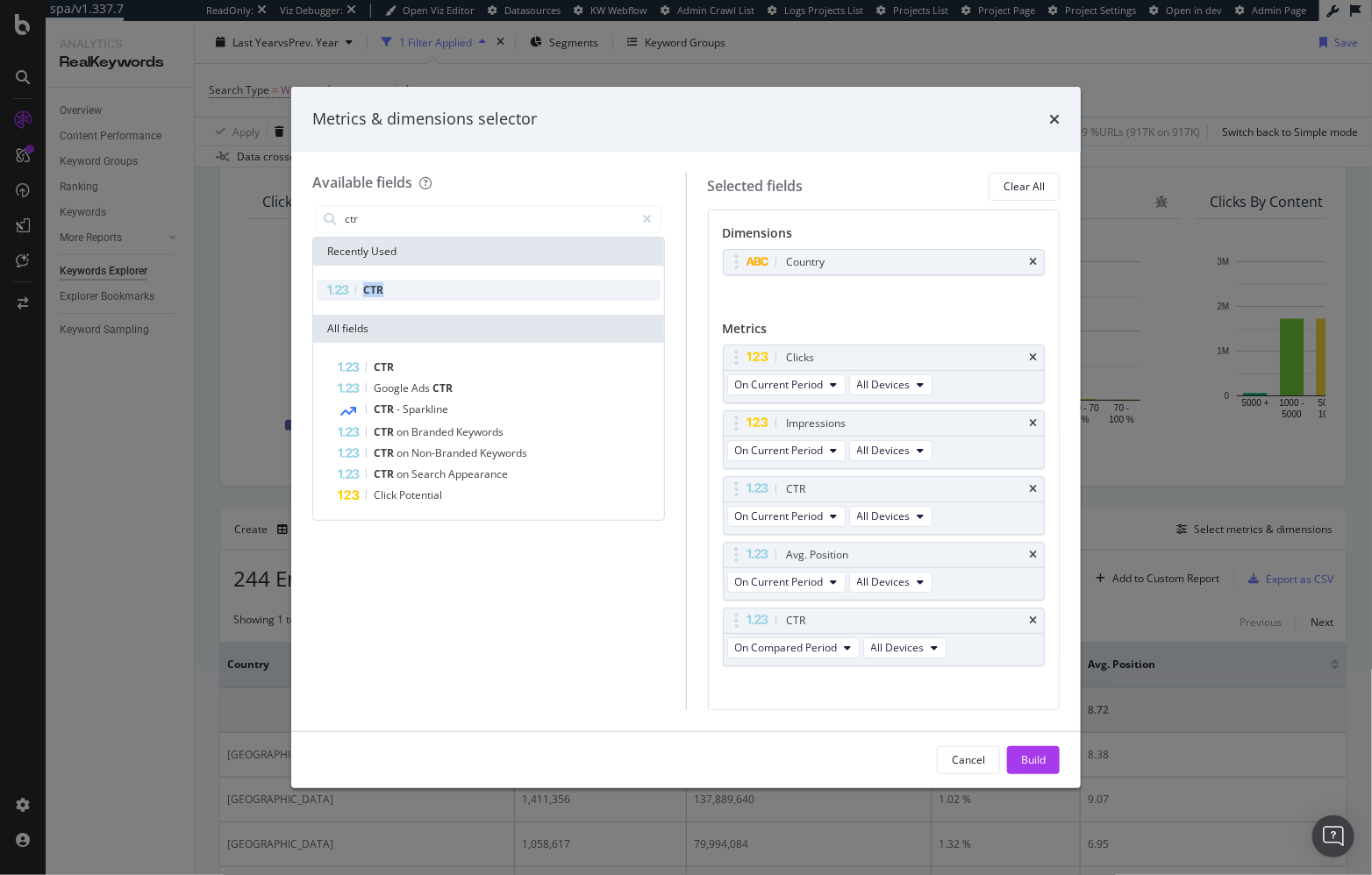
click at [371, 284] on span "CTR" at bounding box center [373, 289] width 21 height 15
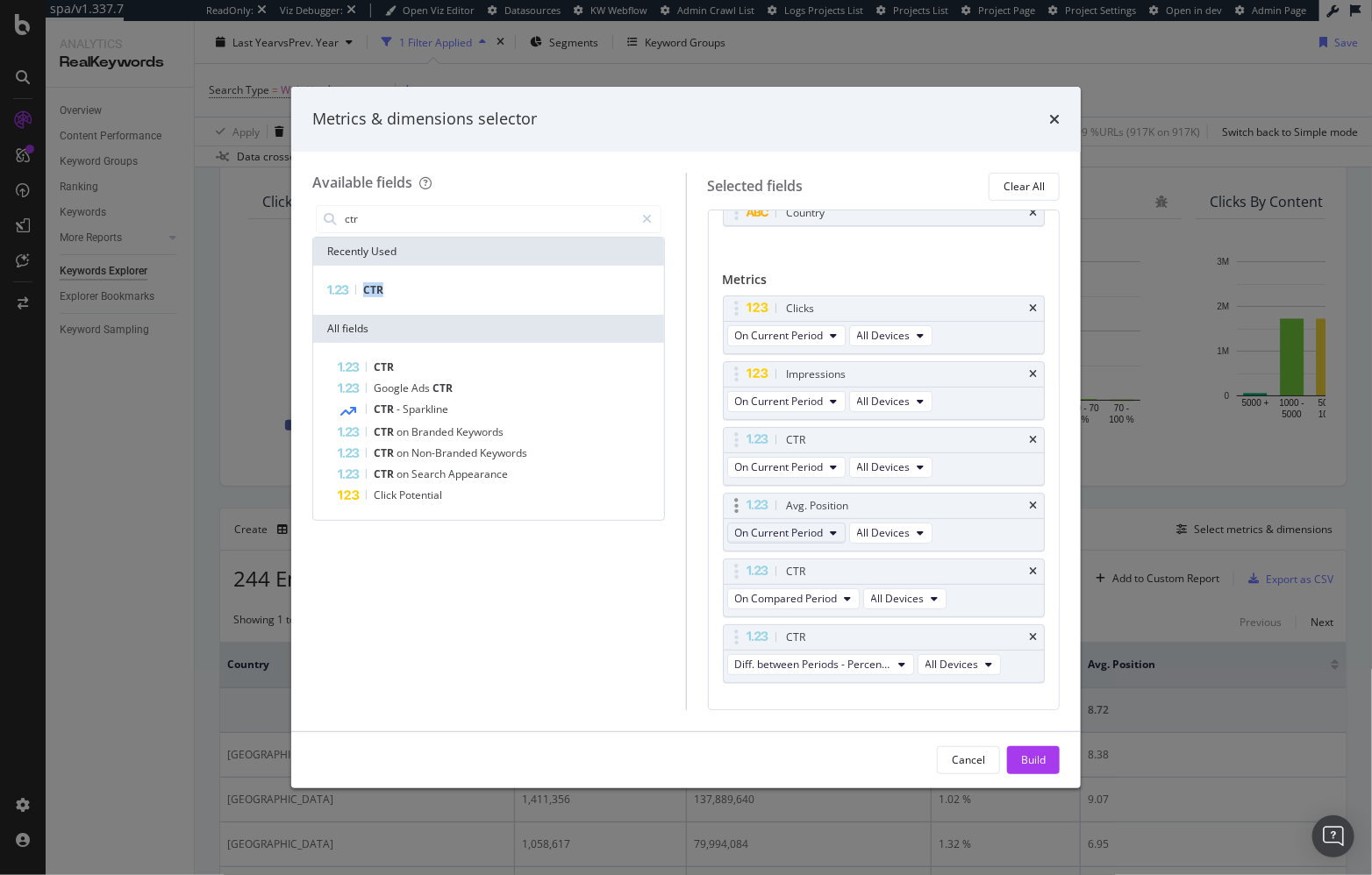
scroll to position [62, 0]
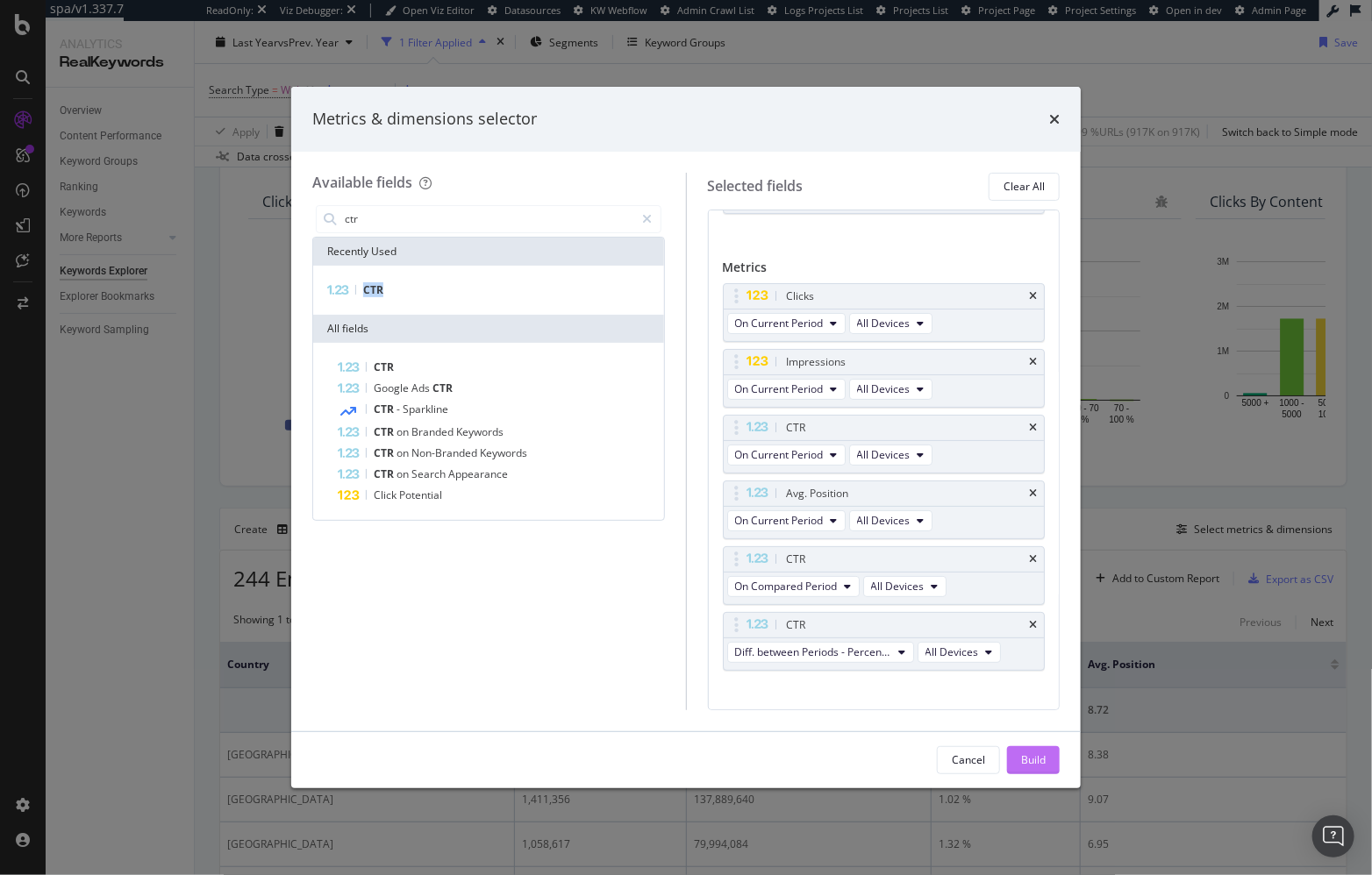
click at [1030, 763] on div "Build" at bounding box center [1033, 760] width 24 height 15
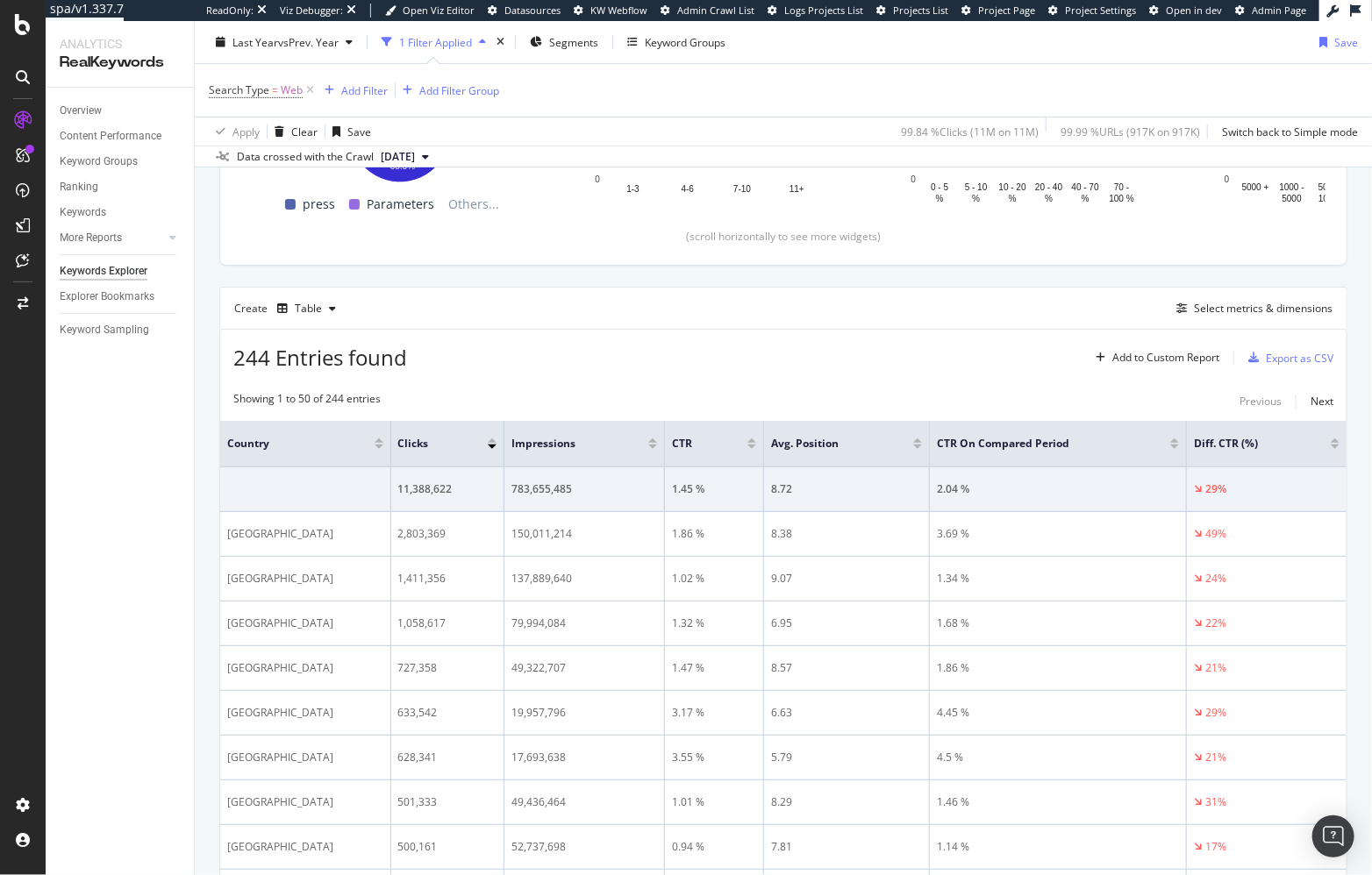
scroll to position [363, 0]
click at [669, 362] on div "244 Entries found Add to Custom Report Export as CSV" at bounding box center [783, 350] width 1126 height 43
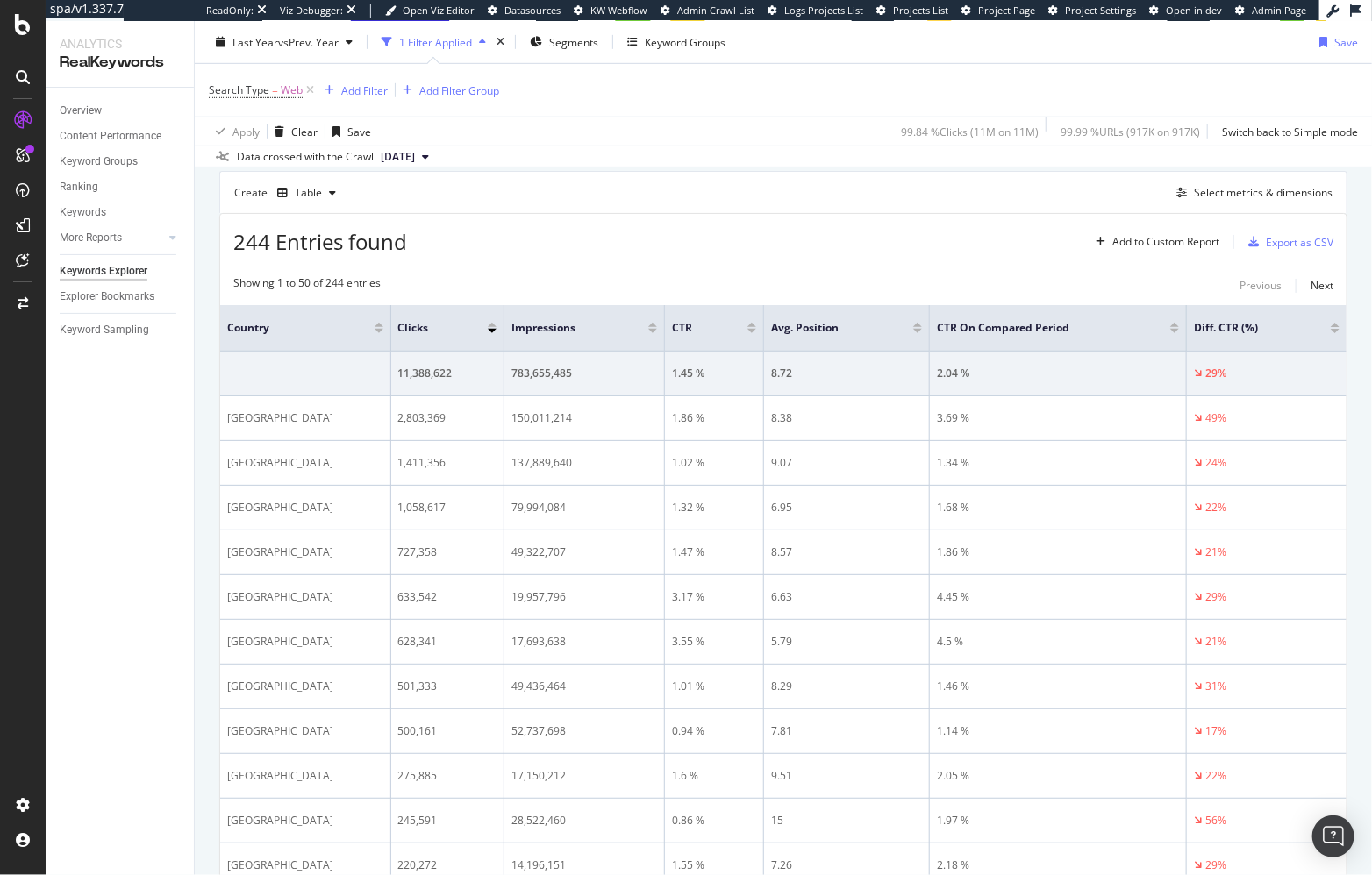
scroll to position [488, 0]
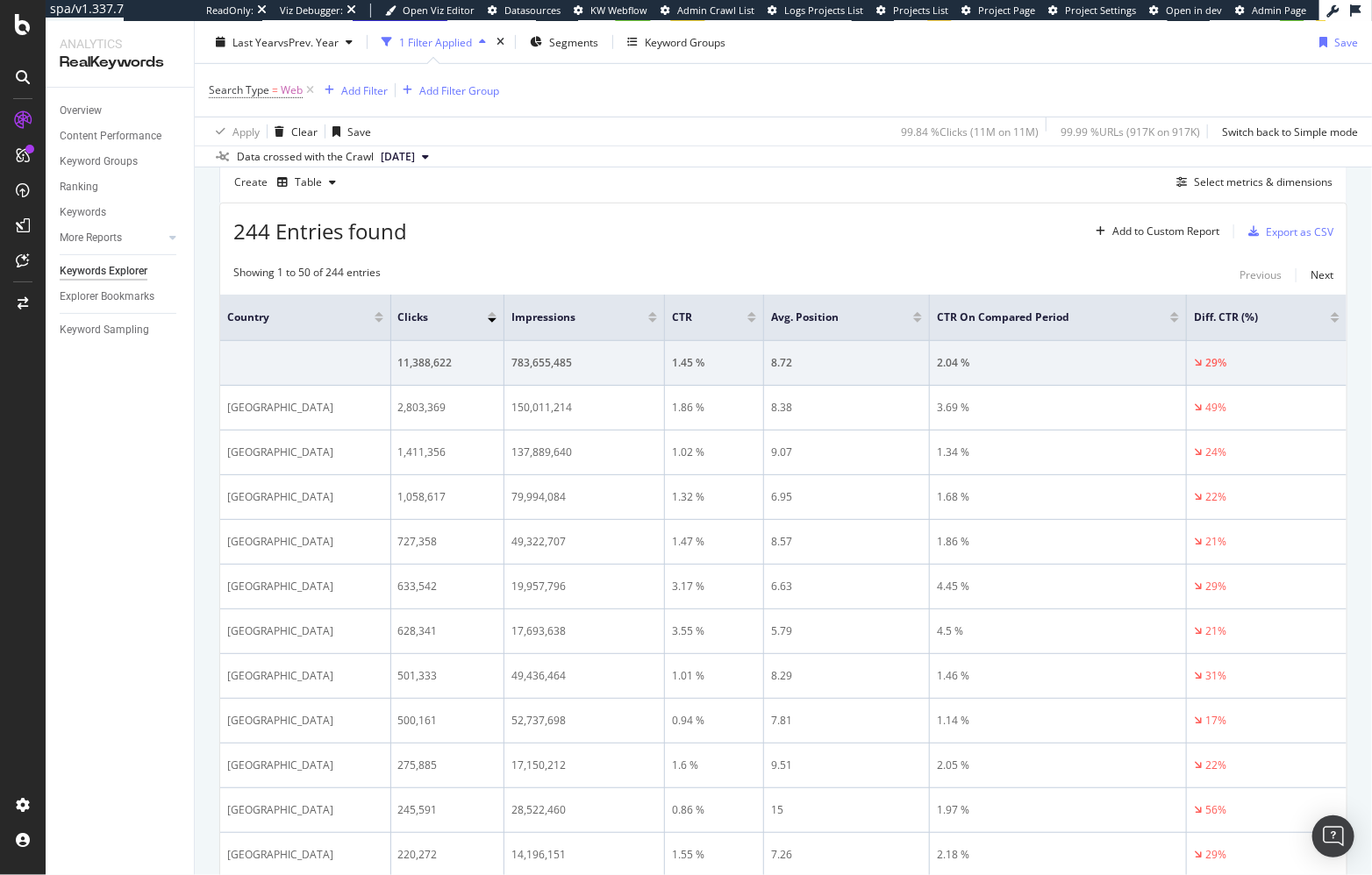
click at [289, 56] on div "Last Year vs Prev. Year 1 Filter Applied Segments Keyword Groups Save" at bounding box center [783, 45] width 1177 height 35
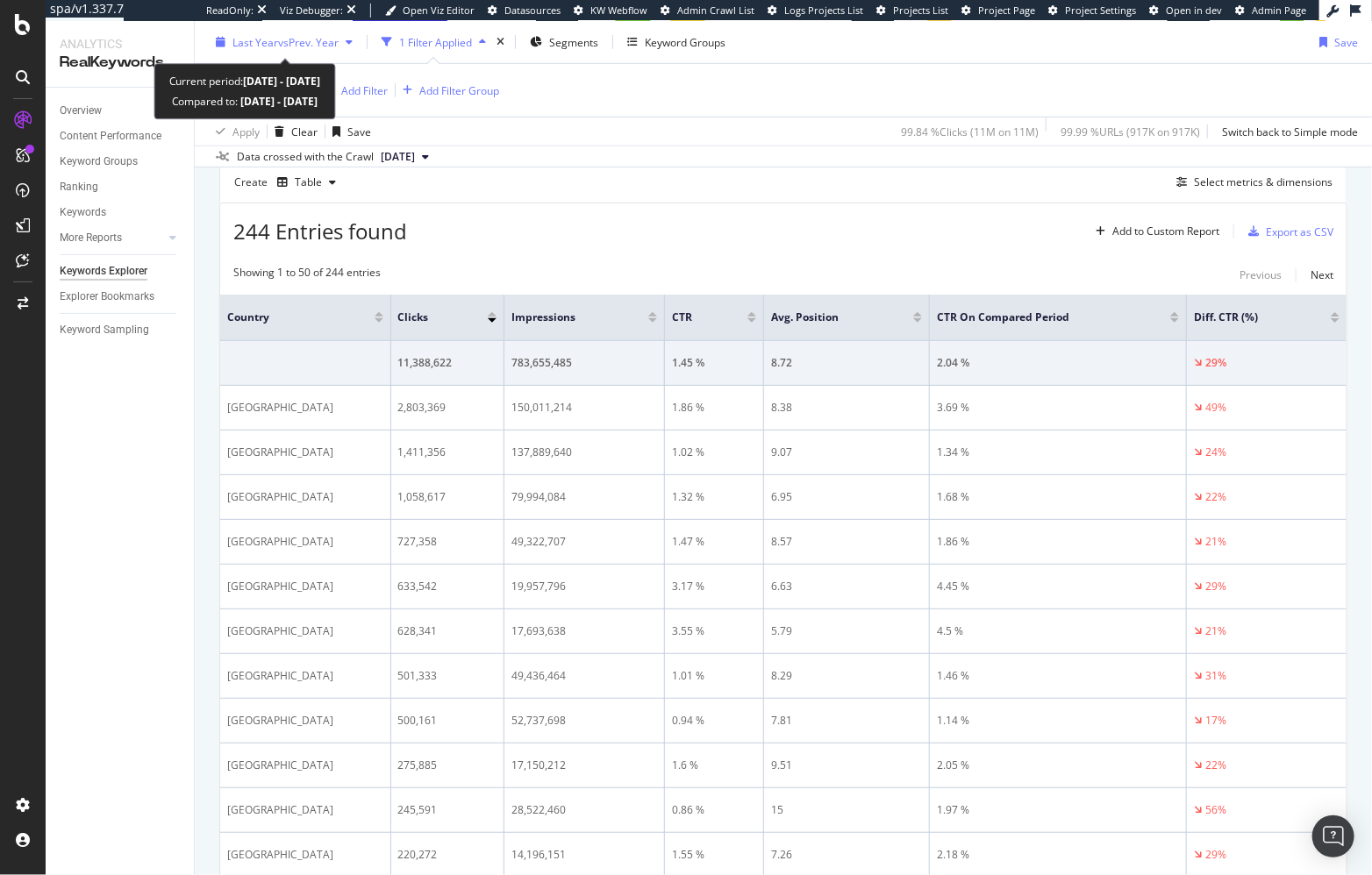
click at [293, 53] on div "Last Year vs Prev. Year" at bounding box center [284, 42] width 151 height 26
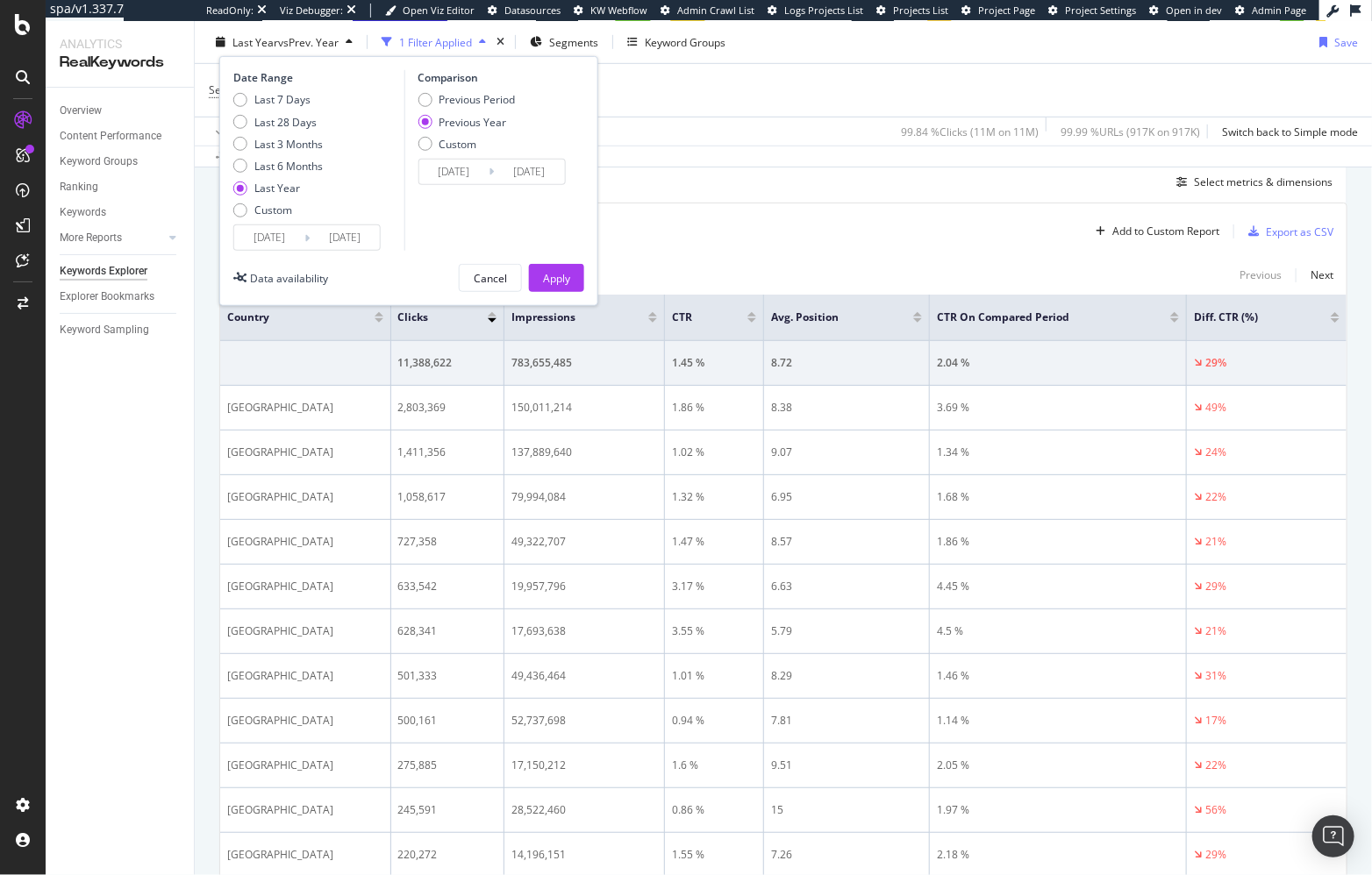
click at [276, 234] on input "2024/08/29" at bounding box center [269, 237] width 70 height 24
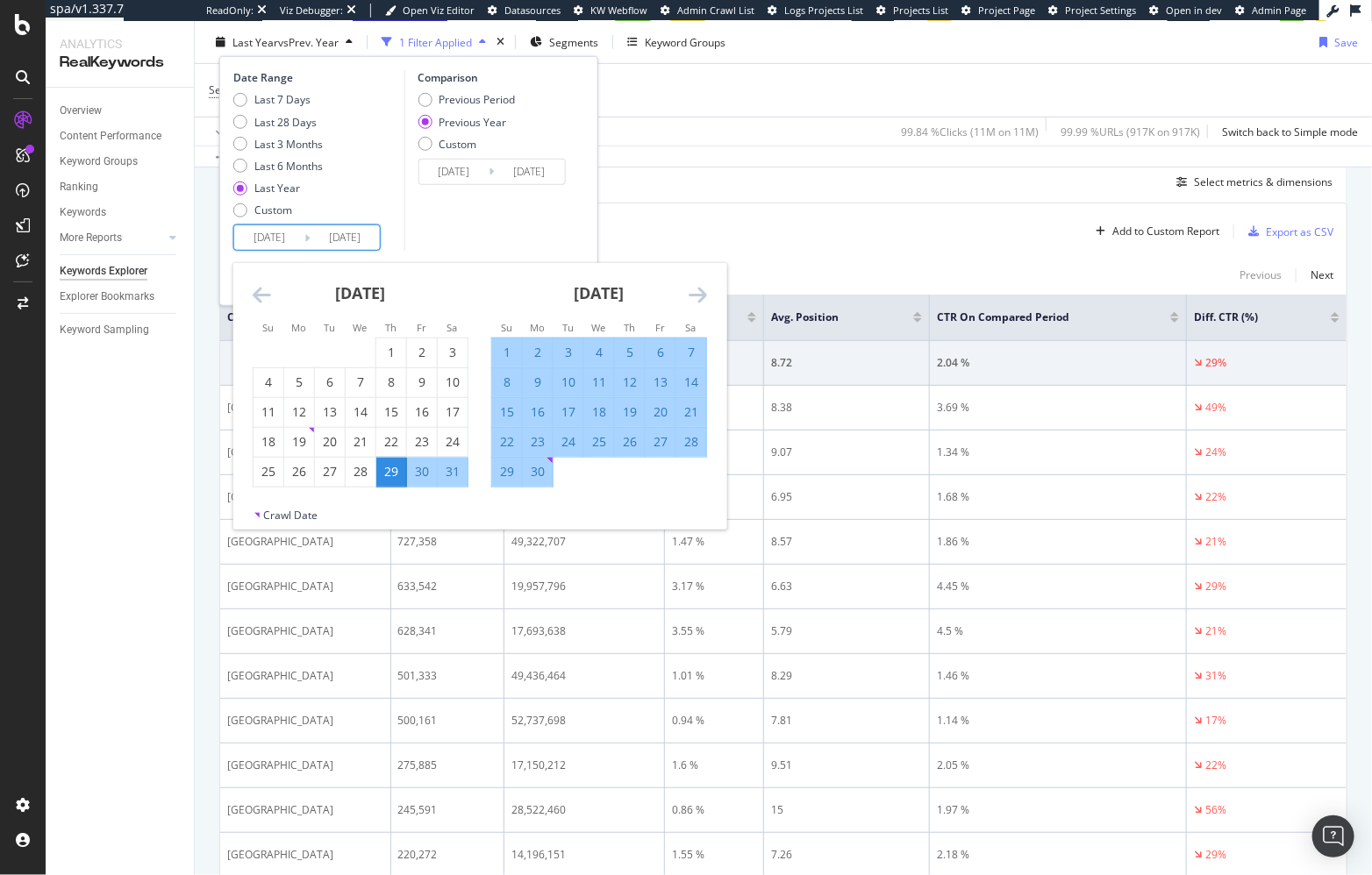
click at [253, 292] on icon "Move backward to switch to the previous month." at bounding box center [262, 294] width 19 height 21
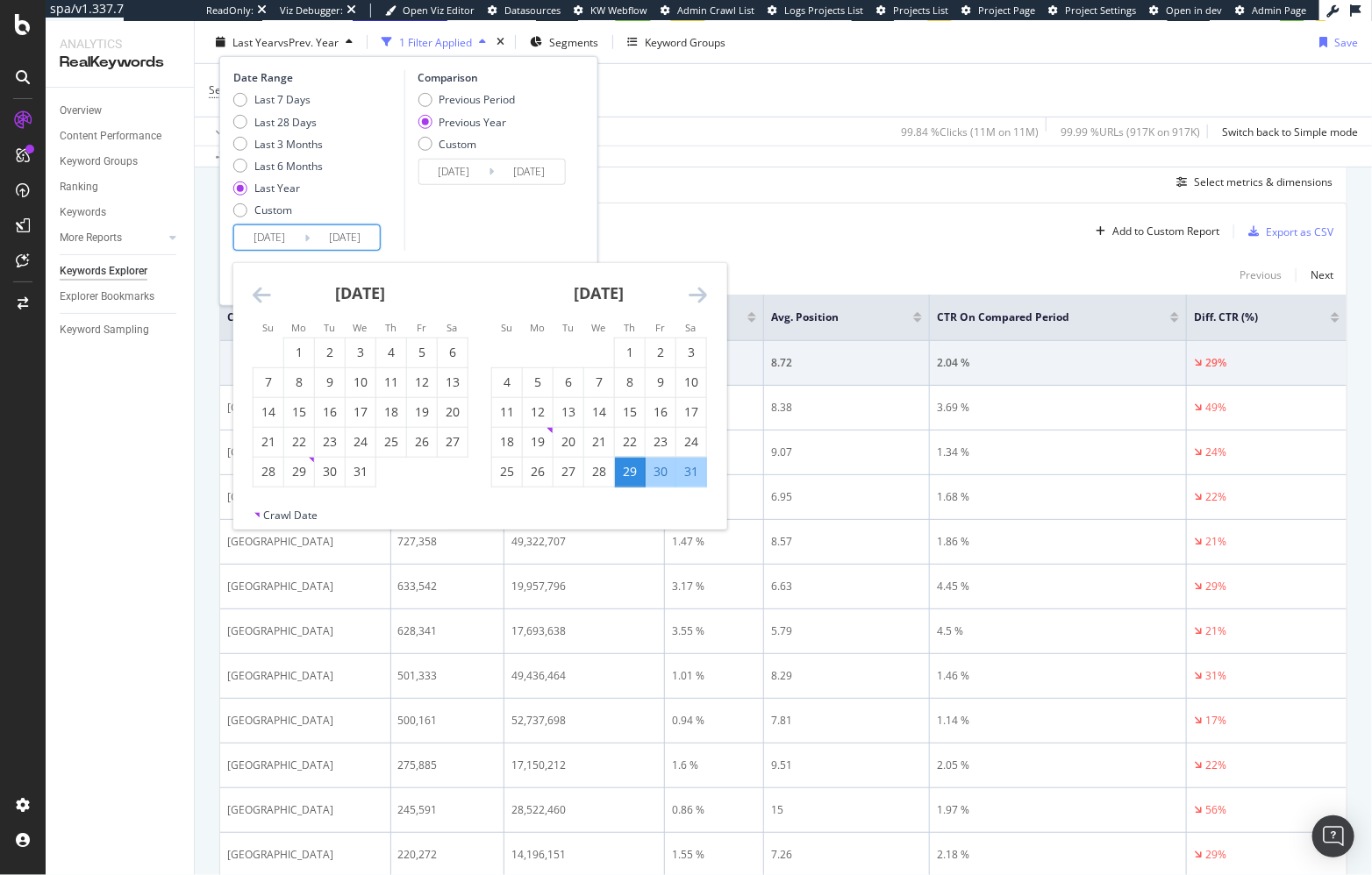
click at [253, 292] on icon "Move backward to switch to the previous month." at bounding box center [262, 294] width 19 height 21
drag, startPoint x: 367, startPoint y: 354, endPoint x: 456, endPoint y: 349, distance: 89.1
click at [367, 354] on div "1" at bounding box center [361, 352] width 30 height 18
type input "2024/05/01"
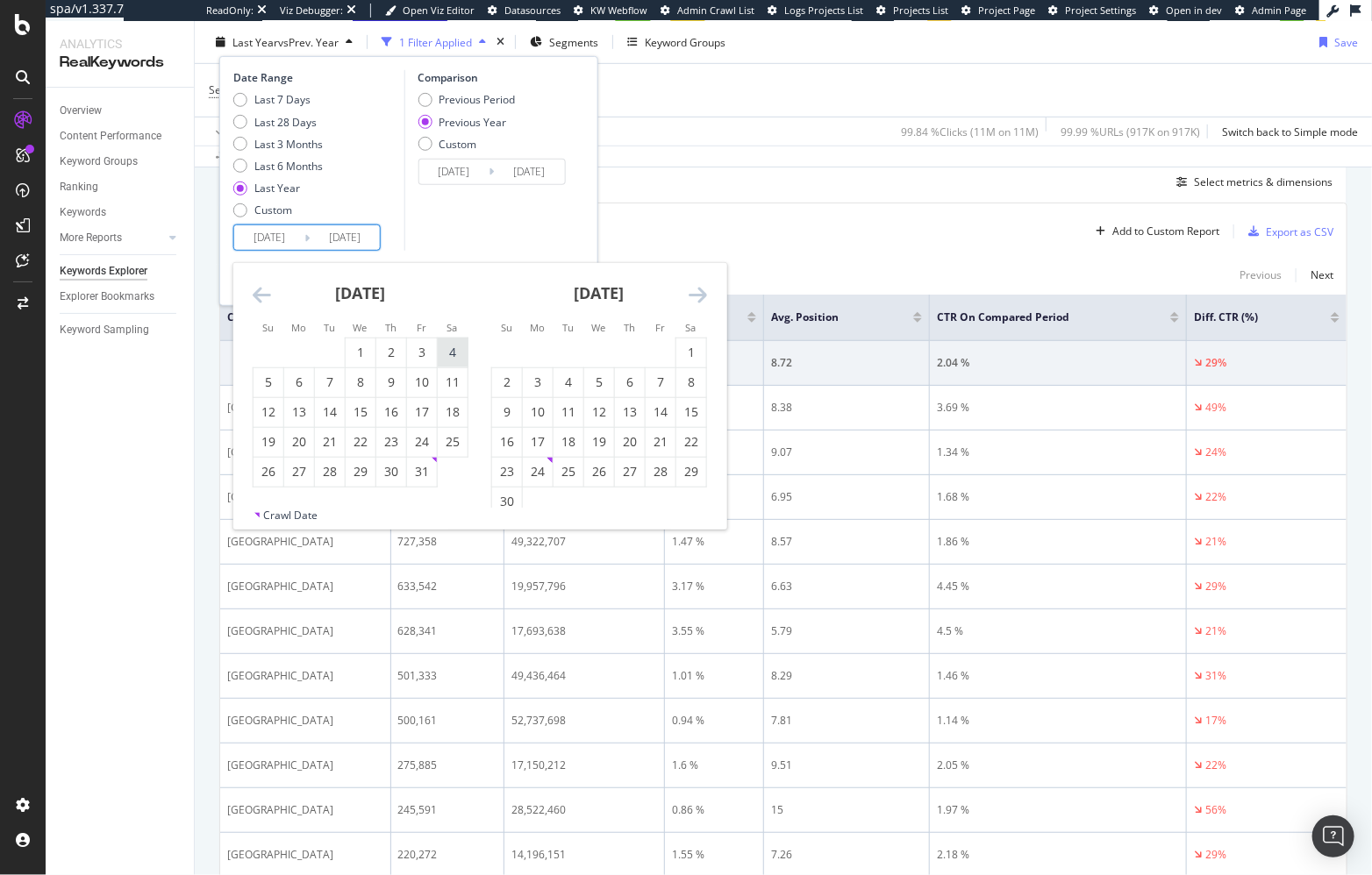
type input "2023/05/03"
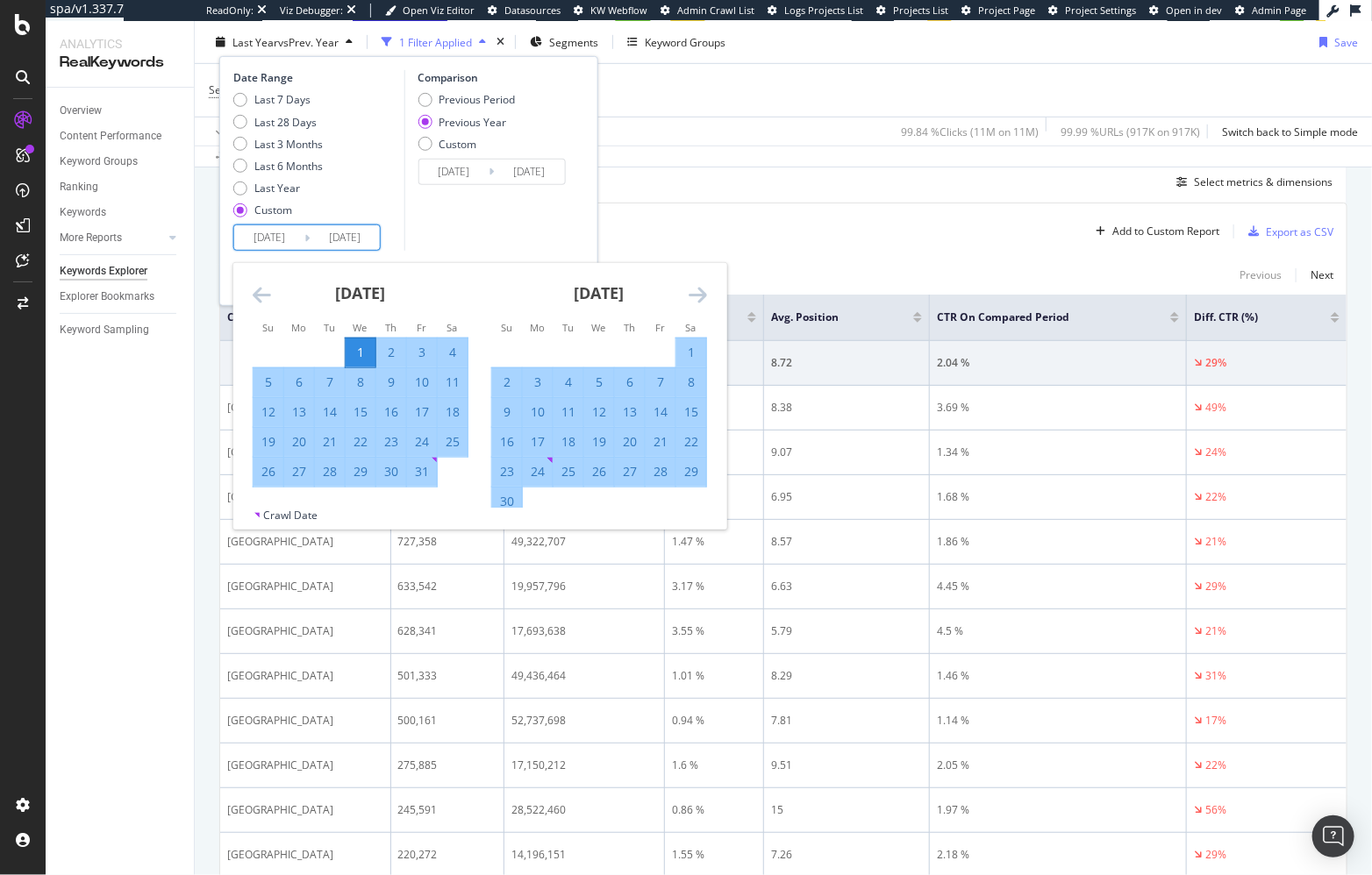
click at [704, 296] on icon "Move forward to switch to the next month." at bounding box center [698, 294] width 19 height 21
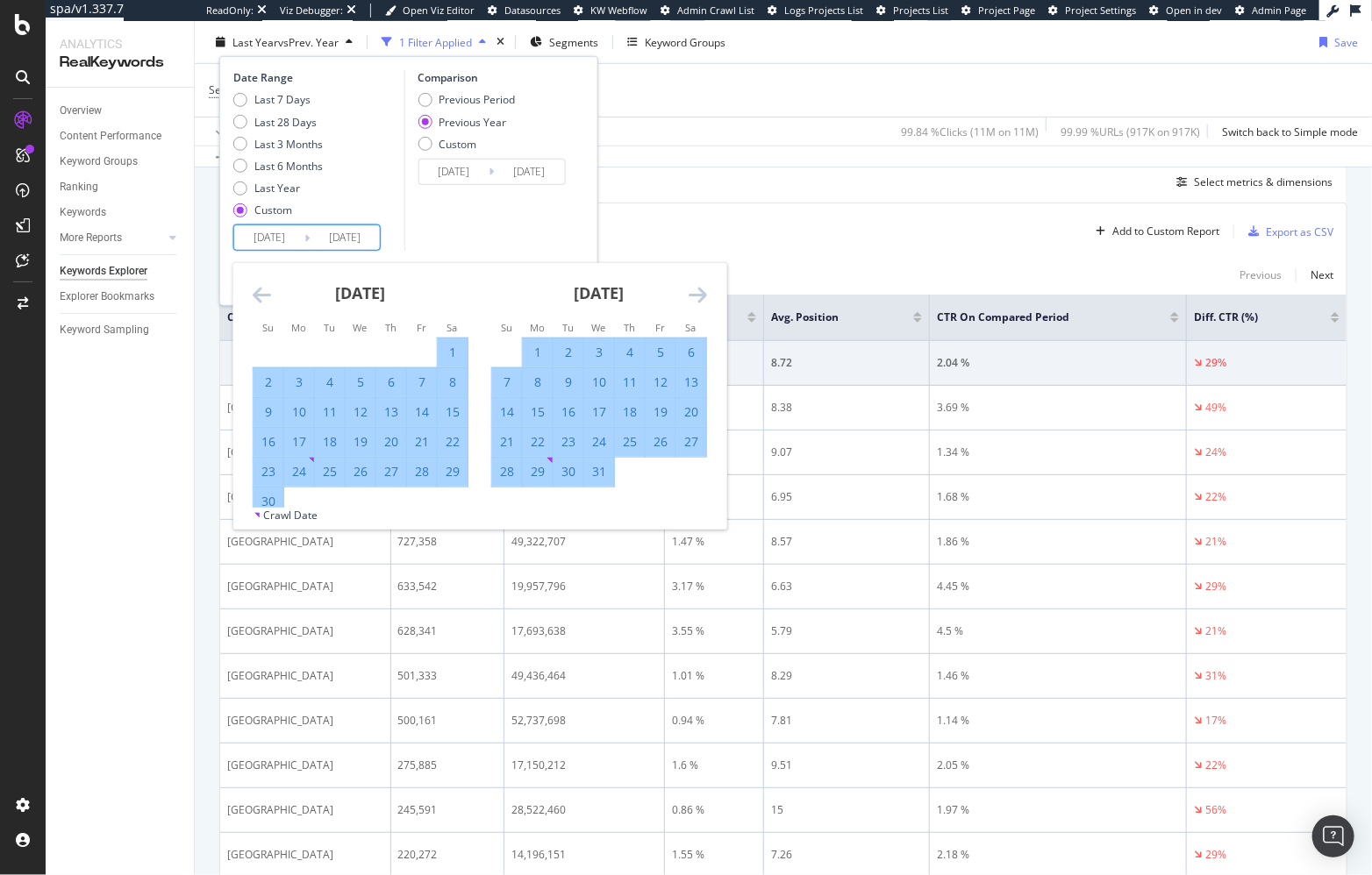
click at [704, 296] on icon "Move forward to switch to the next month." at bounding box center [698, 294] width 19 height 21
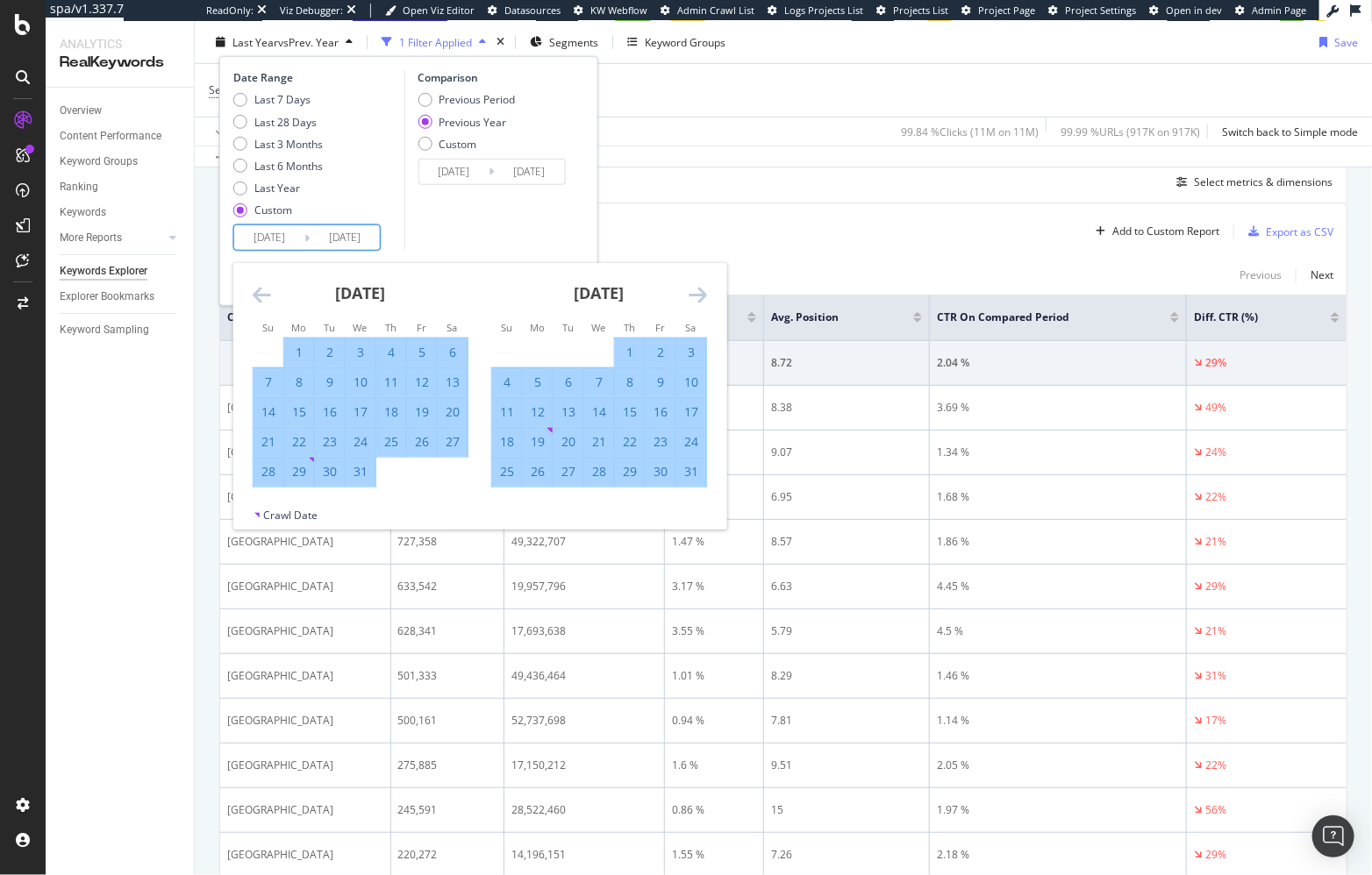
click at [704, 296] on icon "Move forward to switch to the next month." at bounding box center [698, 294] width 19 height 21
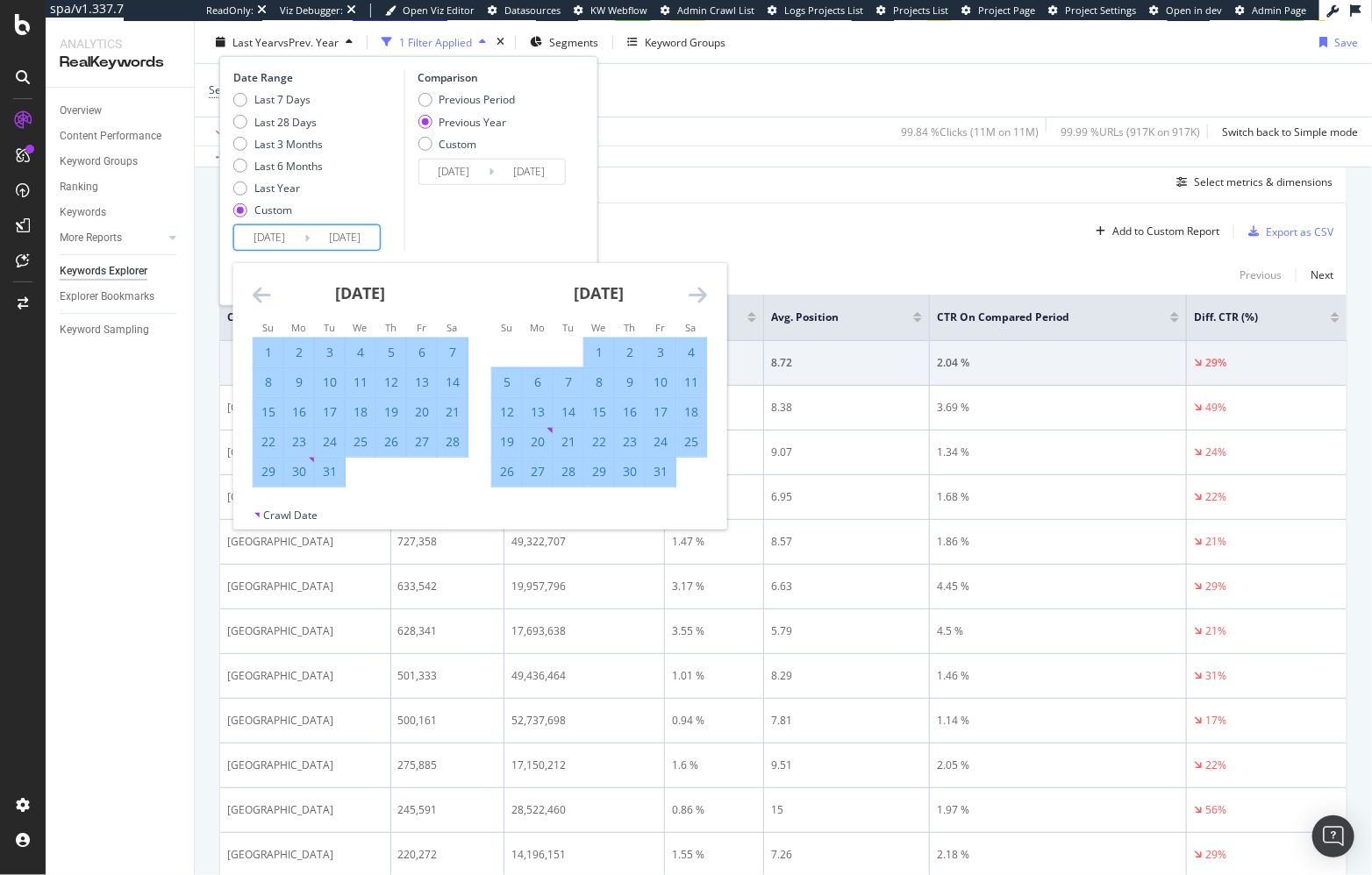
click at [704, 296] on icon "Move forward to switch to the next month." at bounding box center [698, 294] width 19 height 21
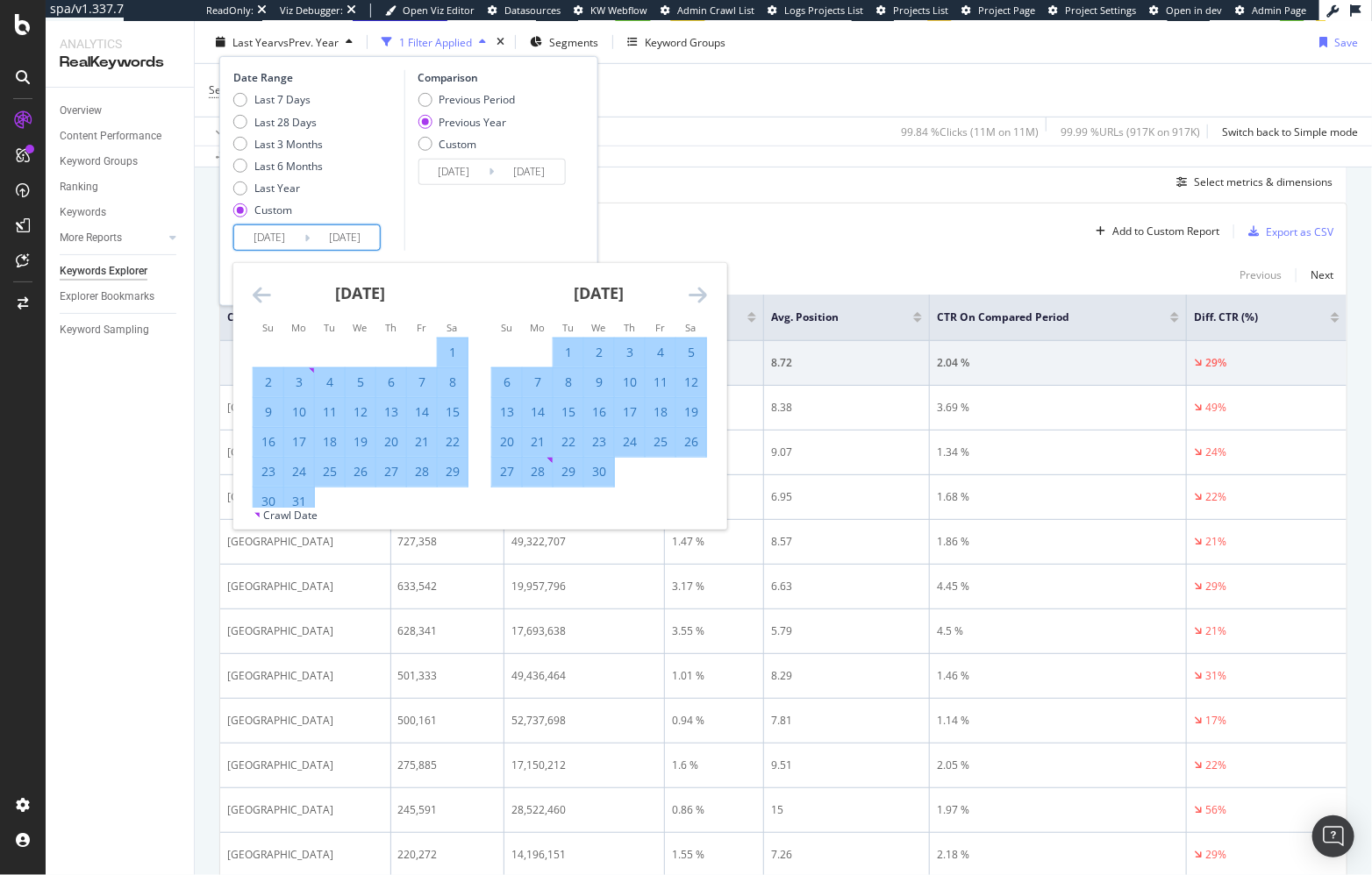
click at [704, 296] on icon "Move forward to switch to the next month." at bounding box center [698, 294] width 19 height 21
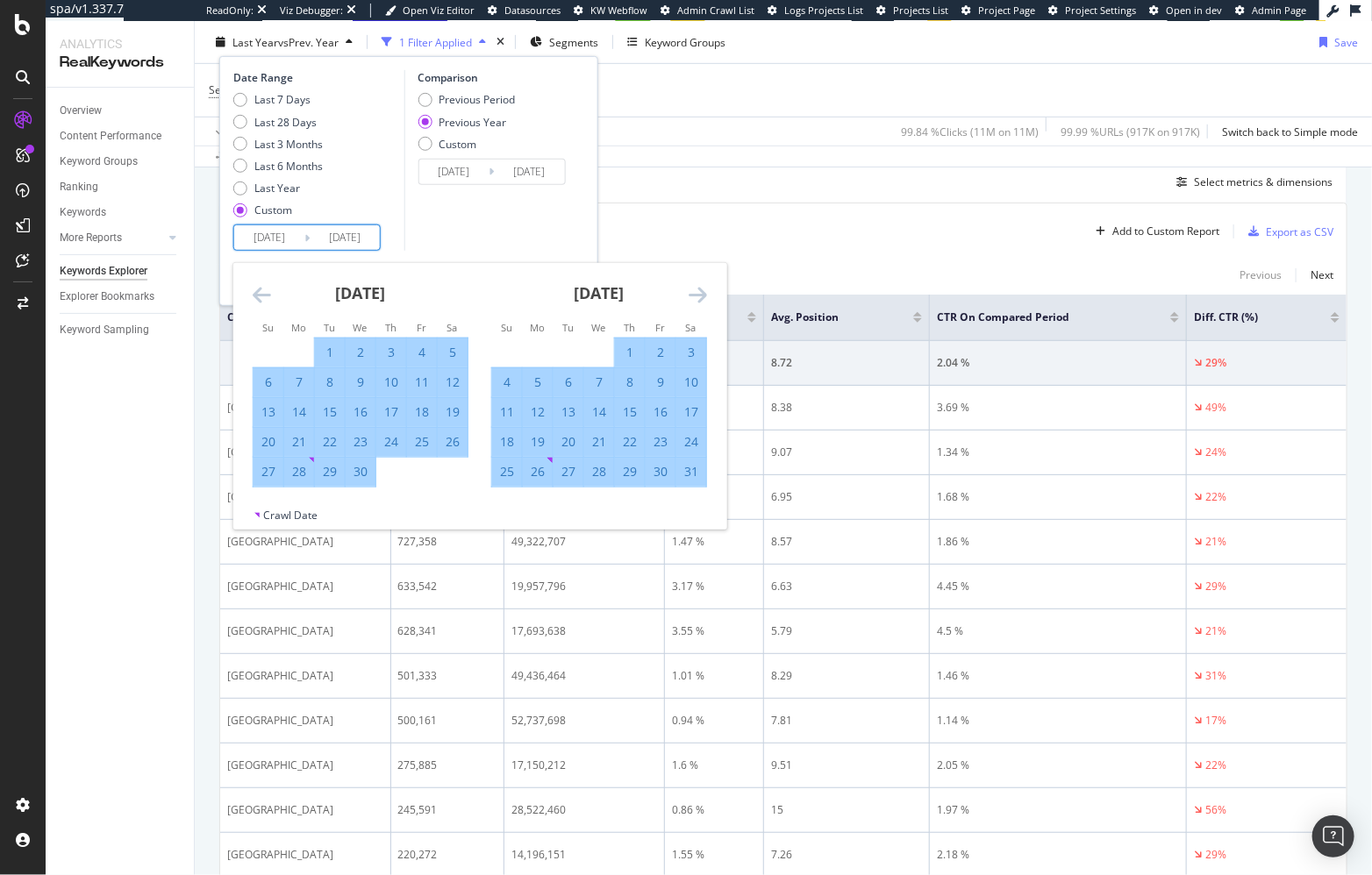
click at [693, 476] on div "31" at bounding box center [691, 471] width 30 height 18
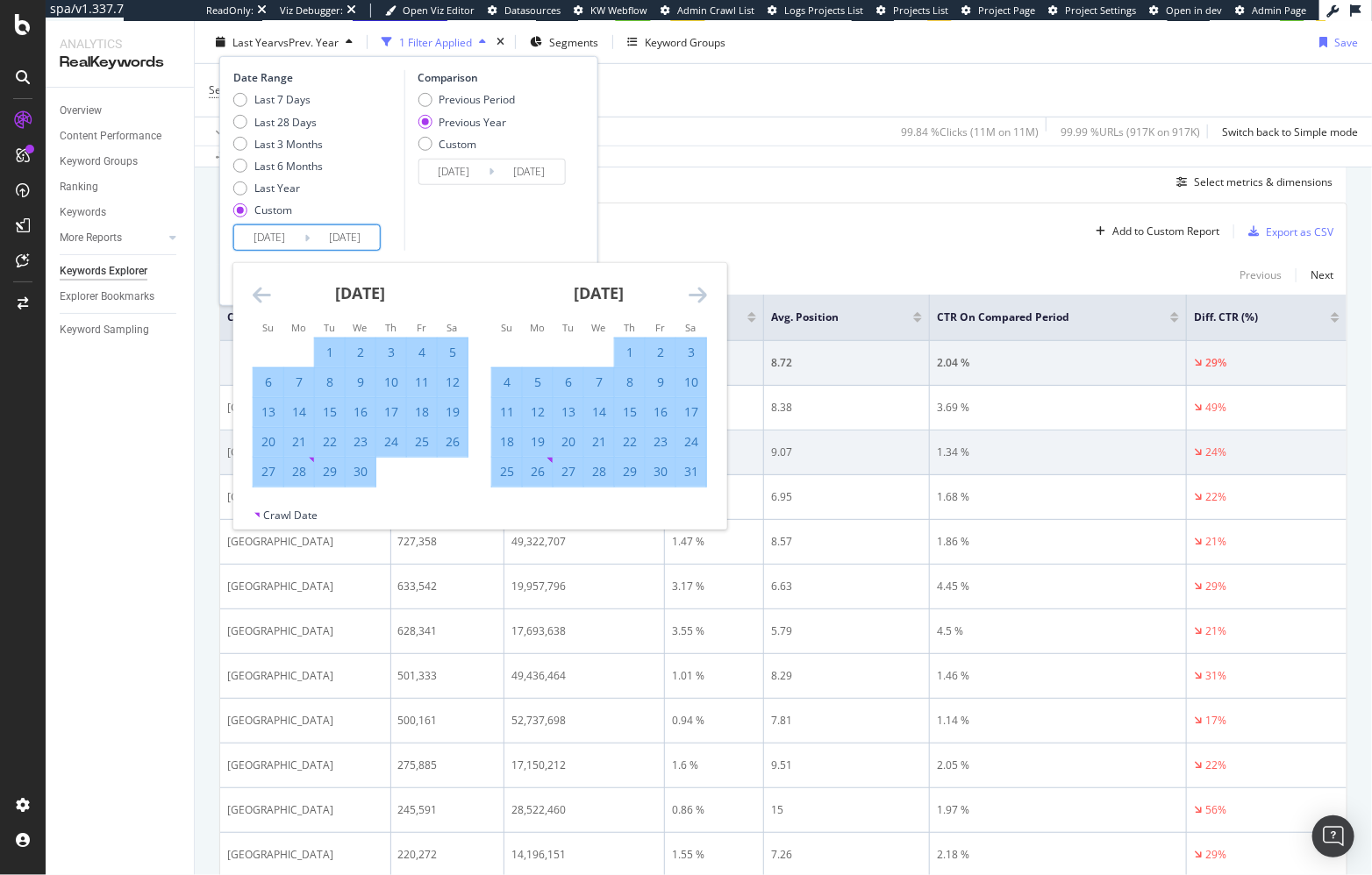
type input "2025/05/31"
type input "2024/06/01"
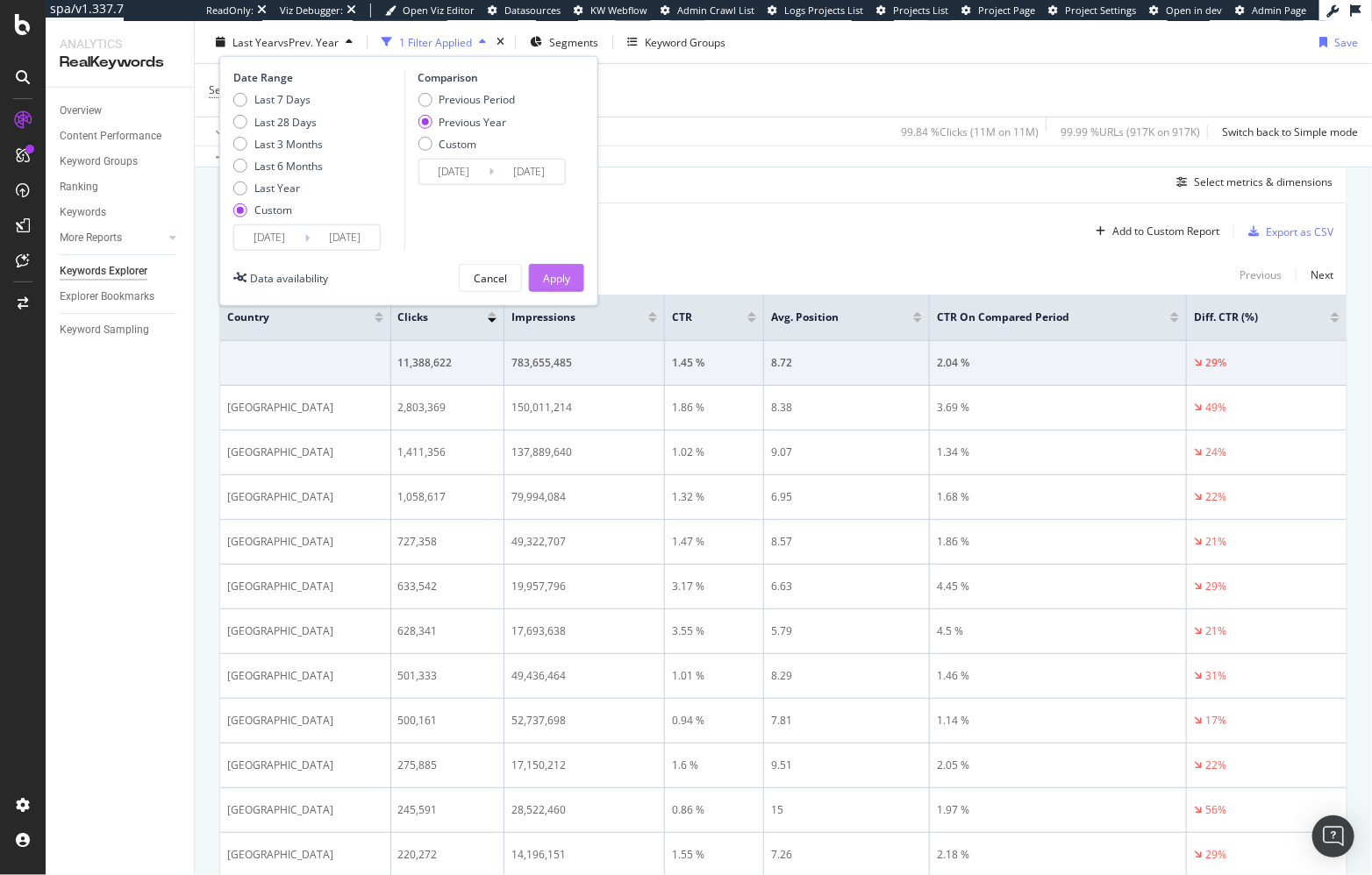
click at [549, 273] on div "Apply" at bounding box center [556, 277] width 27 height 15
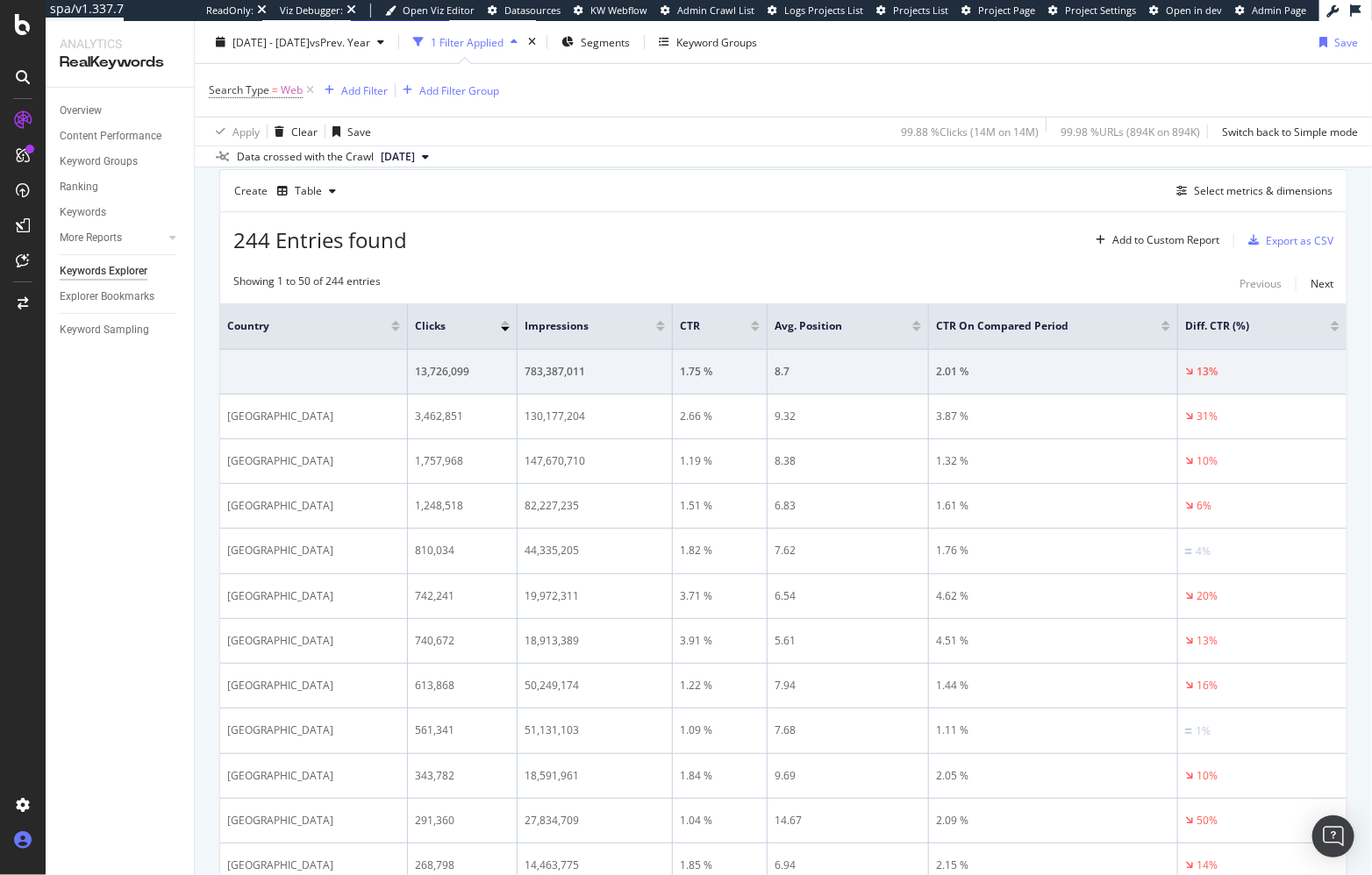
scroll to position [487, 0]
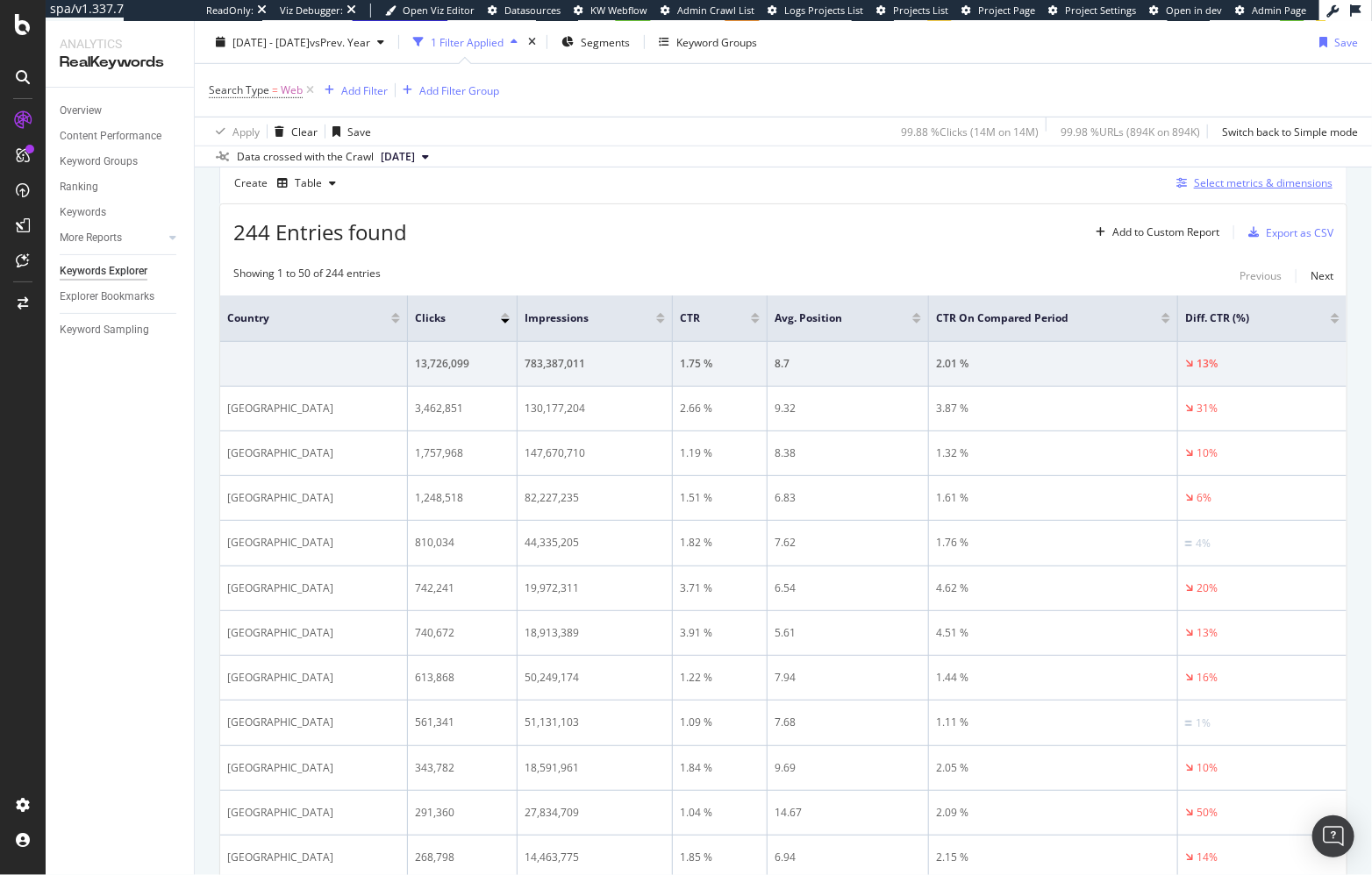
click at [1220, 185] on div "Select metrics & dimensions" at bounding box center [1263, 183] width 139 height 15
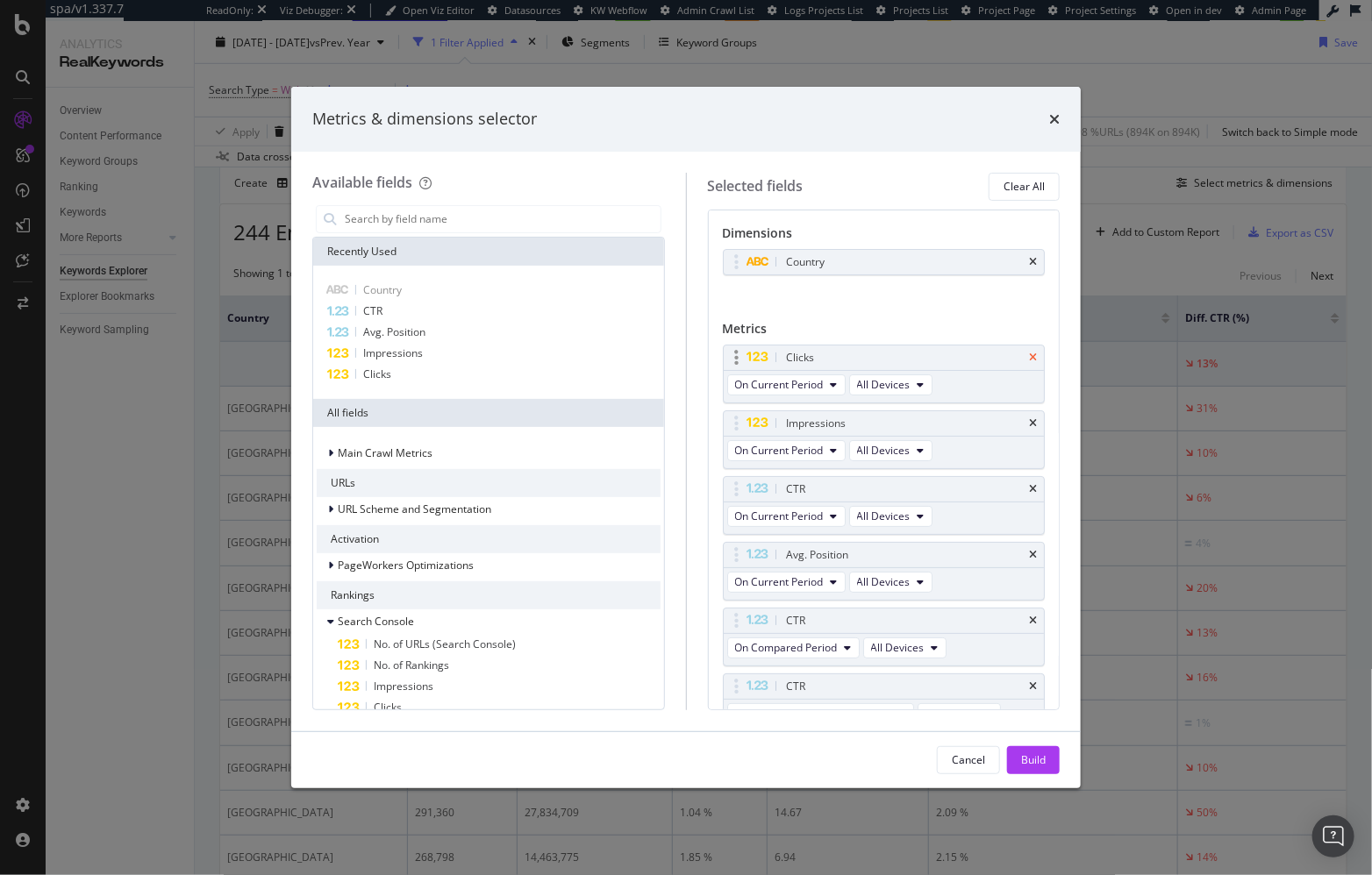
click at [1029, 355] on icon "times" at bounding box center [1033, 357] width 7 height 10
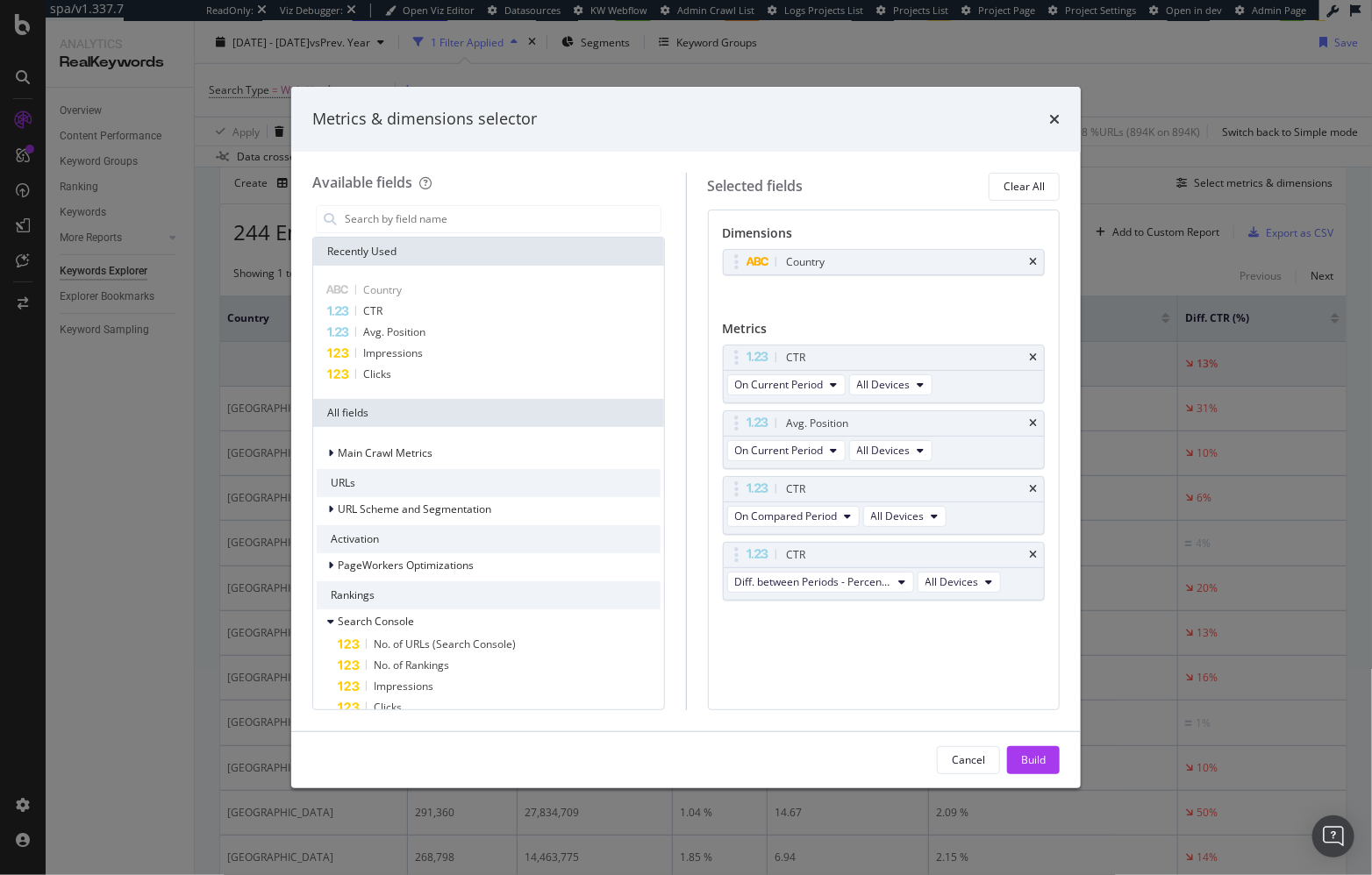
click at [1019, 355] on div "CTR" at bounding box center [904, 357] width 243 height 18
click at [1033, 423] on icon "times" at bounding box center [1033, 423] width 7 height 10
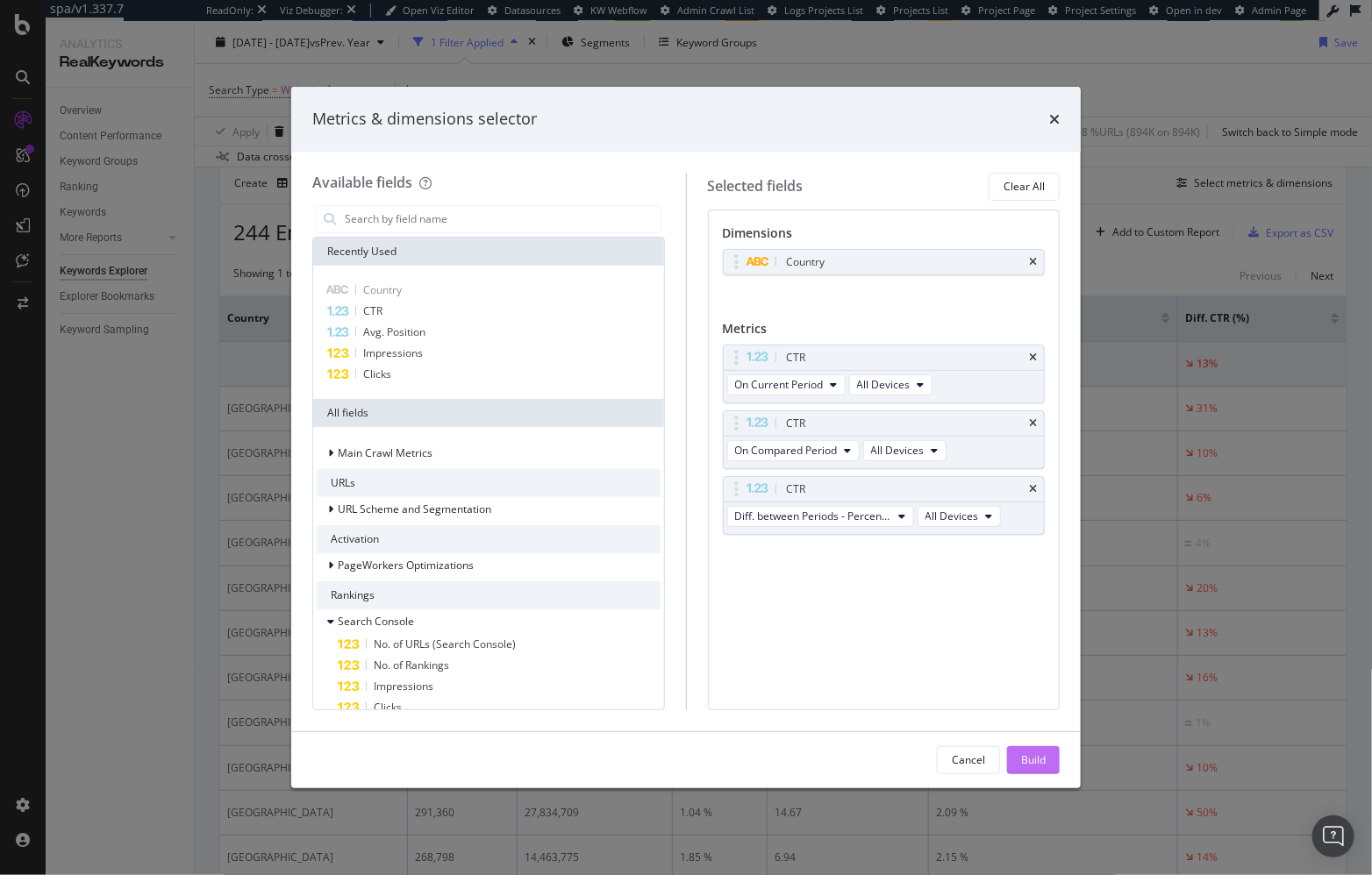
click at [1034, 754] on div "Build" at bounding box center [1033, 760] width 24 height 15
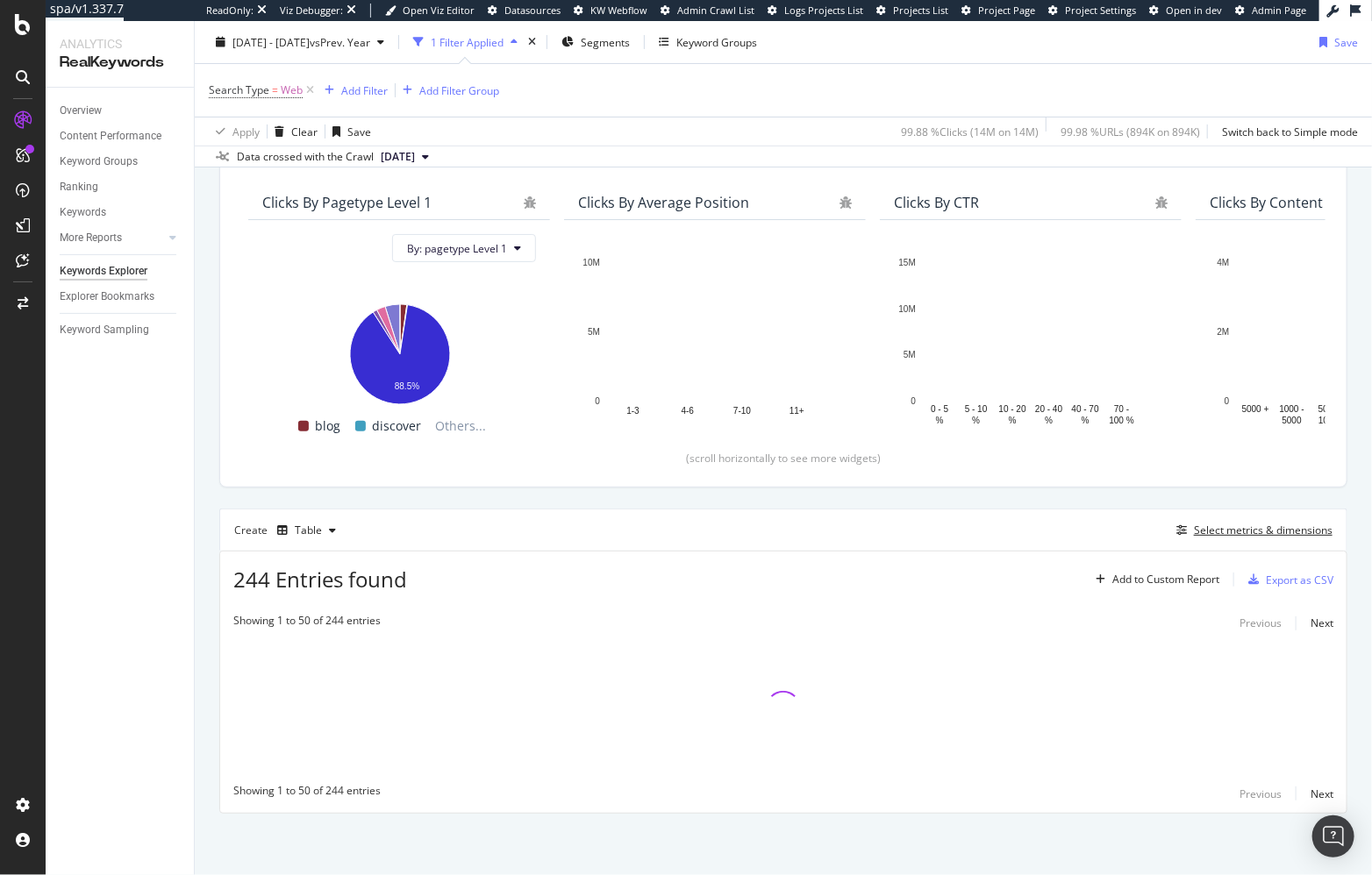
scroll to position [141, 0]
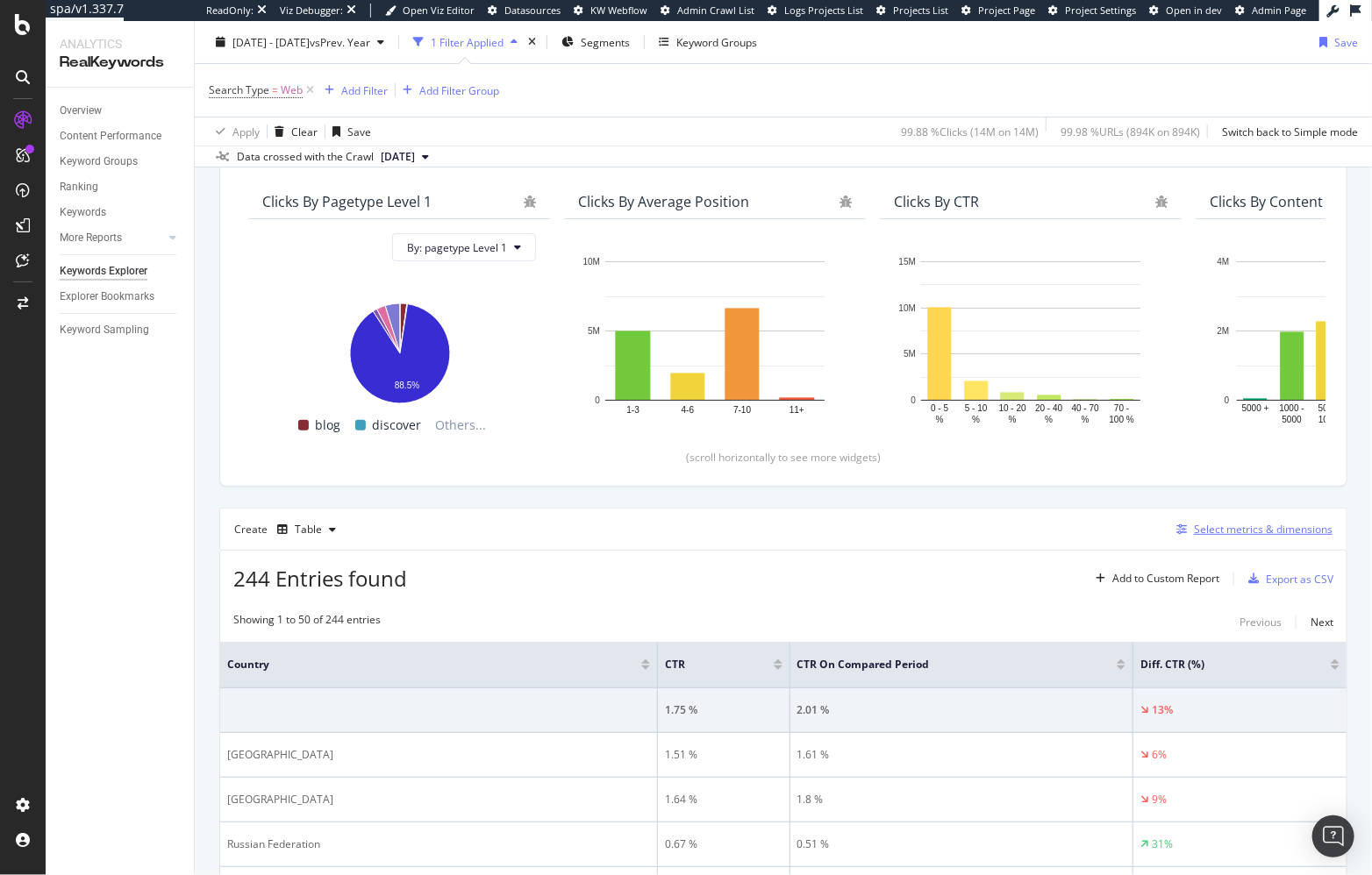
click at [1225, 531] on div "Select metrics & dimensions" at bounding box center [1263, 529] width 139 height 15
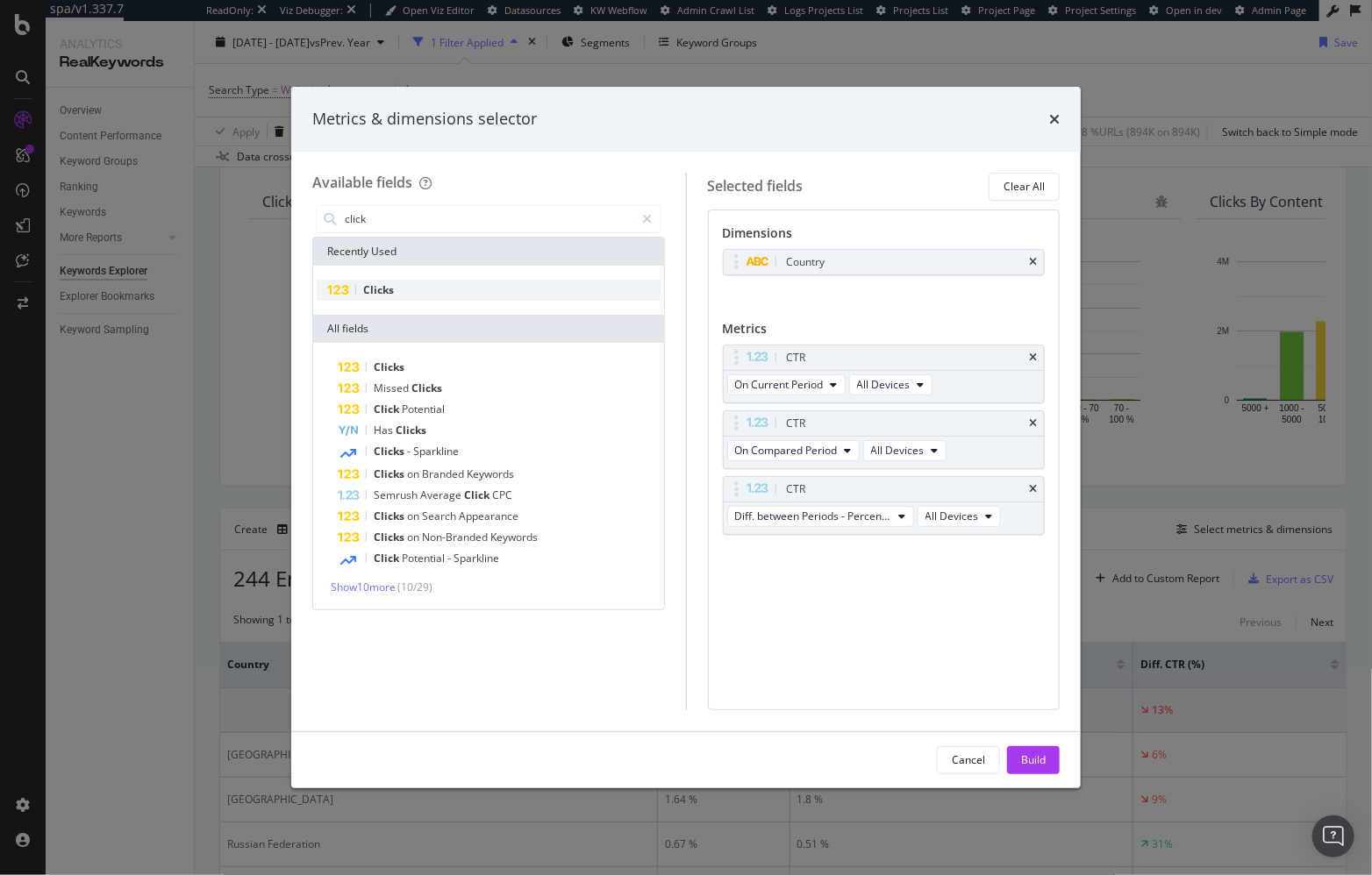
type input "click"
click at [390, 290] on span "Clicks" at bounding box center [378, 289] width 31 height 15
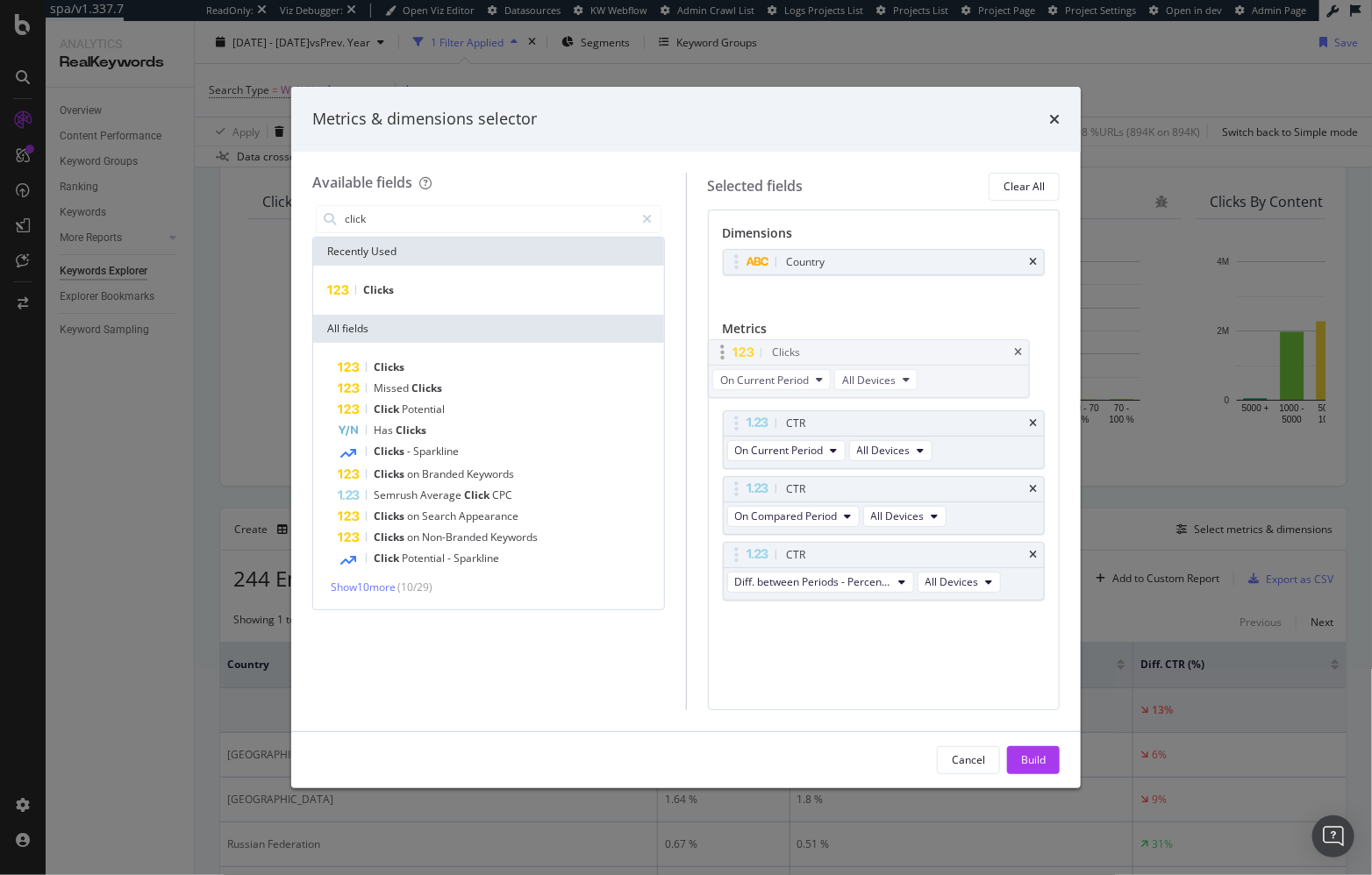
drag, startPoint x: 731, startPoint y: 553, endPoint x: 719, endPoint y: 351, distance: 202.4
click at [718, 352] on body "spa/v1.337.7 ReadOnly: Viz Debugger: Open Viz Editor Datasources KW Webflow Adm…" at bounding box center [686, 438] width 1372 height 875
click at [1033, 762] on div "Build" at bounding box center [1033, 760] width 24 height 15
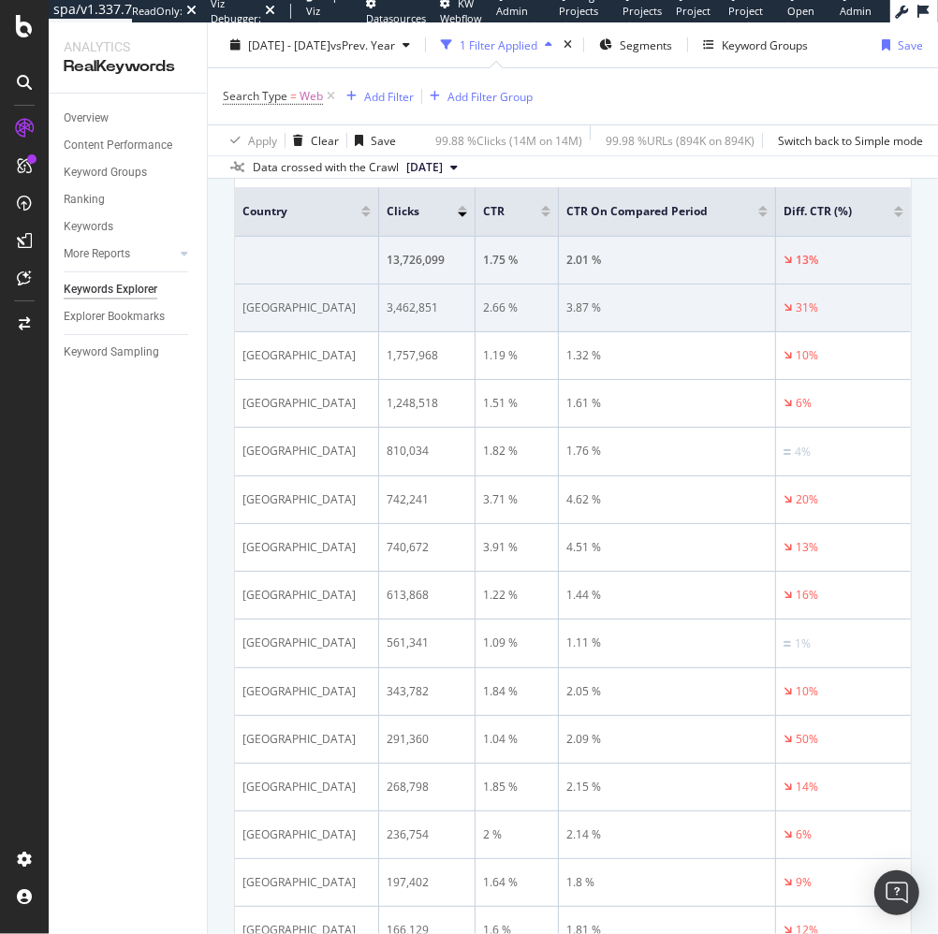
scroll to position [652, 0]
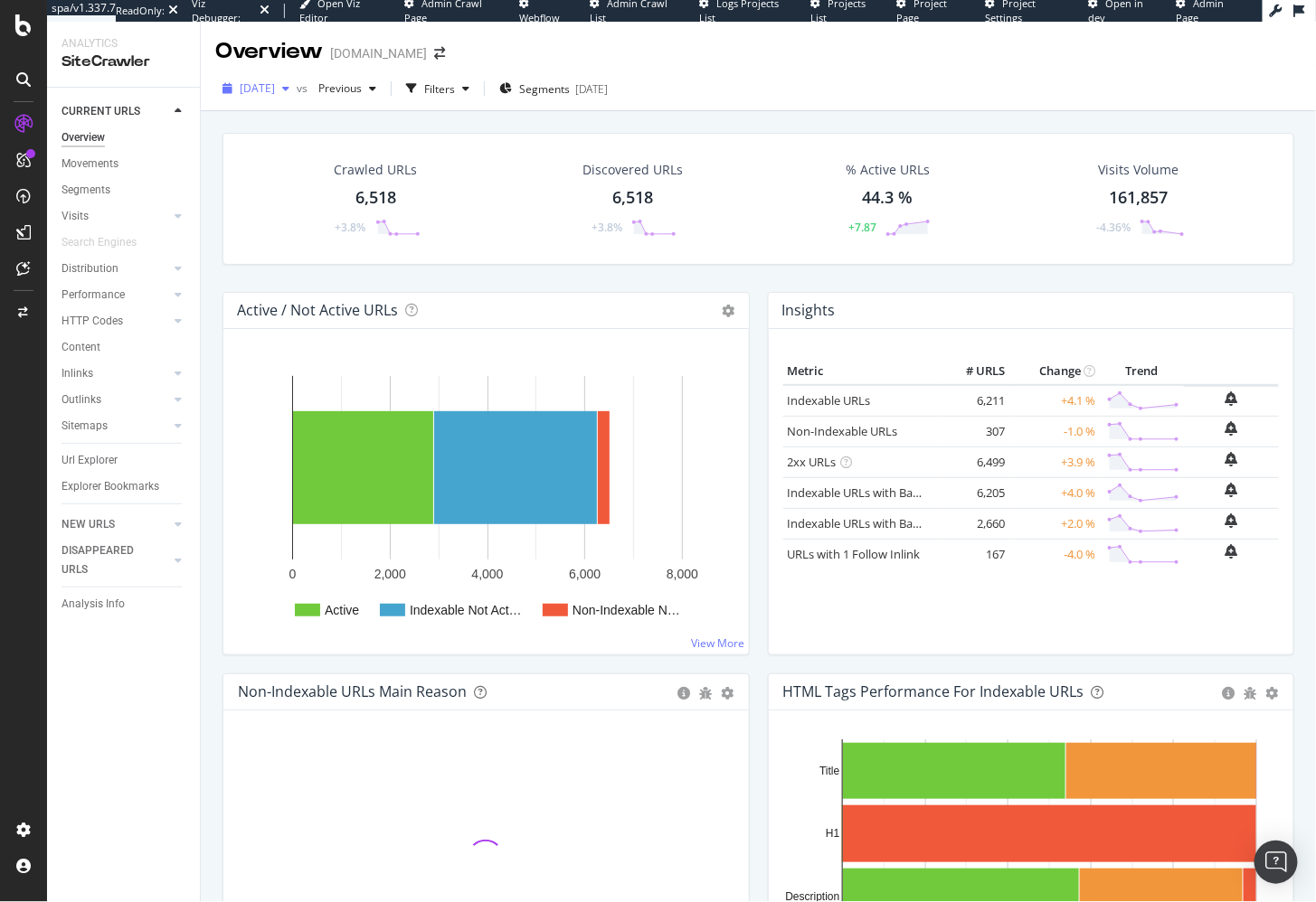
click at [297, 94] on div "[DATE]" at bounding box center [256, 89] width 81 height 27
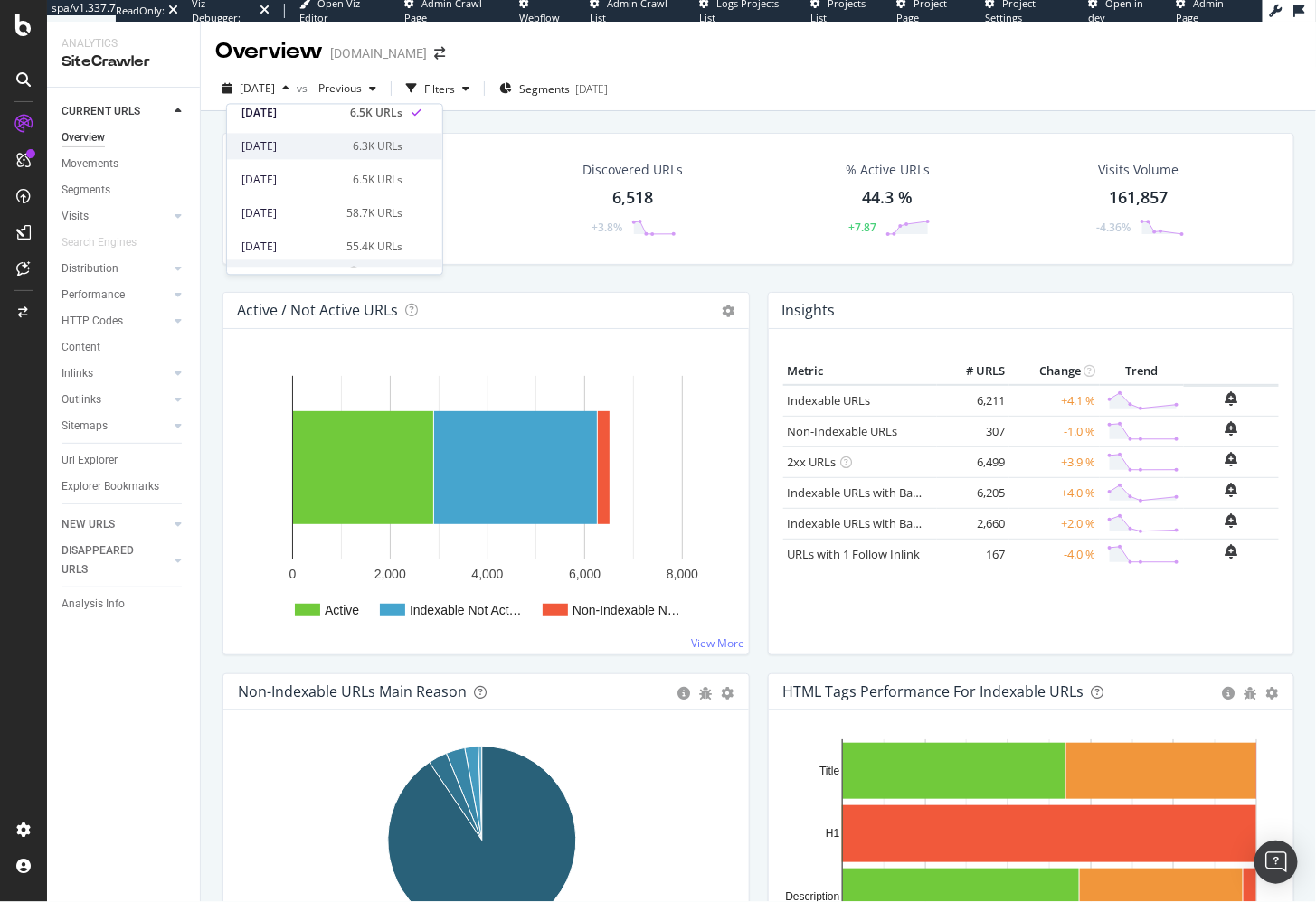
scroll to position [42, 0]
